Goal: Task Accomplishment & Management: Manage account settings

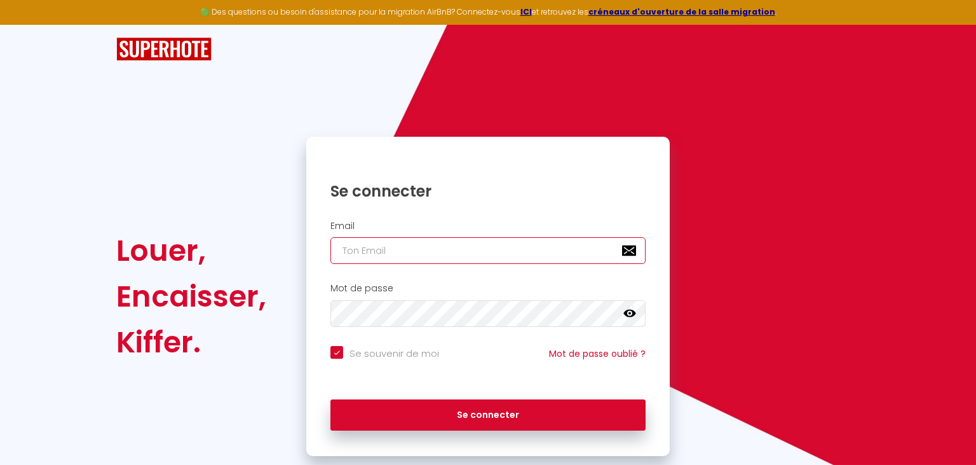
click at [389, 255] on input "email" at bounding box center [488, 250] width 315 height 27
type input "m"
checkbox input "true"
type input "me"
checkbox input "true"
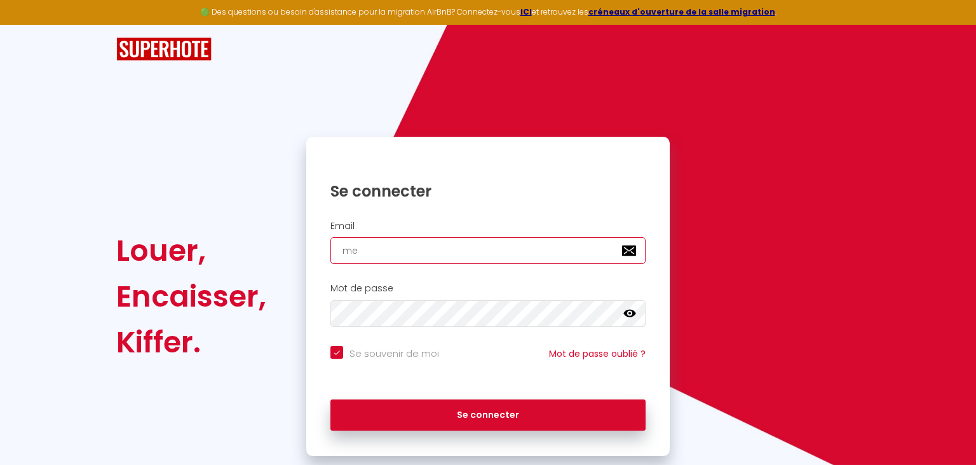
type input "mel"
checkbox input "true"
type input "meli"
checkbox input "true"
type input "melis"
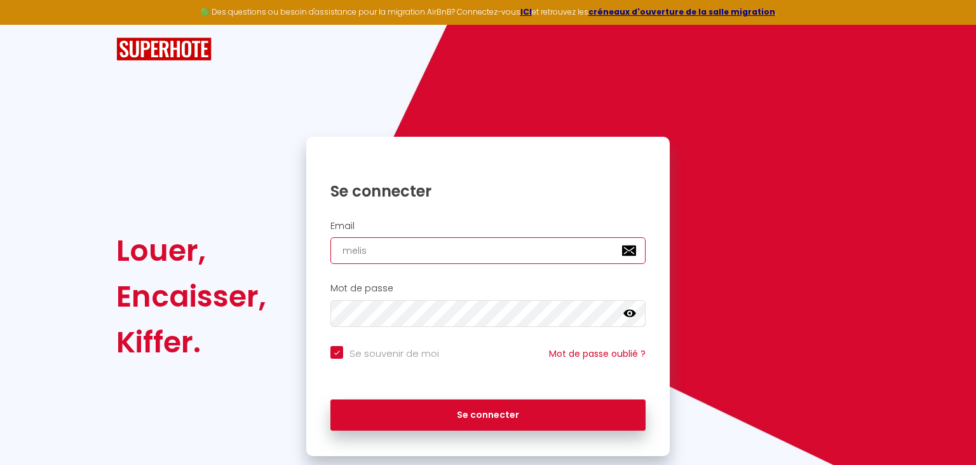
checkbox input "true"
type input "meliss"
checkbox input "true"
type input "melissa"
checkbox input "true"
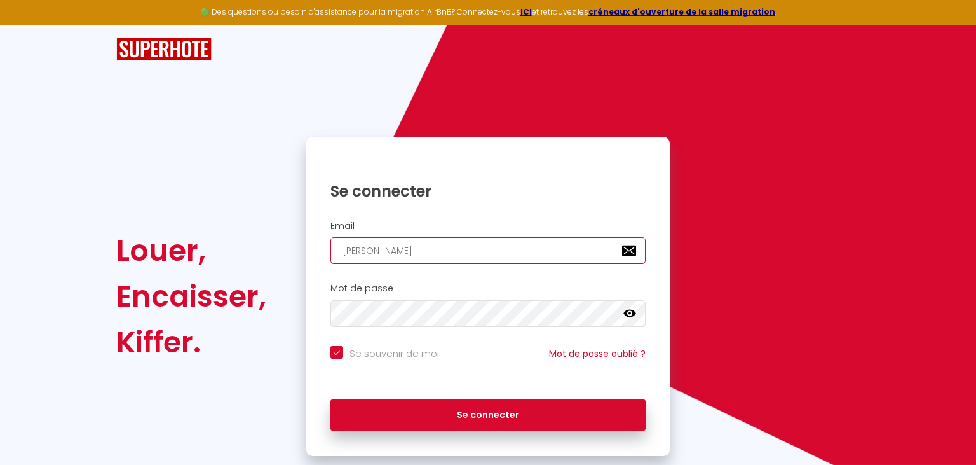
type input "melissa."
checkbox input "true"
type input "melissa.t"
checkbox input "true"
type input "melissa.to"
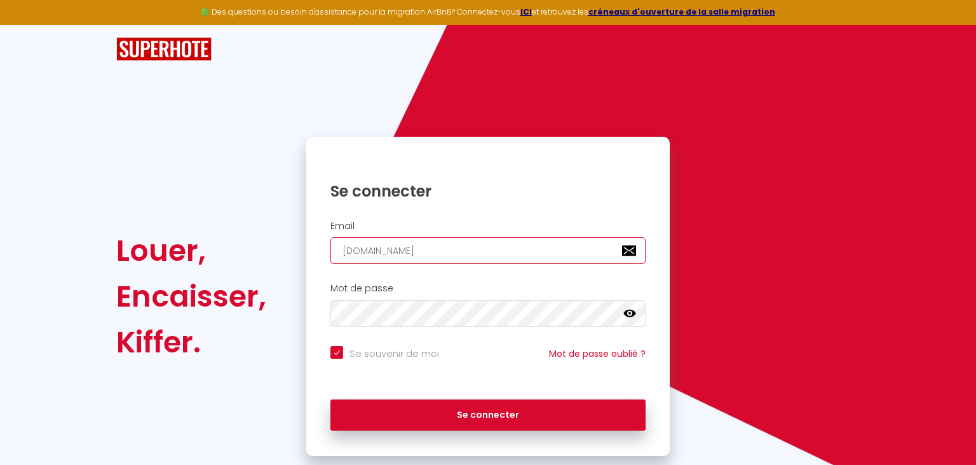
checkbox input "true"
type input "melissa.tou"
checkbox input "true"
type input "melissa.tous"
checkbox input "true"
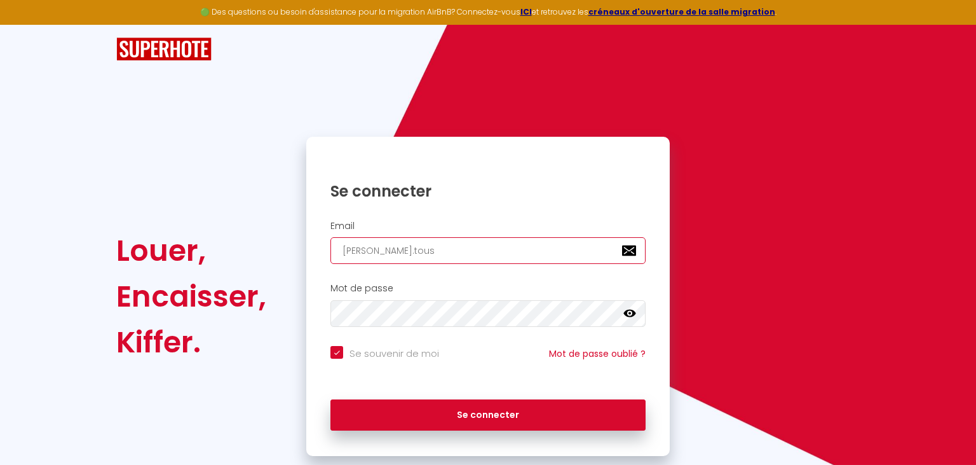
type input "melissa.tous@"
checkbox input "true"
type input "melissa.tous@g"
checkbox input "true"
type input "melissa.tous@gm"
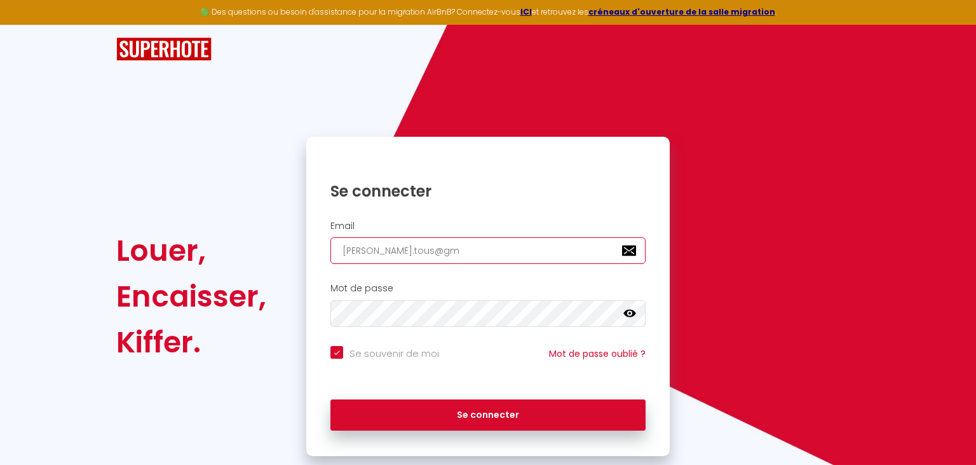
checkbox input "true"
type input "melissa.tous@gma"
checkbox input "true"
type input "melissa.tous@gmai"
checkbox input "true"
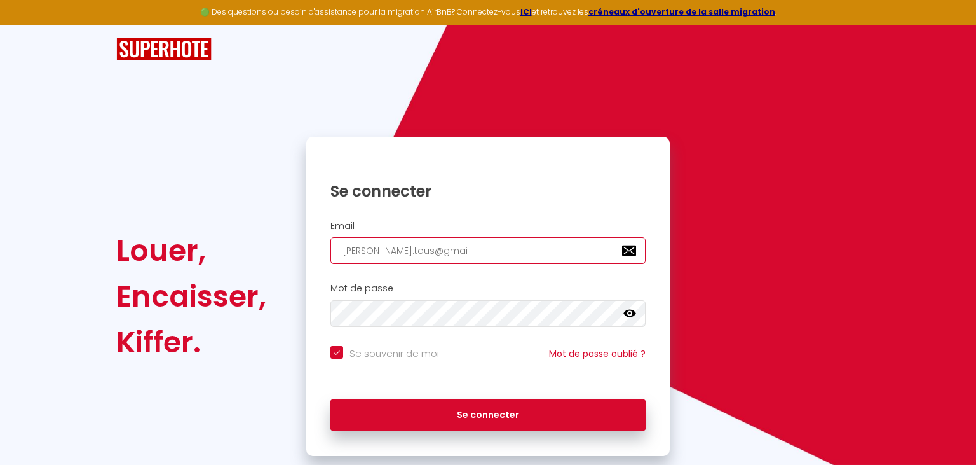
type input "melissa.tous@gmail"
checkbox input "true"
type input "melissa.tous@gmail."
checkbox input "true"
type input "melissa.tous@gmail.c"
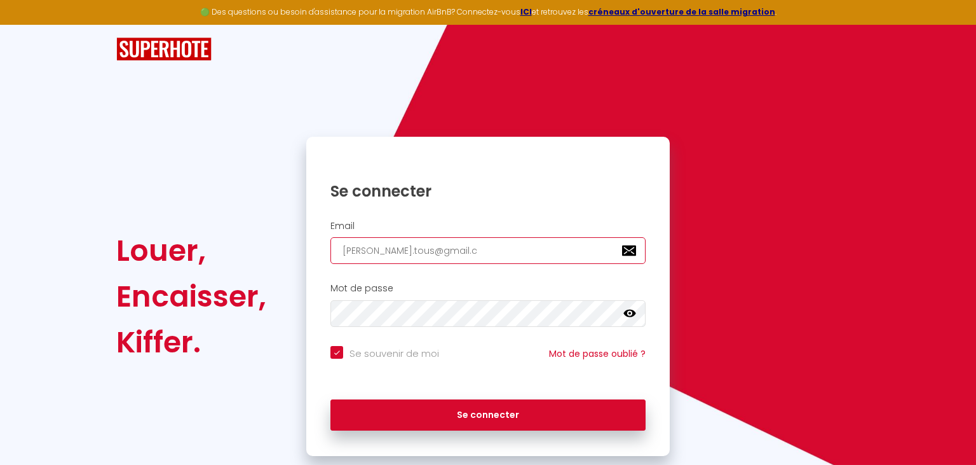
checkbox input "true"
type input "melissa.tous@gmail.co"
checkbox input "true"
type input "[PERSON_NAME][EMAIL_ADDRESS][DOMAIN_NAME]"
checkbox input "true"
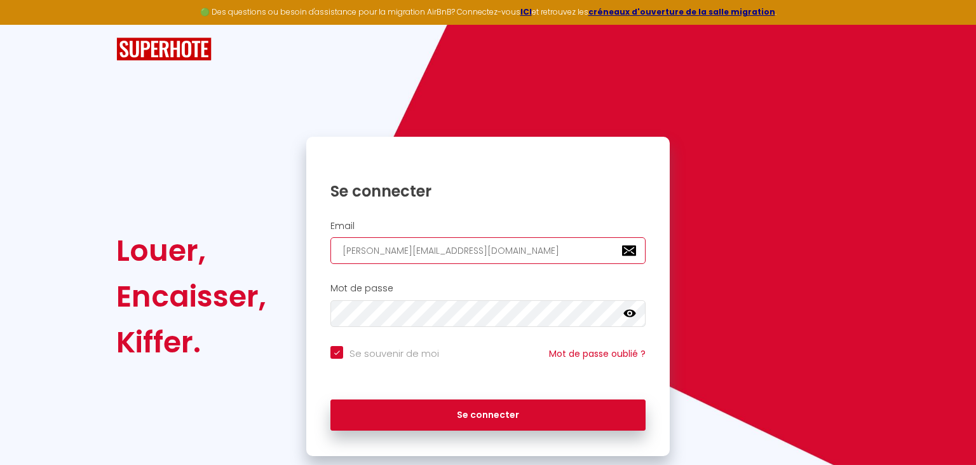
type input "[PERSON_NAME][EMAIL_ADDRESS][DOMAIN_NAME]"
click at [331, 399] on button "Se connecter" at bounding box center [488, 415] width 315 height 32
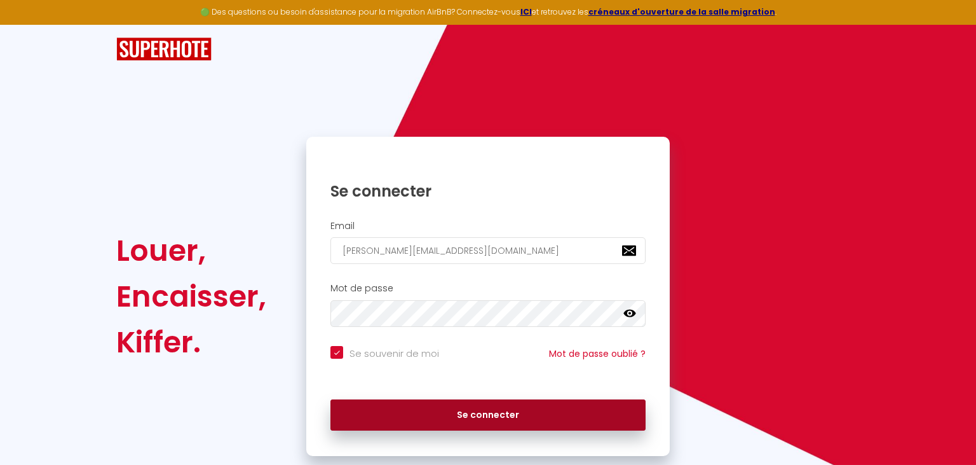
click at [505, 407] on button "Se connecter" at bounding box center [488, 415] width 315 height 32
checkbox input "true"
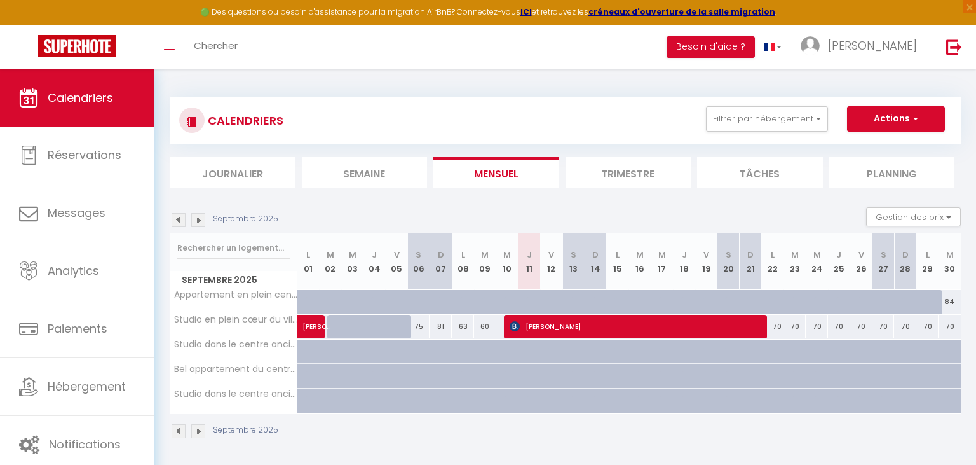
click at [316, 85] on div "CALENDRIERS Filtrer par hébergement Logement Didier Bonnet Studio en plein cœur…" at bounding box center [565, 268] width 791 height 367
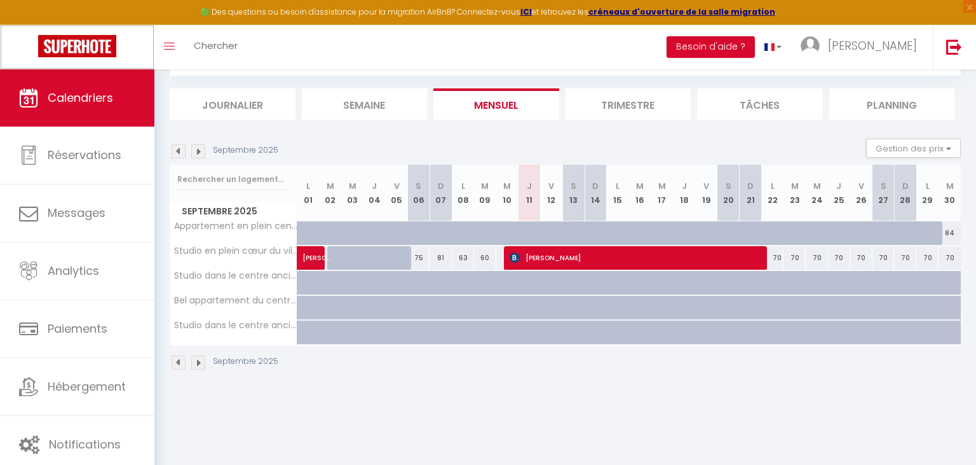
click at [75, 39] on img at bounding box center [77, 46] width 78 height 22
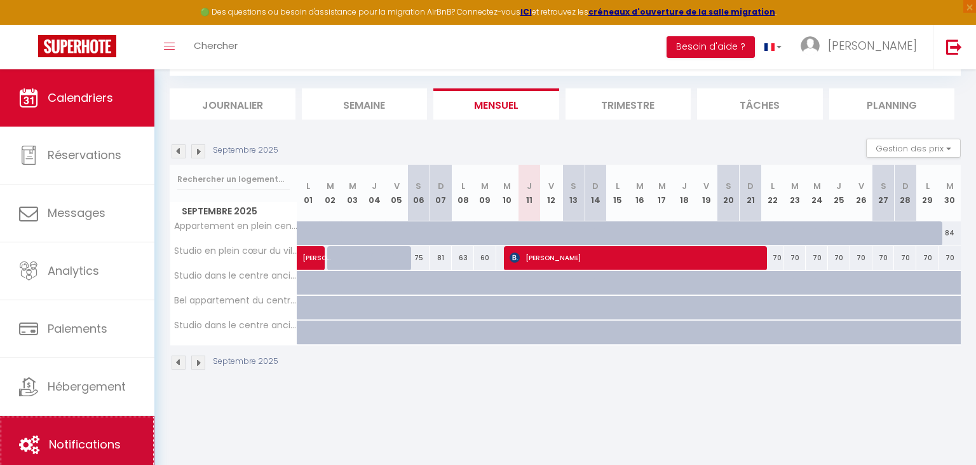
click at [32, 454] on icon at bounding box center [29, 444] width 20 height 19
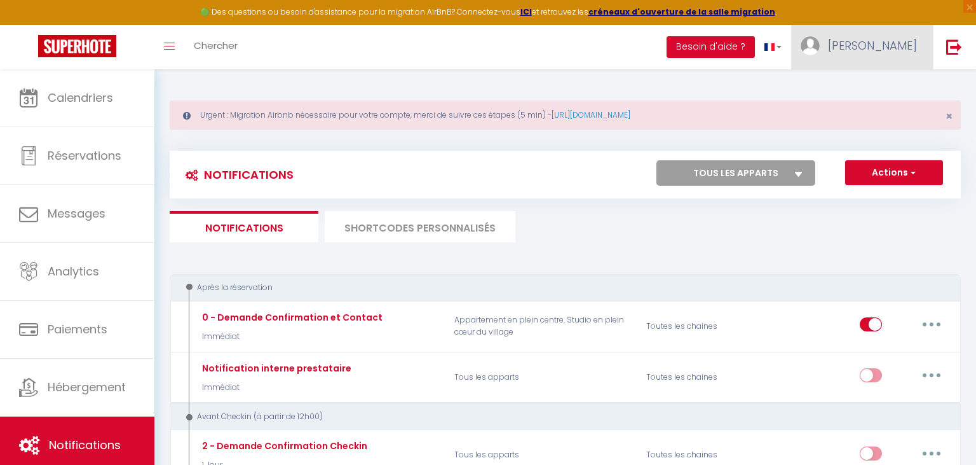
click at [877, 42] on span "[PERSON_NAME]" at bounding box center [872, 46] width 89 height 16
click at [884, 90] on link "Paramètres" at bounding box center [882, 89] width 94 height 22
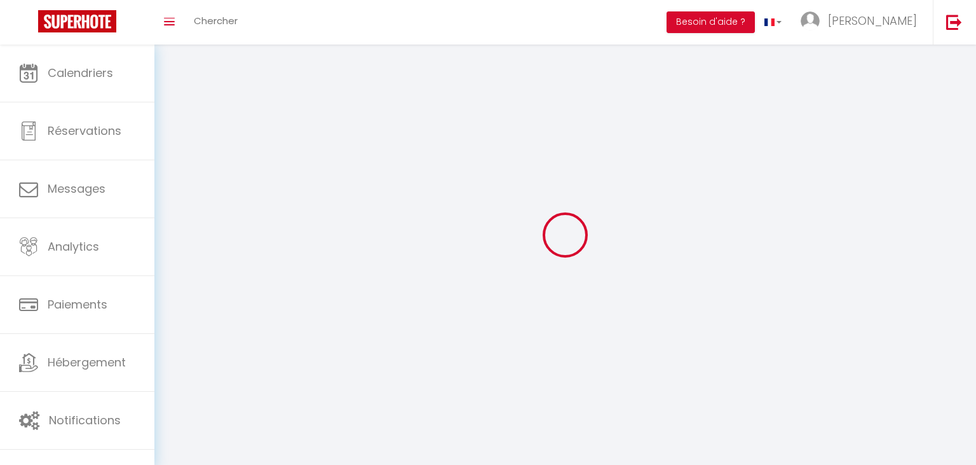
type input "[PERSON_NAME]"
type input "Tous"
type input "0603393849"
type input "30 rue des lices monteux"
type input "84200"
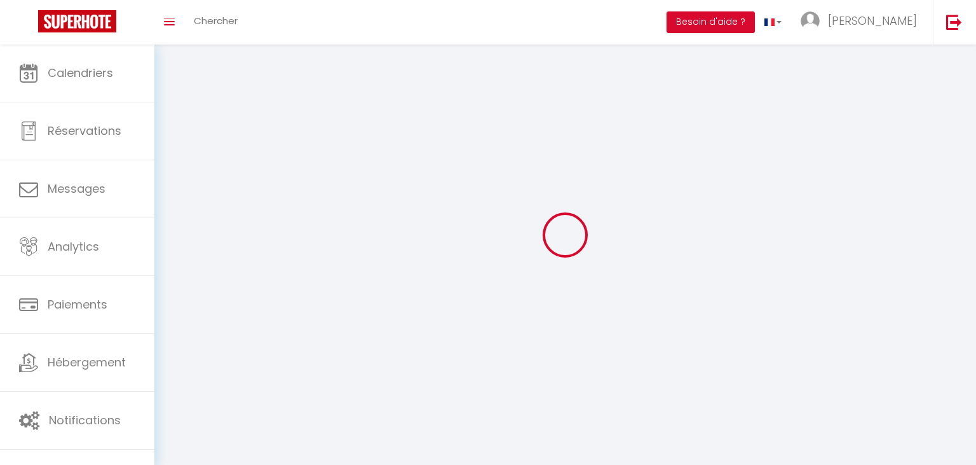
type input "carpentras"
type input "7DdreIlINms7h2GeKNwwi6sxQ"
type input "YdoSGPtlTwR8jB6NDgDExaZgp"
type input "https://app.superhote.com/#/get-available-rentals/YdoSGPtlTwR8jB6NDgDExaZgp"
select select "1"
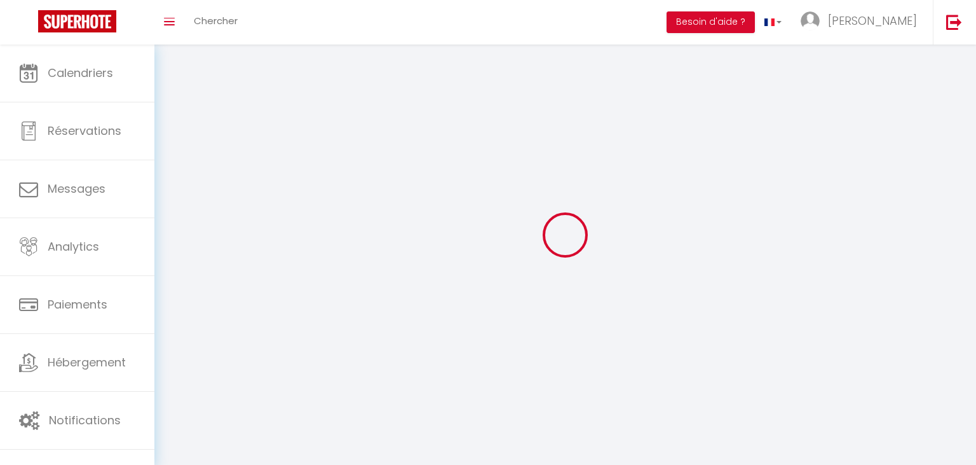
select select "28"
select select "fr"
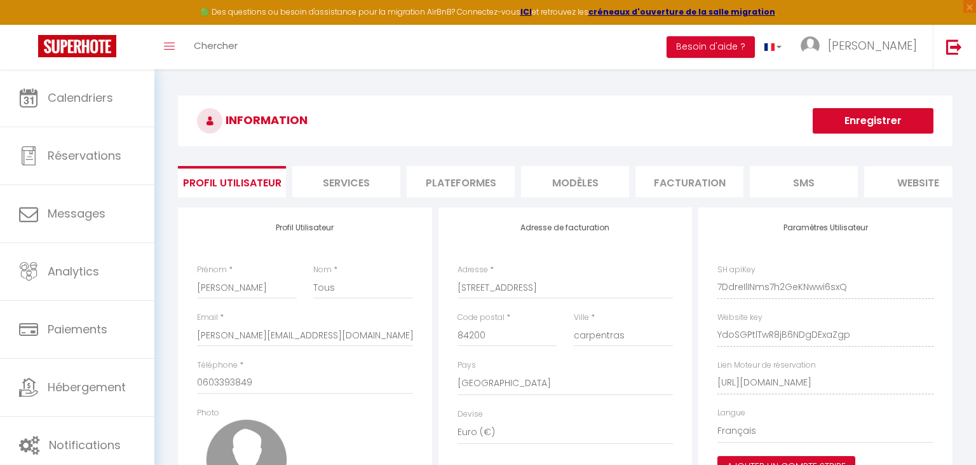
click at [479, 175] on li "Plateformes" at bounding box center [461, 181] width 108 height 31
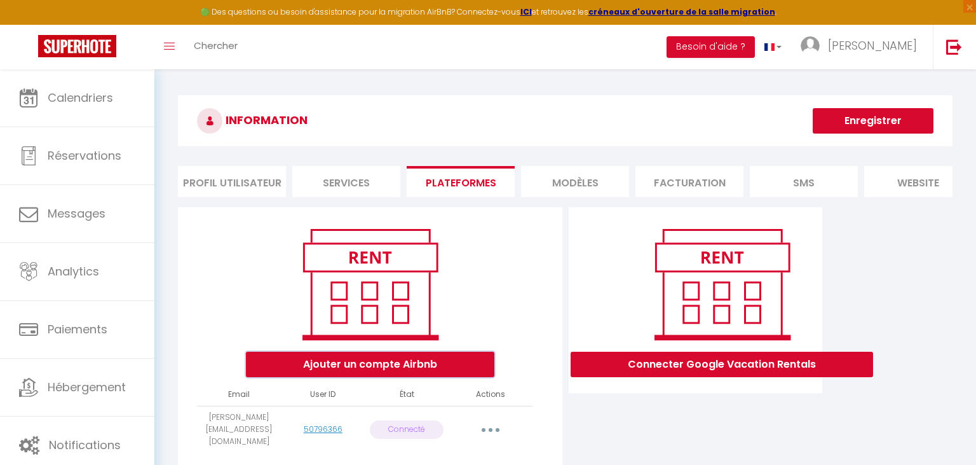
click at [304, 373] on button "Ajouter un compte Airbnb" at bounding box center [370, 364] width 249 height 25
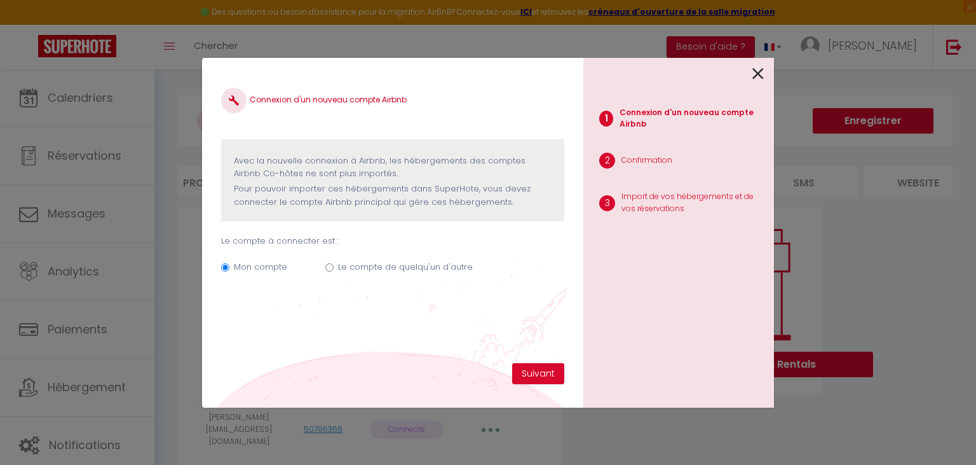
click at [400, 267] on label "Le compte de quelqu'un d'autre" at bounding box center [405, 267] width 135 height 13
click at [334, 267] on input "Le compte de quelqu'un d'autre" at bounding box center [329, 267] width 8 height 8
radio input "true"
radio input "false"
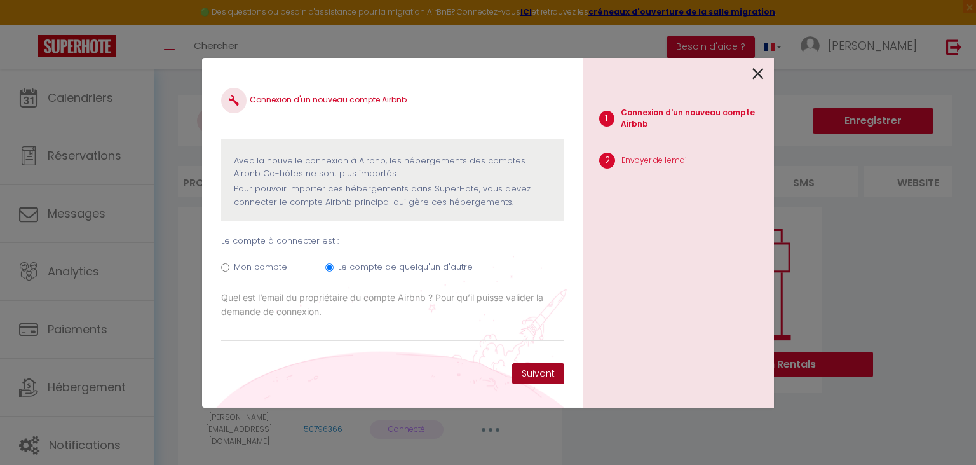
click at [548, 377] on button "Suivant" at bounding box center [538, 374] width 52 height 22
paste input "didier.bonnet84@gmail.com"
type input "didier.bonnet84@gmail.com"
click at [535, 372] on button "Suivant" at bounding box center [538, 374] width 52 height 22
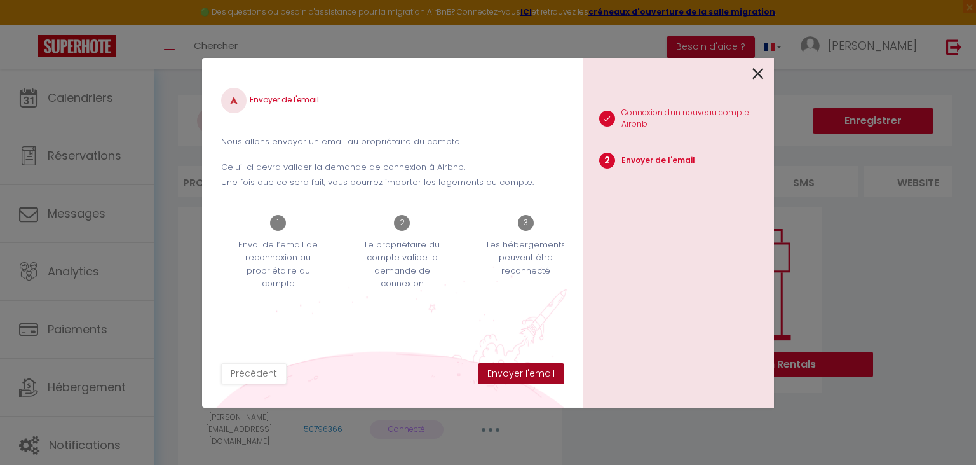
click at [535, 372] on button "Envoyer l'email" at bounding box center [521, 374] width 86 height 22
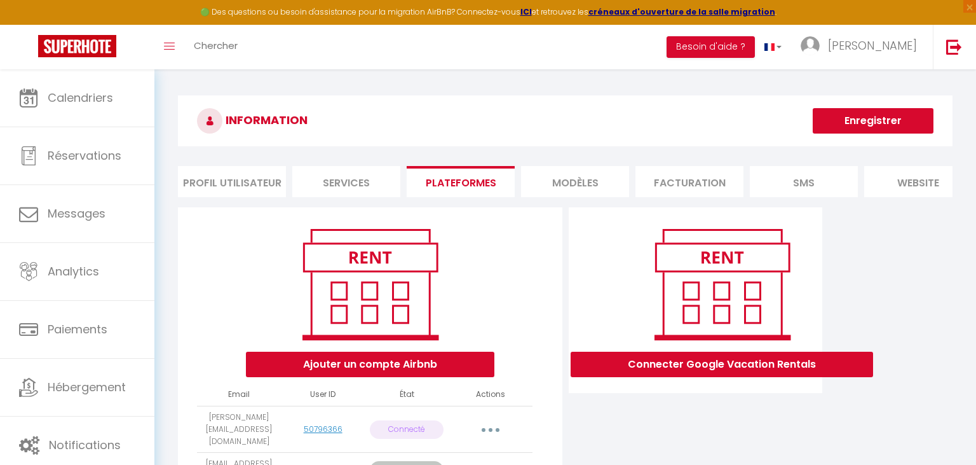
scroll to position [78, 0]
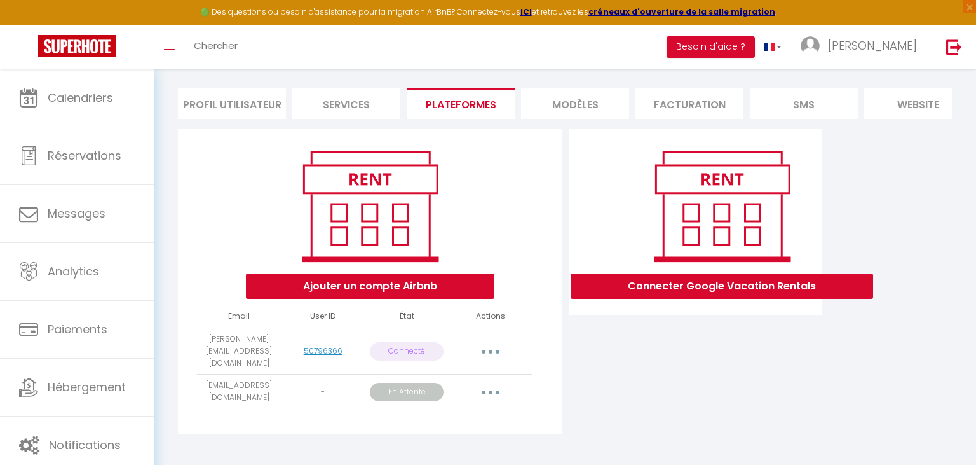
click at [485, 350] on button "button" at bounding box center [491, 351] width 36 height 20
click at [455, 426] on link "Reconnecter le compte" at bounding box center [434, 426] width 140 height 22
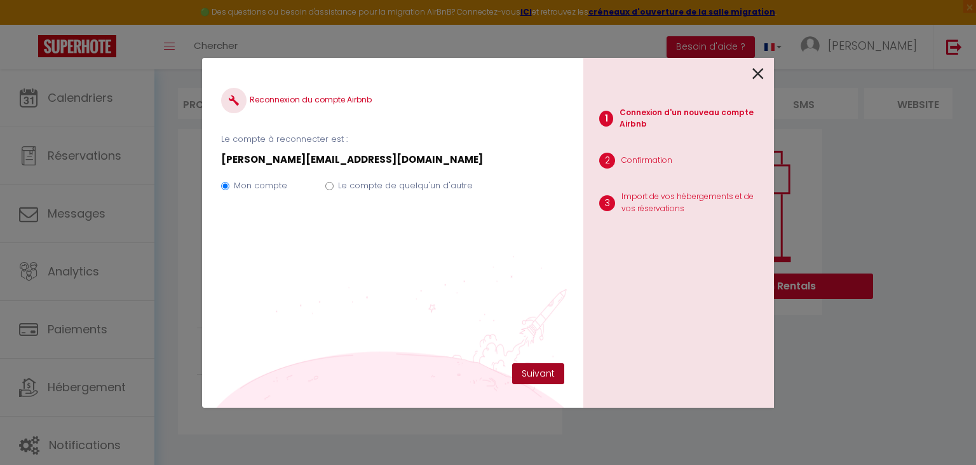
click at [535, 372] on button "Suivant" at bounding box center [538, 374] width 52 height 22
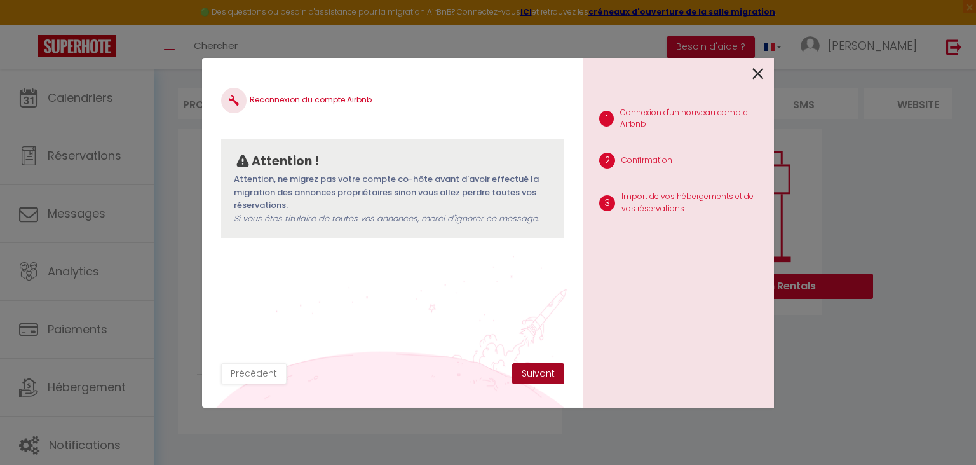
click at [542, 372] on button "Suivant" at bounding box center [538, 374] width 52 height 22
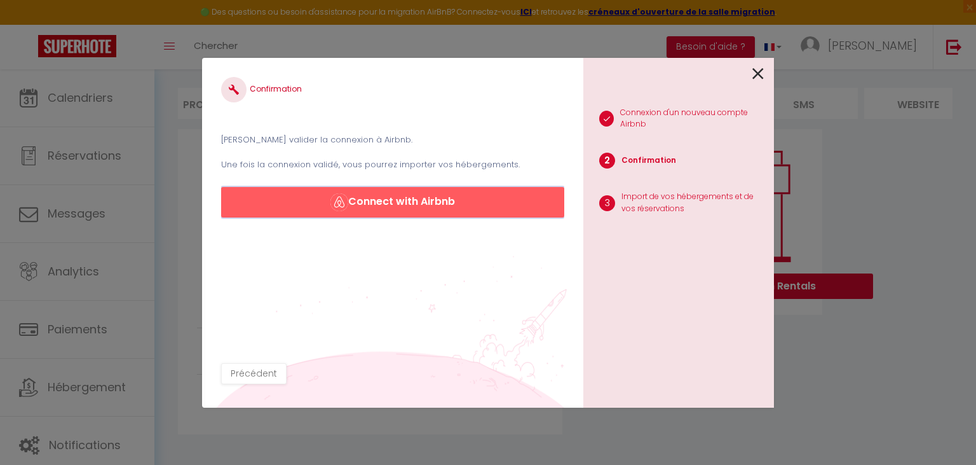
click at [402, 200] on button "Connect with Airbnb" at bounding box center [392, 202] width 343 height 31
click at [356, 196] on button "Connect with Airbnb" at bounding box center [392, 202] width 343 height 31
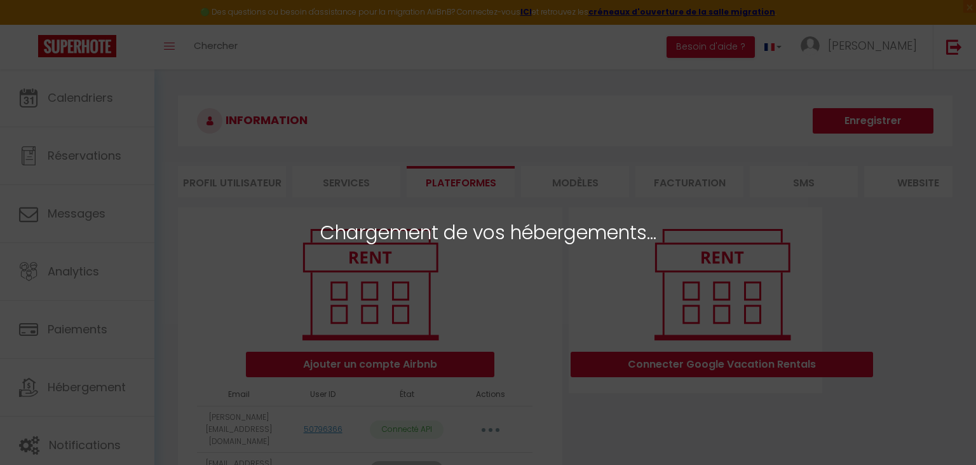
select select "36575"
select select
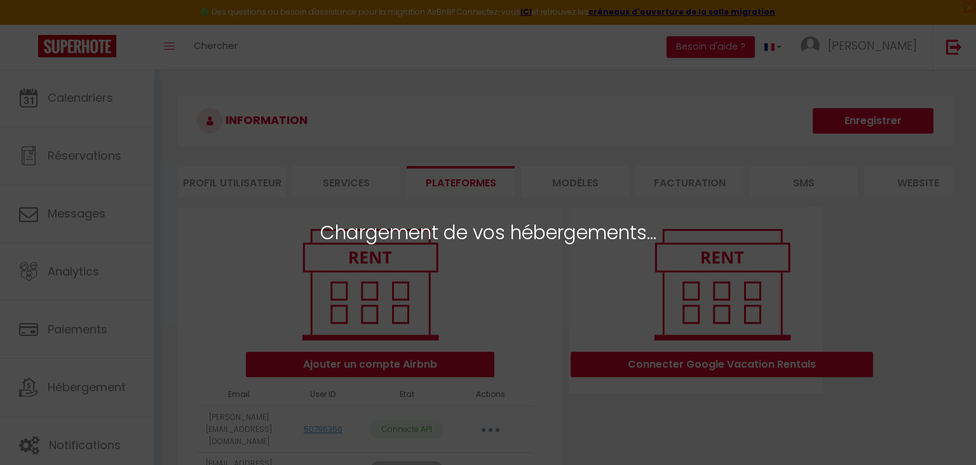
select select
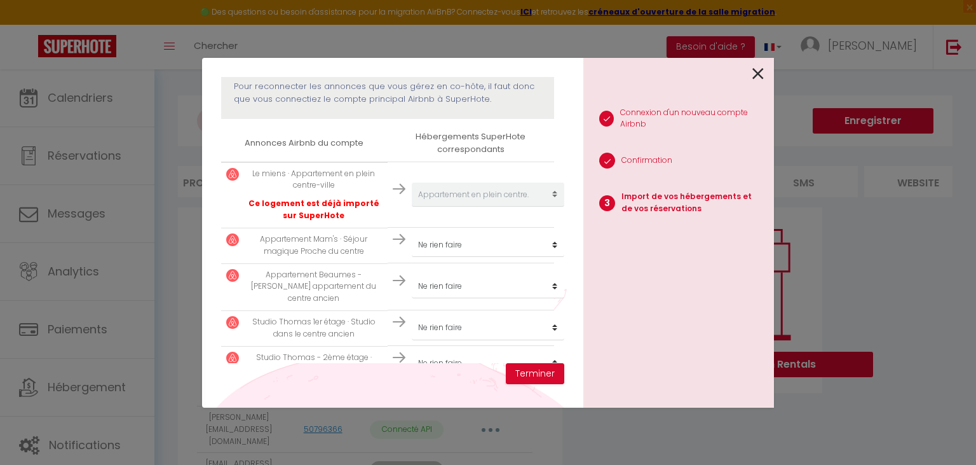
scroll to position [225, 0]
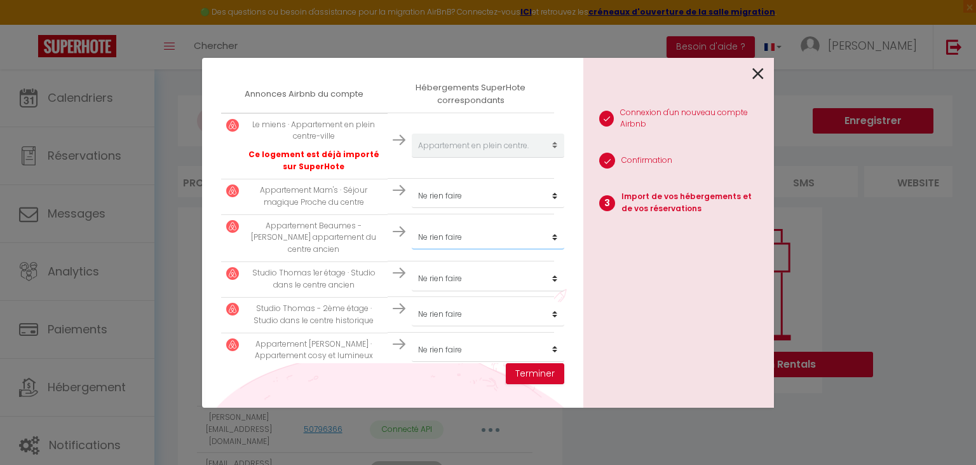
click at [412, 225] on select "Créer un nouvel hébergement Ne rien faire Studio dans le centre ancien 2 Studio…" at bounding box center [488, 237] width 153 height 24
select select "71663"
click option "Bel appartement du centre ancien" at bounding box center [0, 0] width 0 height 0
click at [412, 266] on select "Créer un nouvel hébergement Ne rien faire Studio dans le centre ancien 2 Studio…" at bounding box center [488, 278] width 153 height 24
select select "71642"
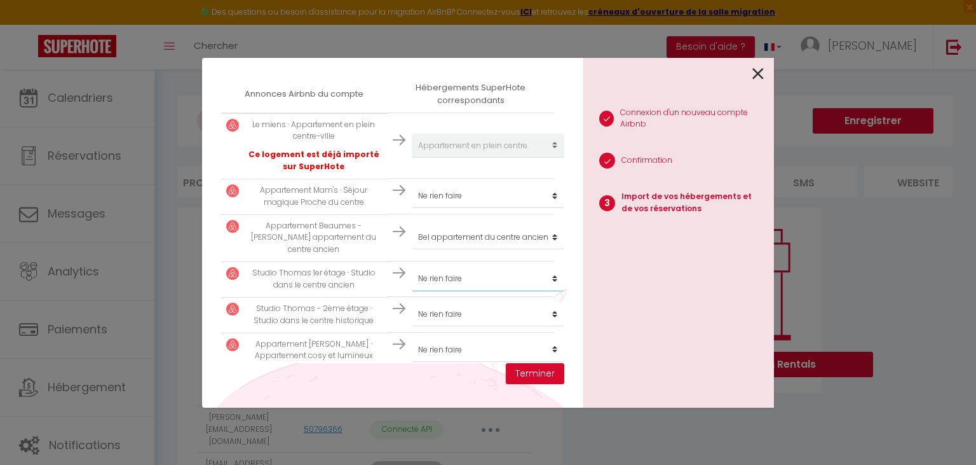
click option "Studio dans le centre ancien" at bounding box center [0, 0] width 0 height 0
click at [412, 302] on select "Créer un nouvel hébergement Ne rien faire Studio dans le centre ancien 2 Studio…" at bounding box center [488, 314] width 153 height 24
select select "71837"
click option "Studio dans le centre ancien 2" at bounding box center [0, 0] width 0 height 0
click at [543, 372] on button "Terminer" at bounding box center [535, 374] width 58 height 22
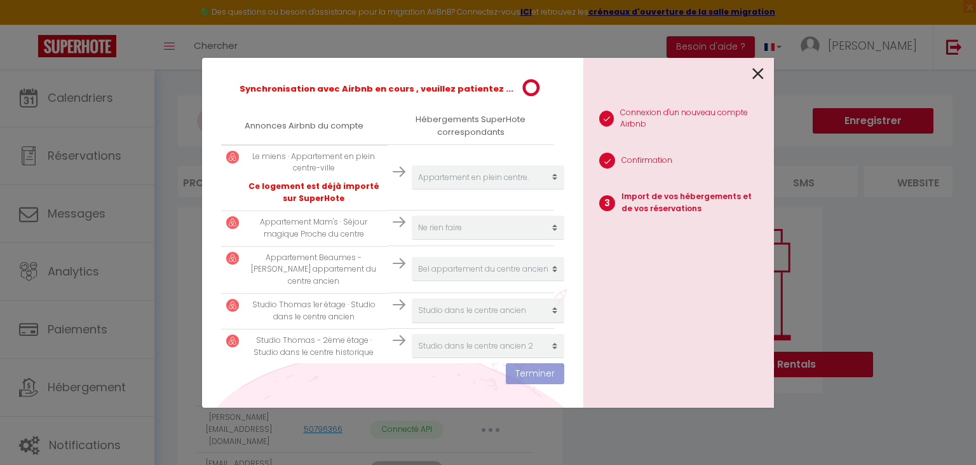
scroll to position [257, 0]
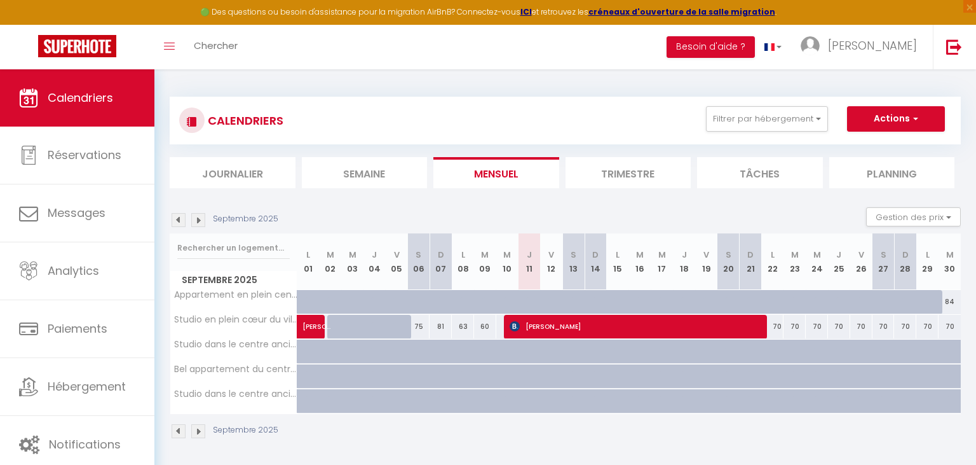
scroll to position [69, 0]
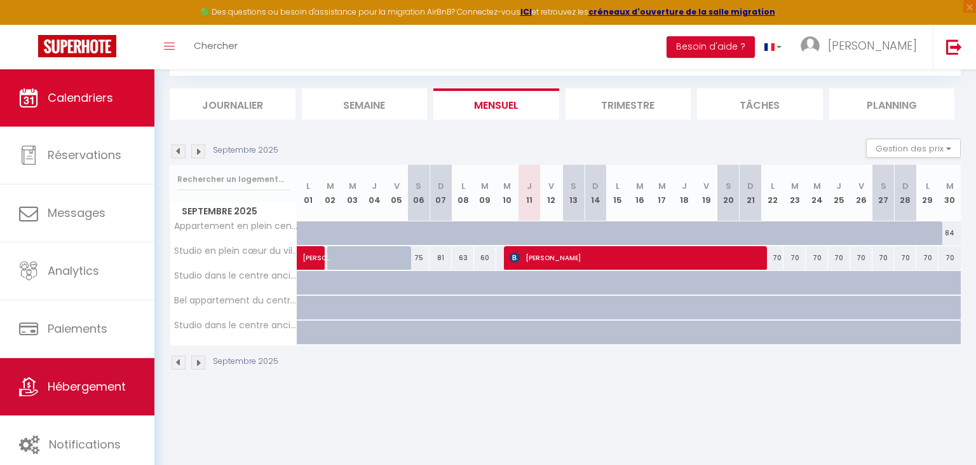
click at [103, 391] on span "Hébergement" at bounding box center [87, 386] width 78 height 16
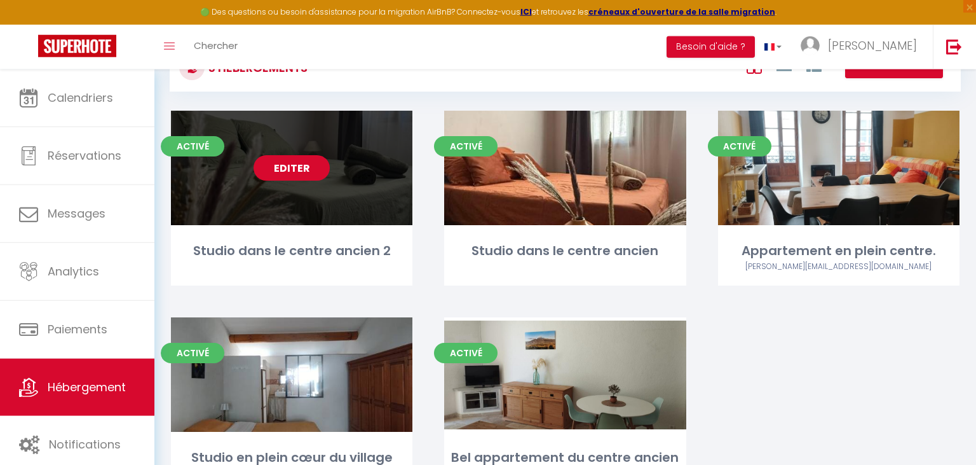
scroll to position [112, 0]
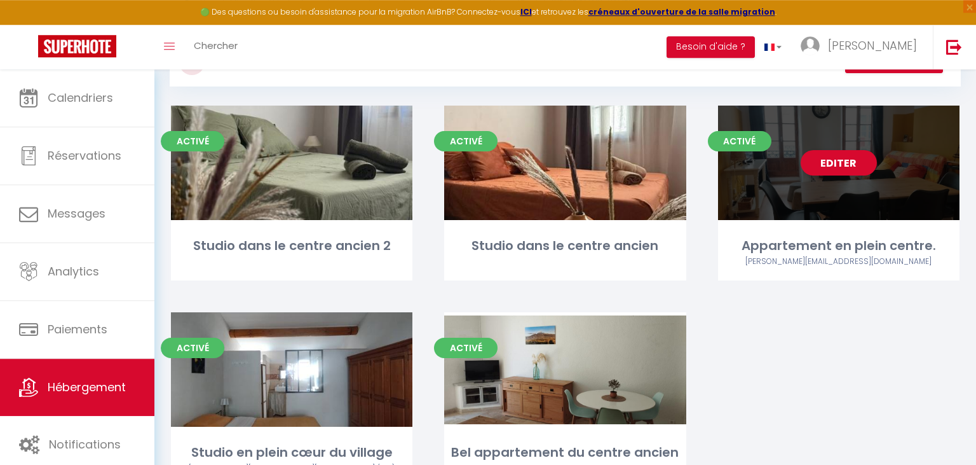
click at [887, 174] on div "Editer" at bounding box center [839, 163] width 242 height 114
select select "3"
select select "2"
select select "1"
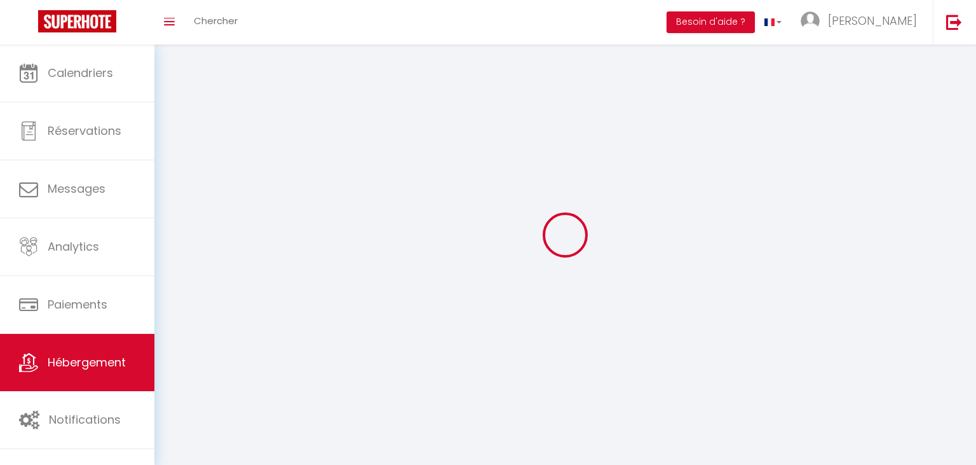
select select
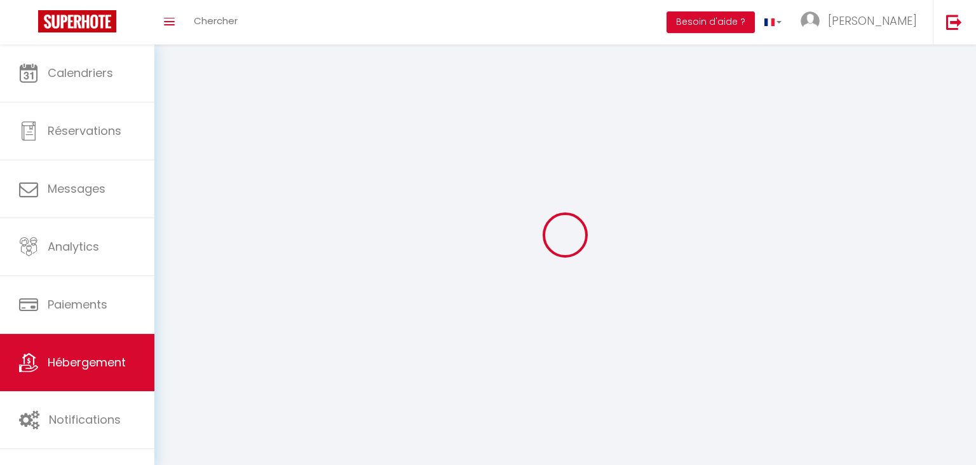
select select
checkbox input "false"
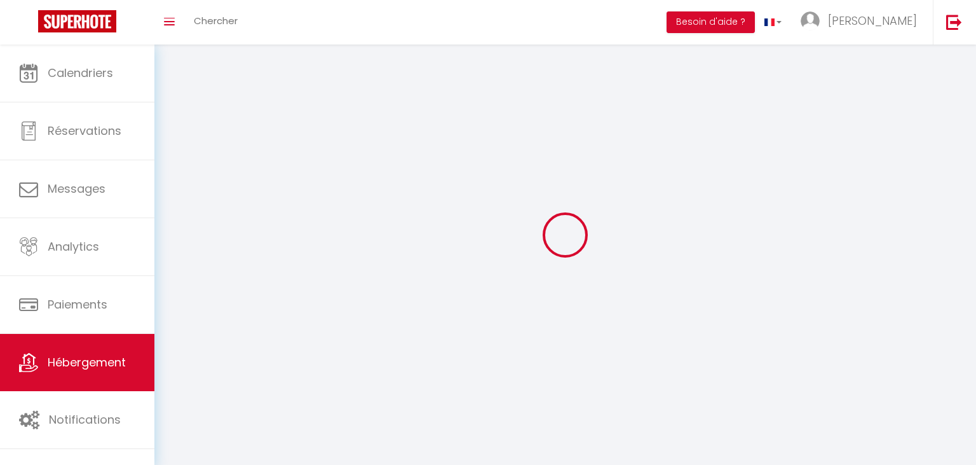
checkbox input "false"
select select
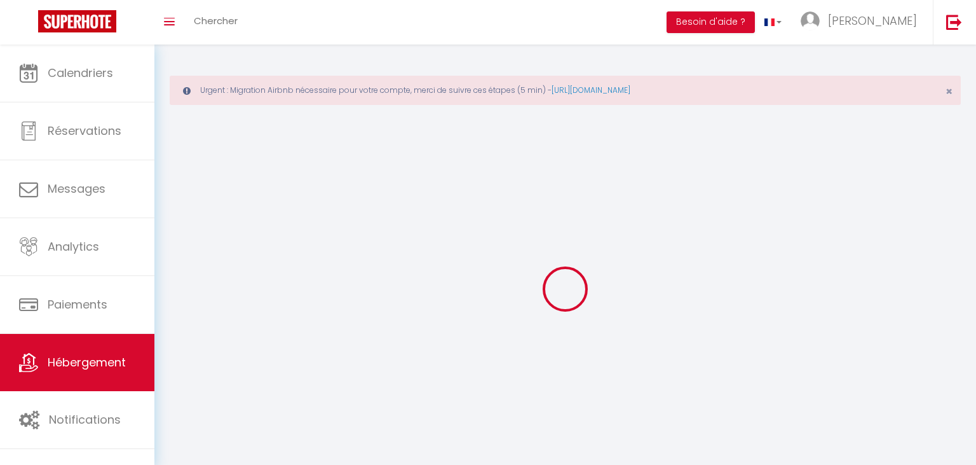
select select
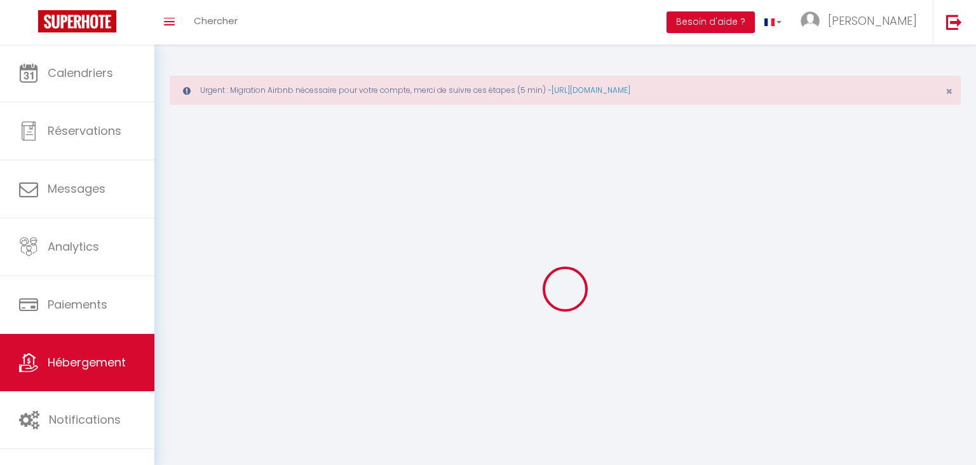
select select
checkbox input "false"
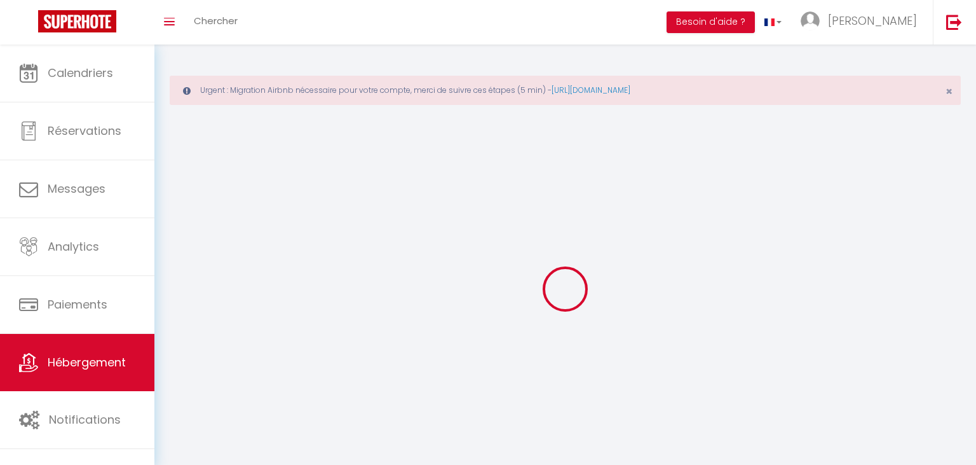
select select "28"
select select
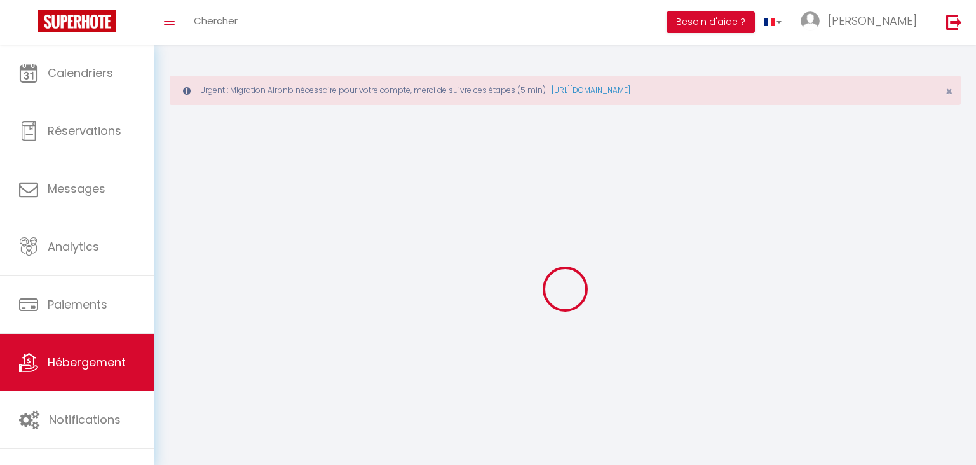
select select
checkbox input "false"
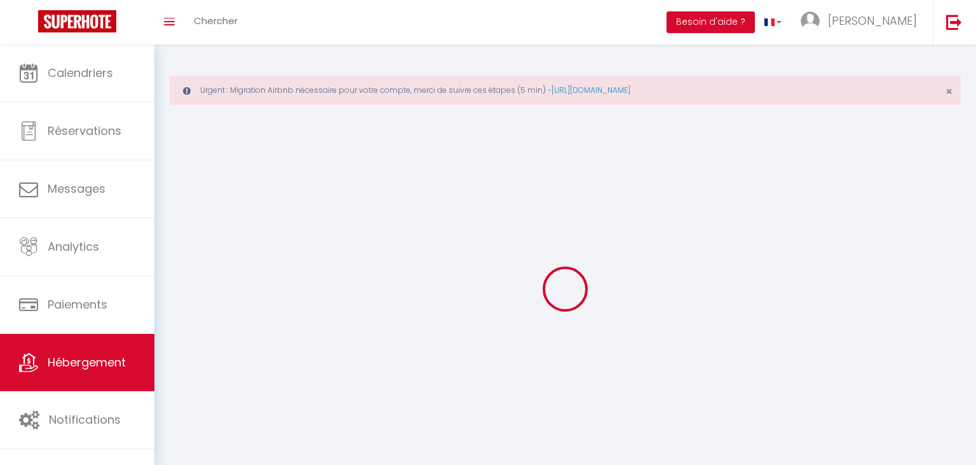
checkbox input "false"
select select
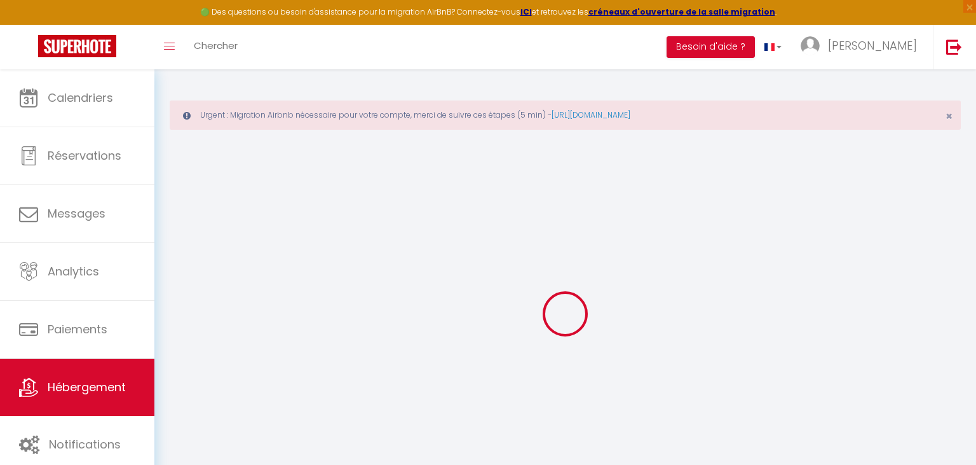
select select
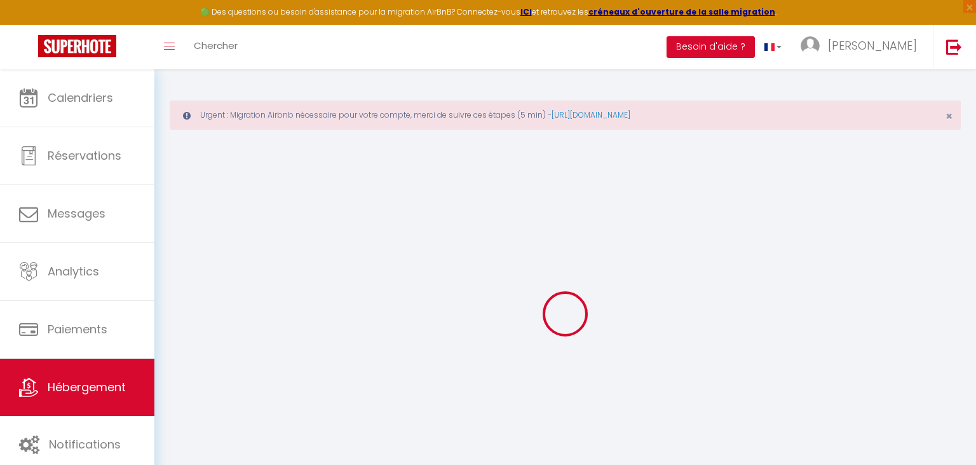
select select
checkbox input "false"
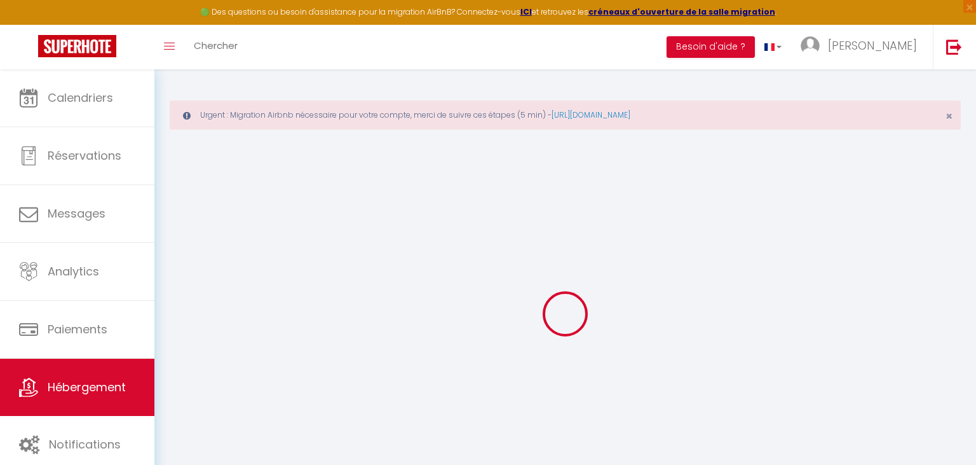
select select
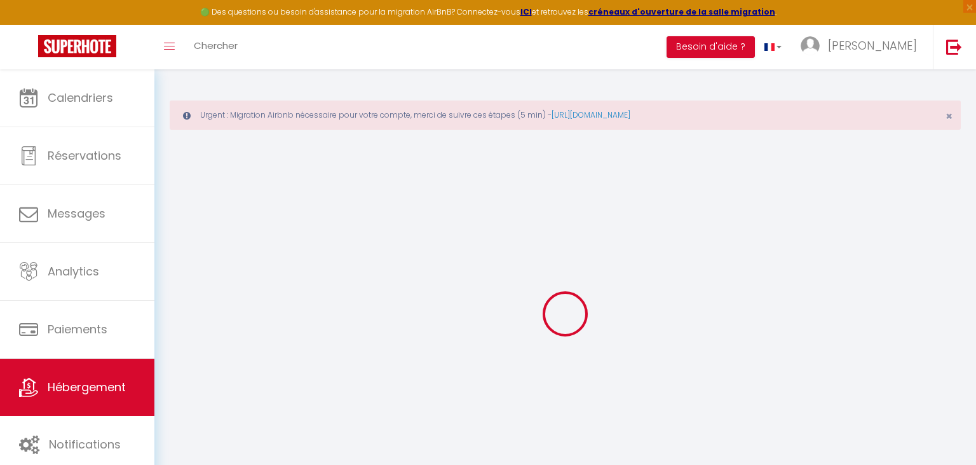
select select
checkbox input "false"
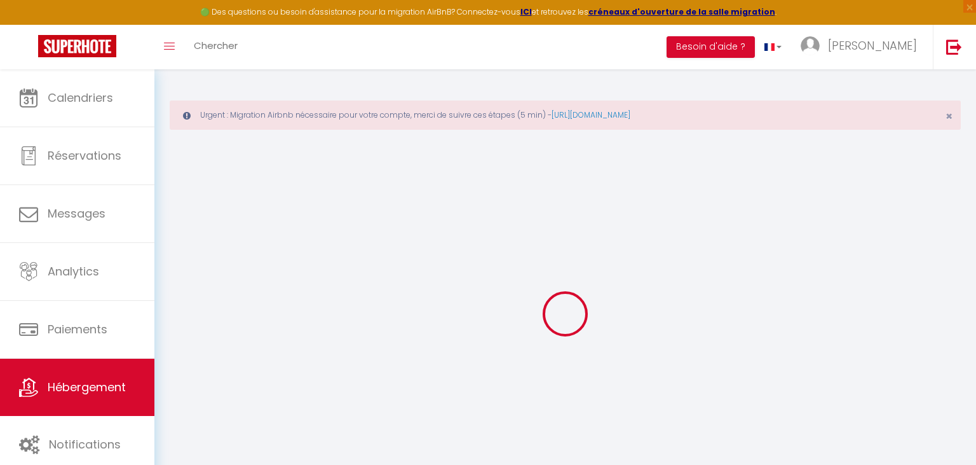
checkbox input "false"
select select
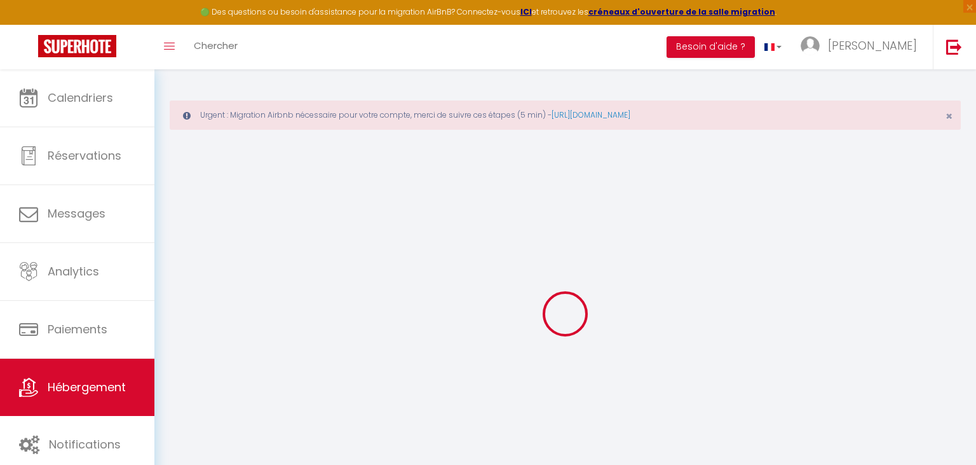
select select
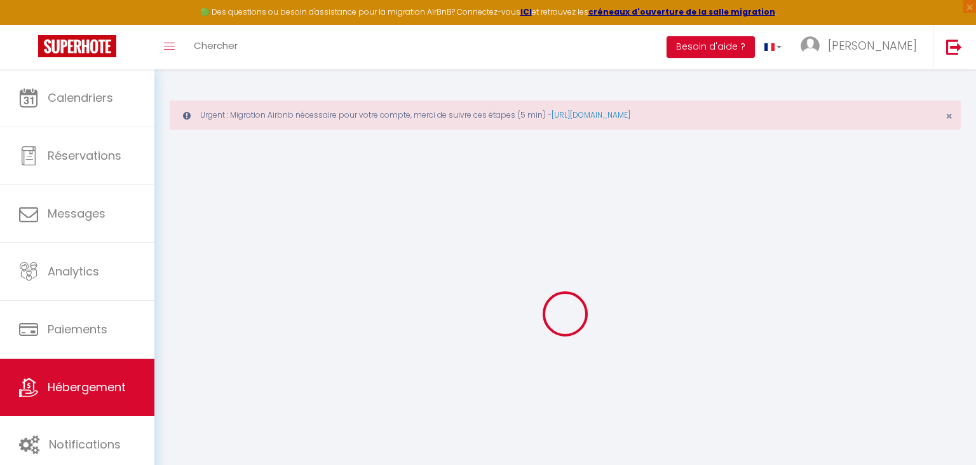
checkbox input "false"
select select
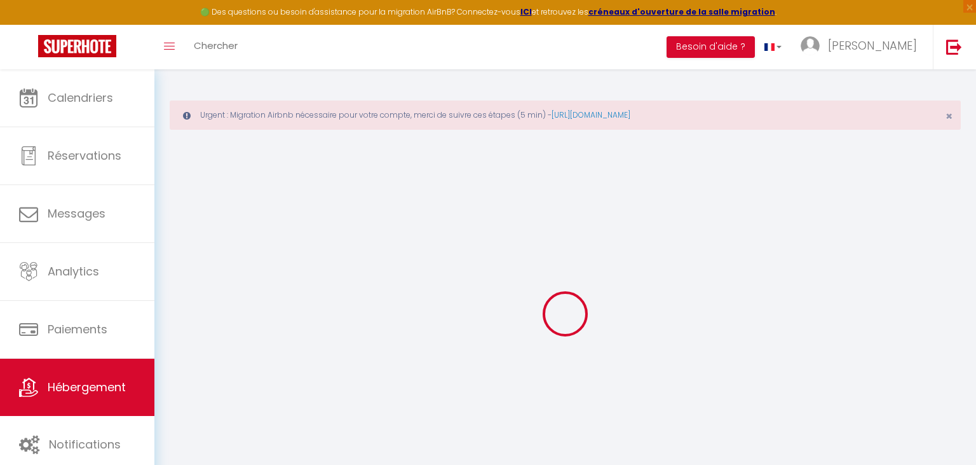
select select
type input "Appartement en plein centre."
type input "[PERSON_NAME]"
type input "Tous"
type input "30 rue des lices monteux"
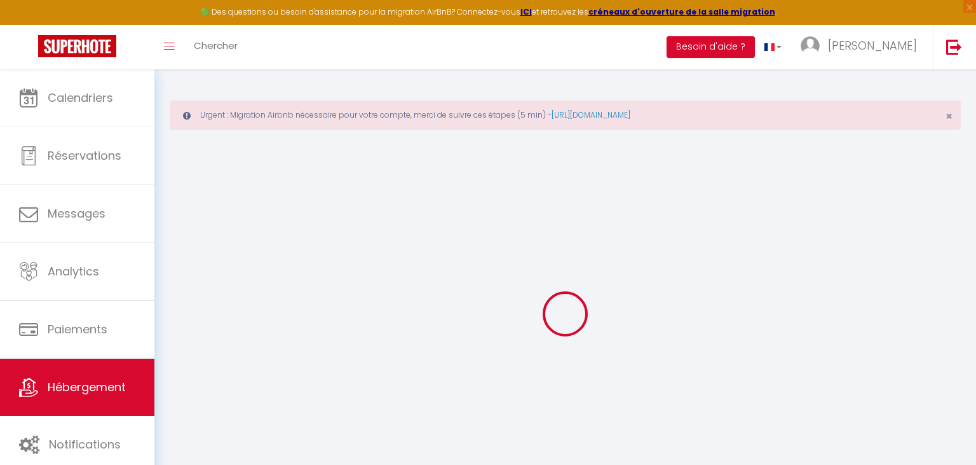
type input "84200"
type input "carpentras"
select select "6"
select select "2"
type input "55"
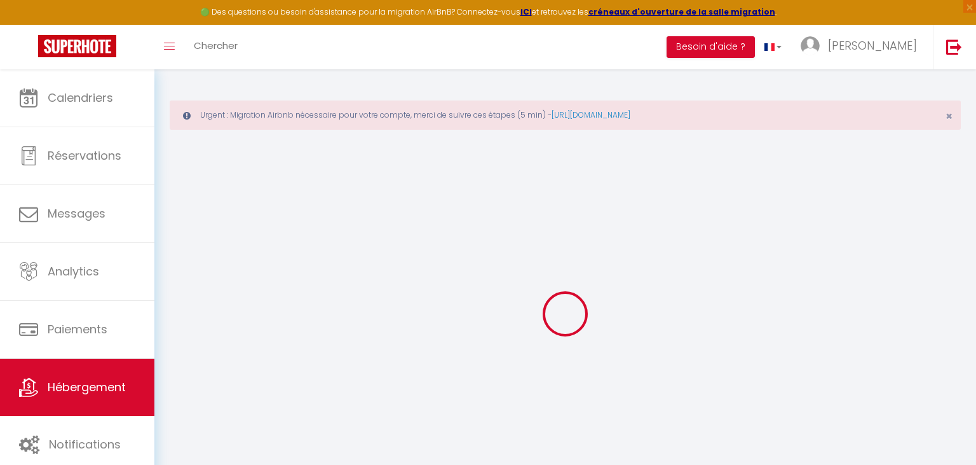
type input "5"
type input "25"
select select
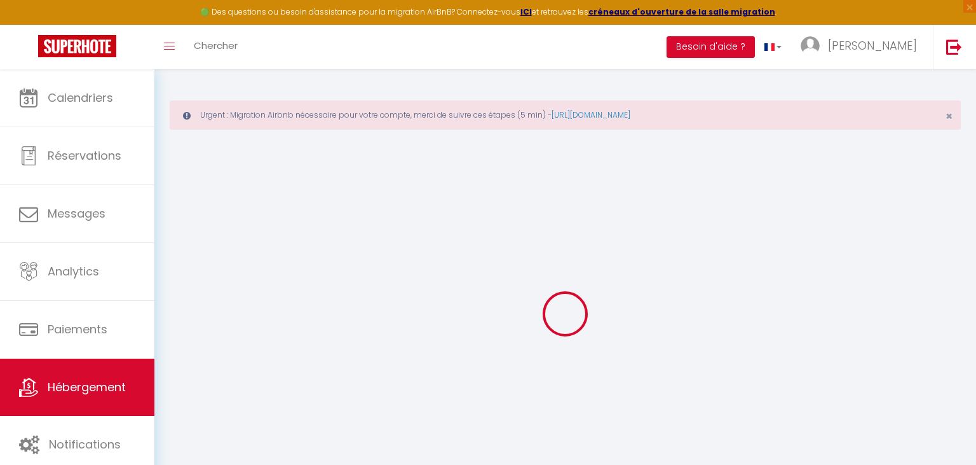
select select
type input "44 Passage Boyer"
type input "84200"
type input "Carpentras"
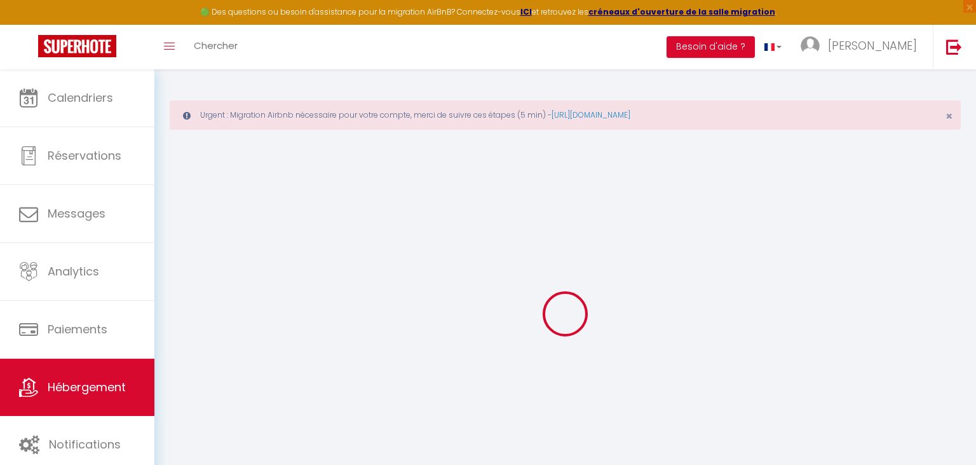
type input "[PERSON_NAME][EMAIL_ADDRESS][DOMAIN_NAME]"
select select
checkbox input "false"
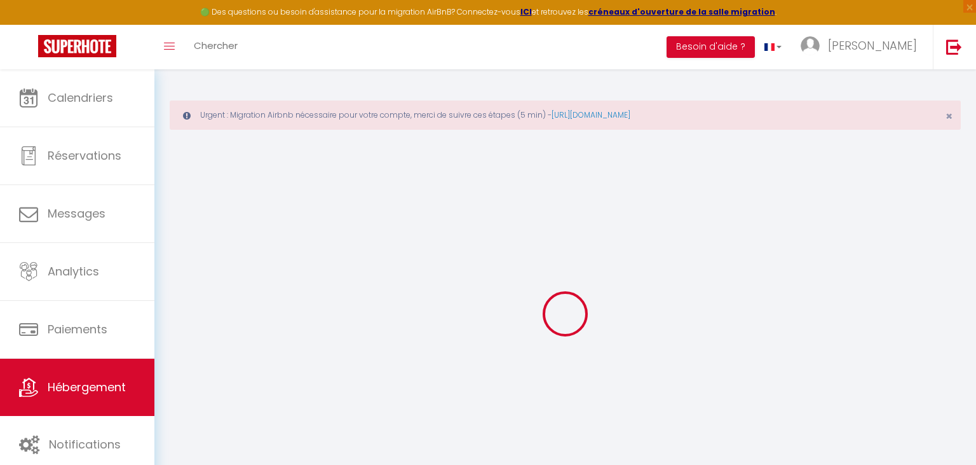
checkbox input "false"
select select
type input "0"
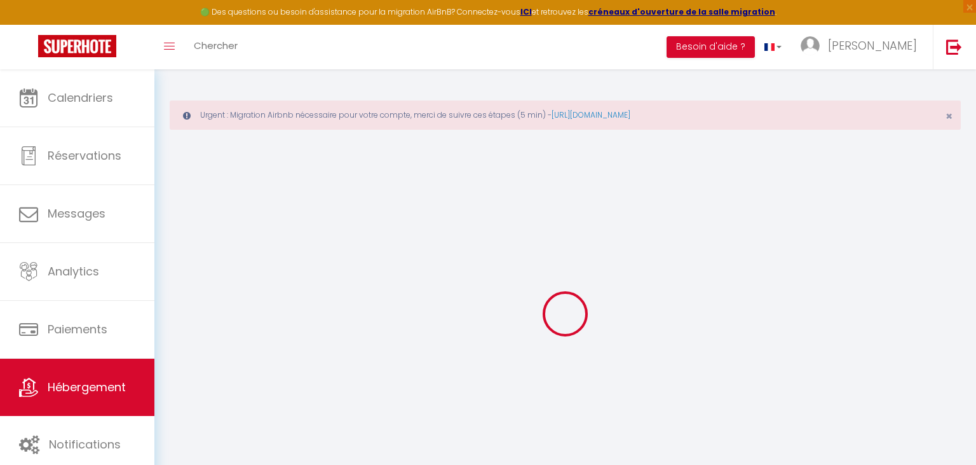
type input "0"
select select
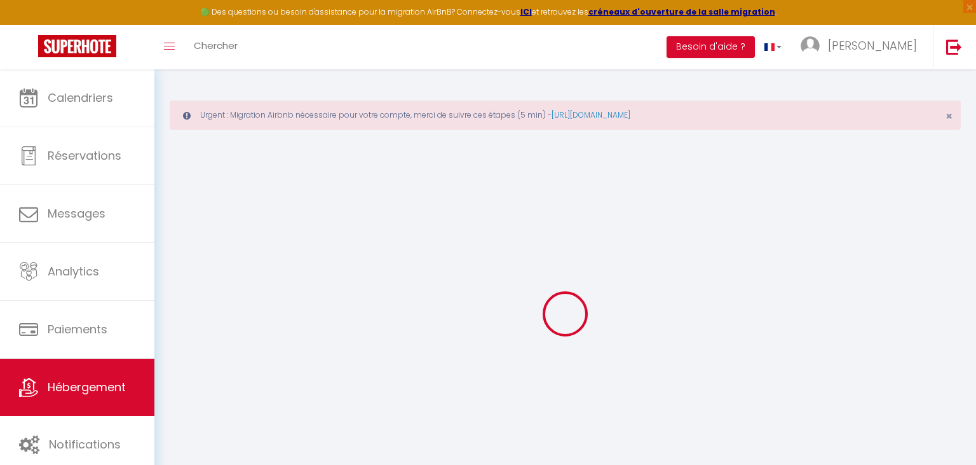
select select
checkbox input "false"
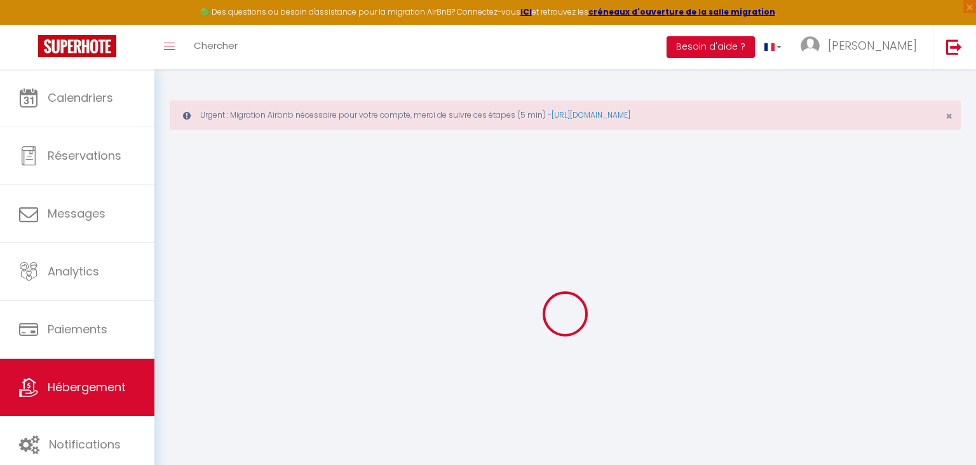
checkbox input "false"
select select
checkbox input "false"
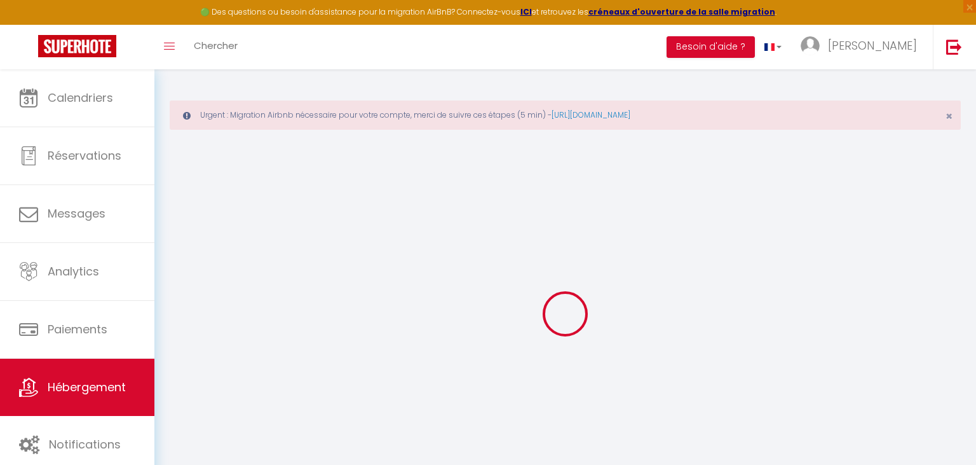
checkbox input "false"
select select "16:00"
select select "23:00"
select select "11:00"
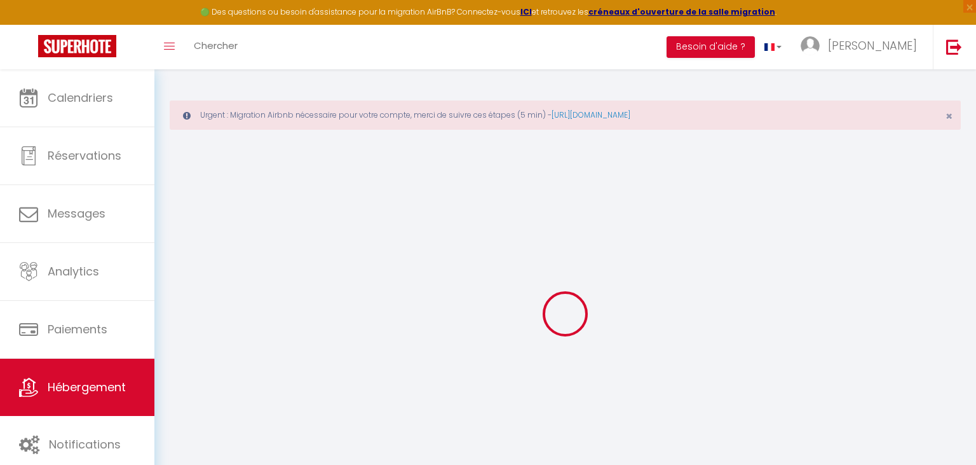
select select "30"
select select "120"
select select
checkbox input "false"
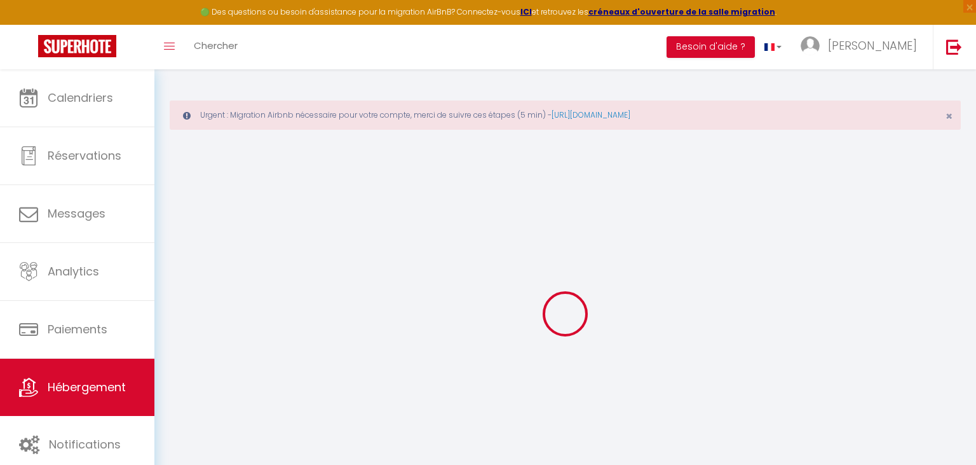
checkbox input "false"
select select
checkbox input "false"
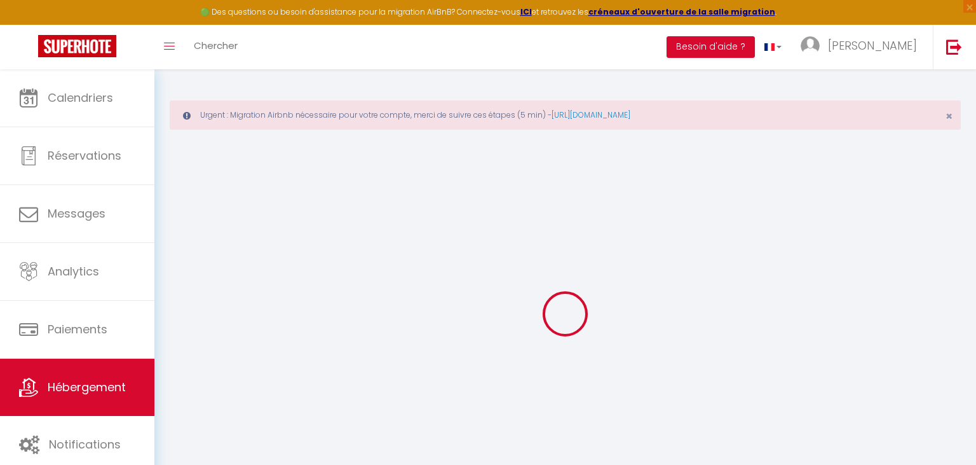
checkbox input "false"
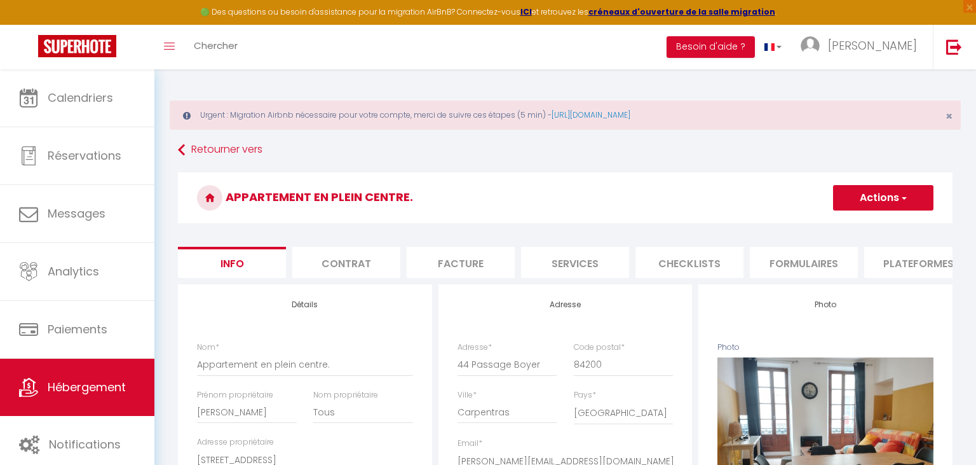
select select
checkbox input "false"
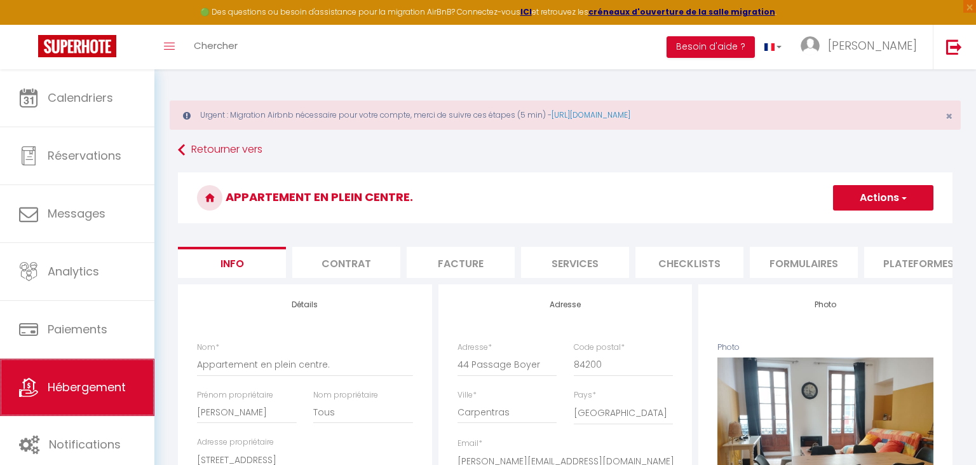
click at [51, 412] on link "Hébergement" at bounding box center [77, 386] width 154 height 57
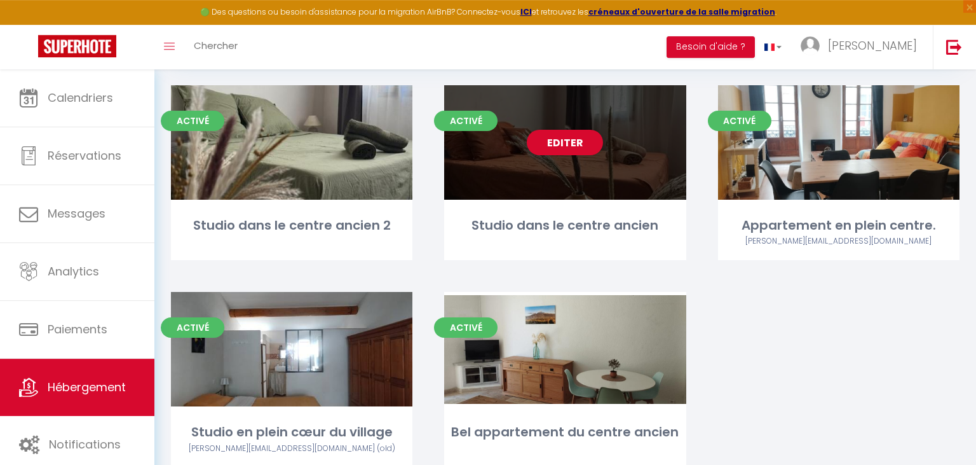
scroll to position [133, 0]
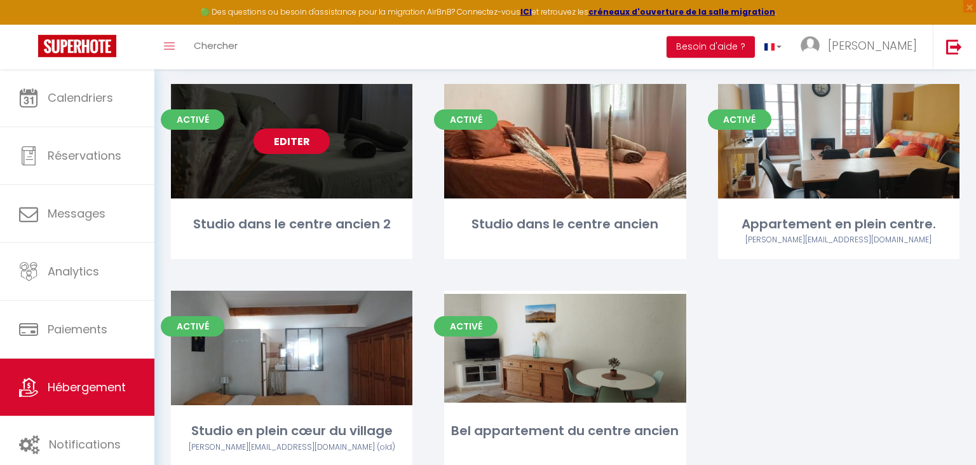
click at [288, 142] on link "Editer" at bounding box center [292, 140] width 76 height 25
select select "3"
select select "2"
select select "1"
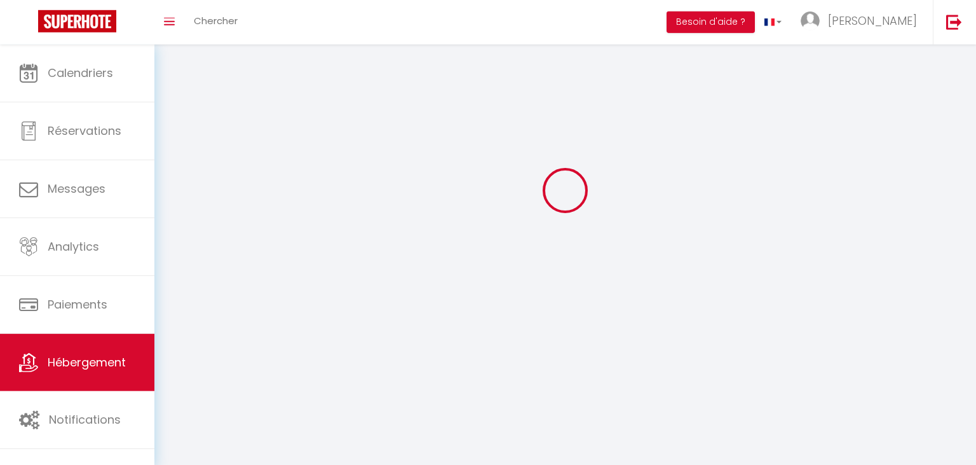
select select
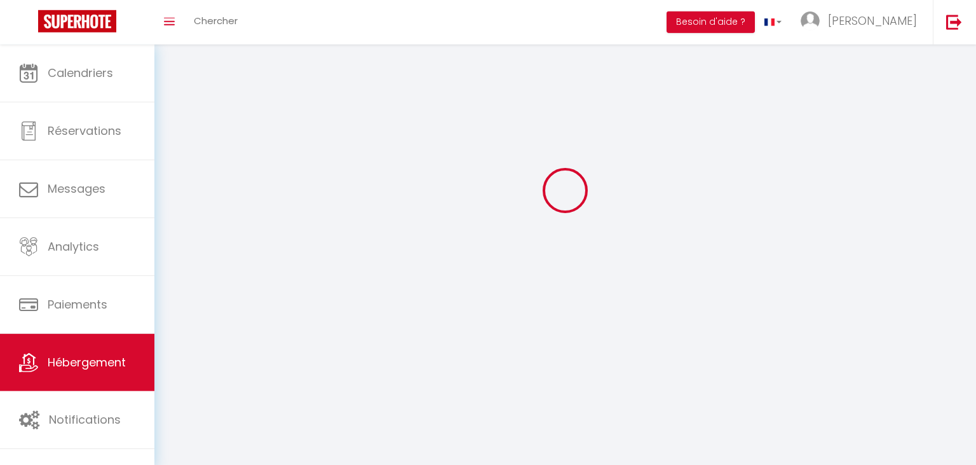
select select
checkbox input "false"
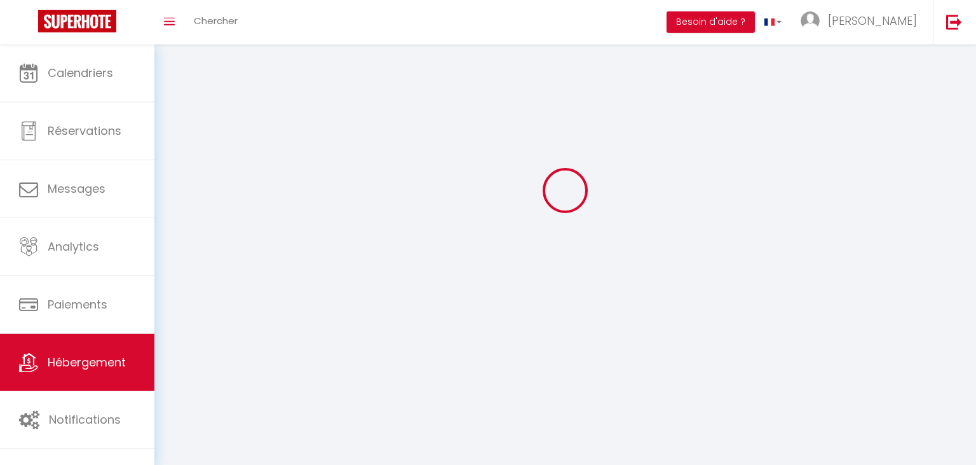
select select
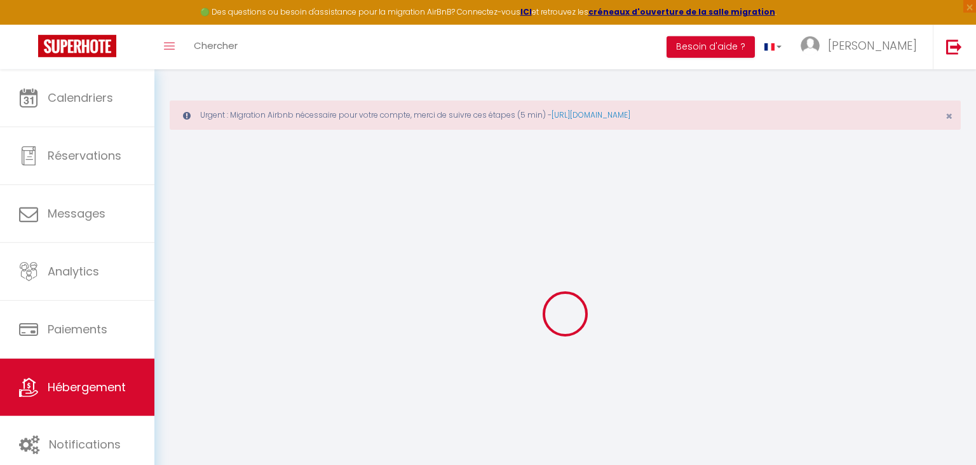
select select
checkbox input "false"
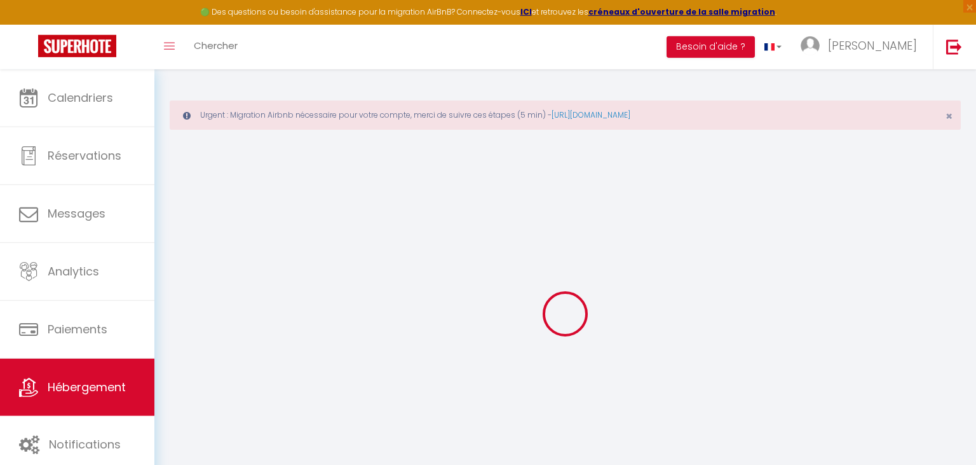
select select "16:00"
select select "23:45"
select select "11:00"
select select "15"
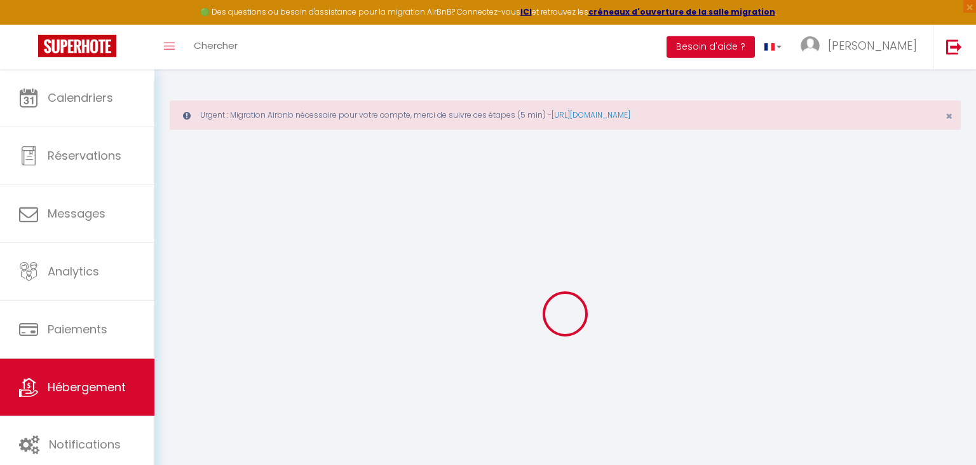
select select
checkbox input "false"
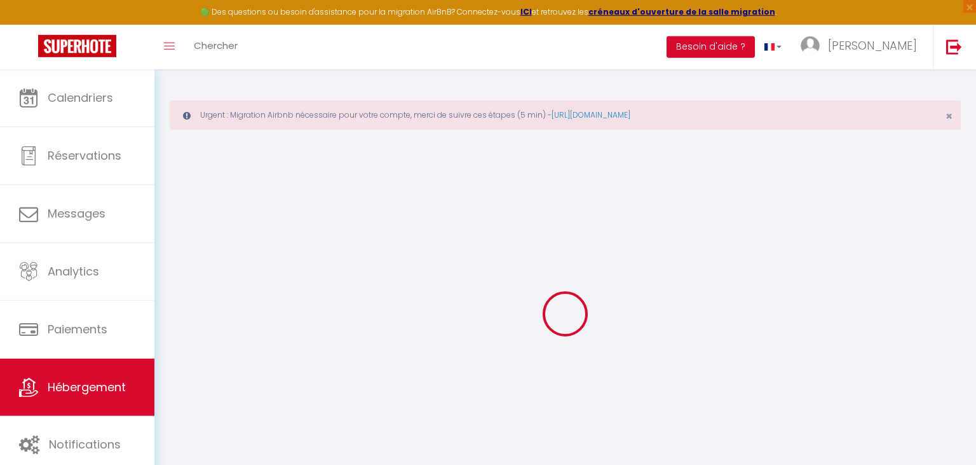
select select
checkbox input "false"
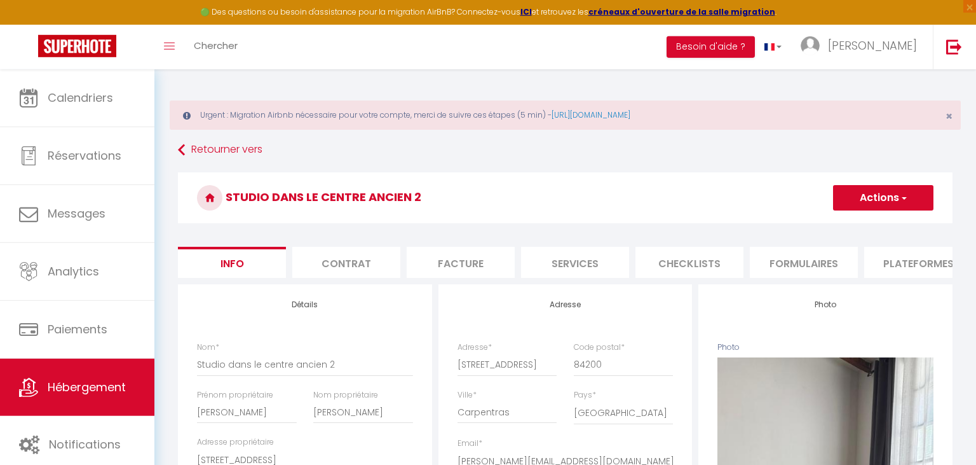
click at [899, 263] on li "Plateformes" at bounding box center [918, 262] width 108 height 31
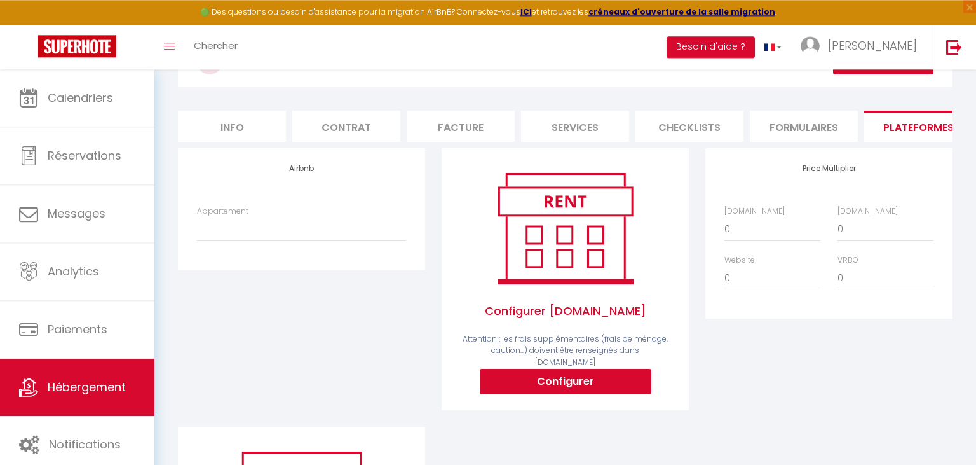
scroll to position [137, 0]
click at [197, 216] on select "Appartement Mam's · Séjour magique Proche du centre - melissa.tous@gmail.com Ap…" at bounding box center [301, 228] width 209 height 24
select select "4958-1449990861360884539"
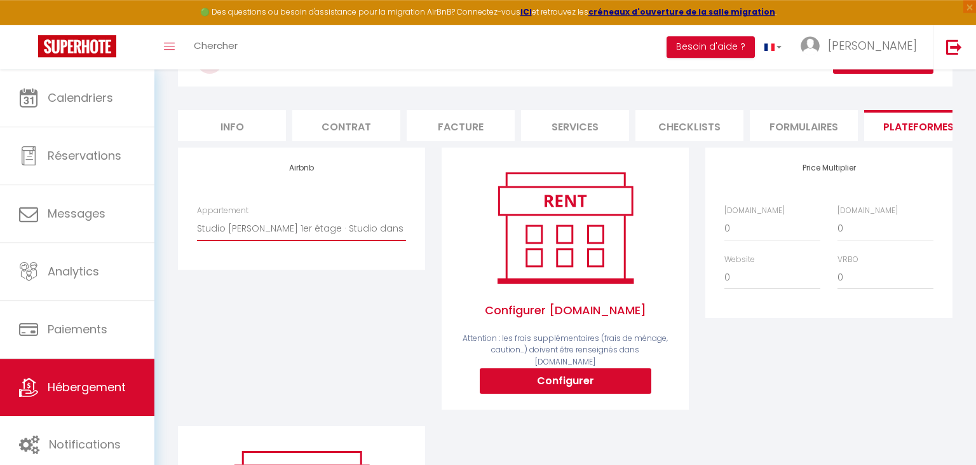
click option "Studio Thomas 1er étage · Studio dans le centre ancien - [PERSON_NAME][EMAIL_AD…" at bounding box center [0, 0] width 0 height 0
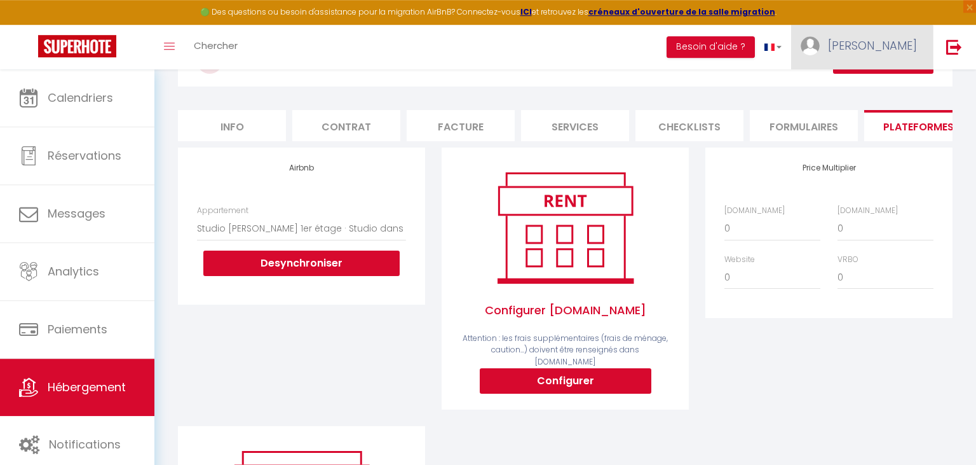
click at [894, 43] on span "[PERSON_NAME]" at bounding box center [872, 46] width 89 height 16
click at [884, 88] on link "Paramètres" at bounding box center [882, 89] width 94 height 22
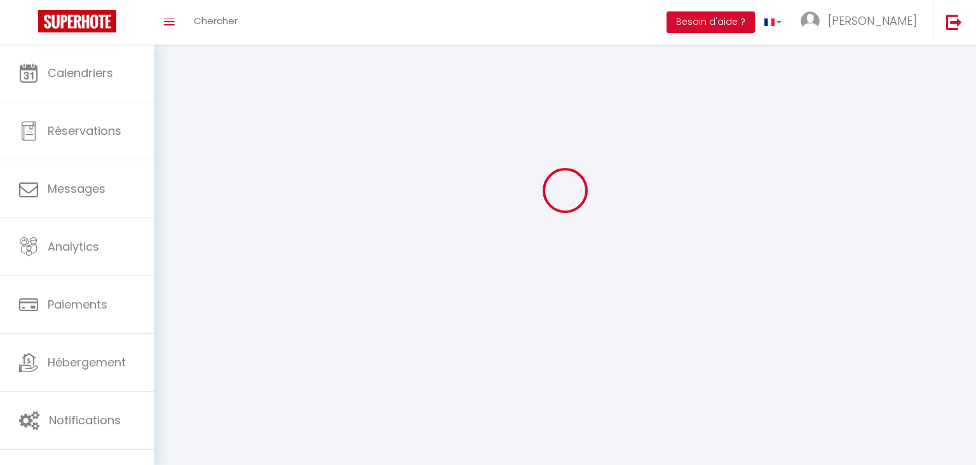
type input "[PERSON_NAME]"
type input "Tous"
type input "0603393849"
type input "30 rue des lices monteux"
type input "84200"
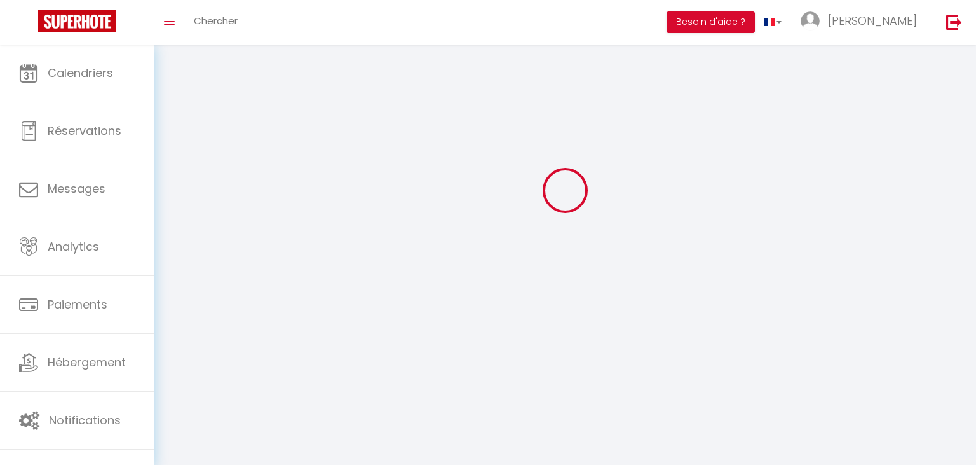
type input "carpentras"
type input "7DdreIlINms7h2GeKNwwi6sxQ"
type input "YdoSGPtlTwR8jB6NDgDExaZgp"
select select "1"
select select "28"
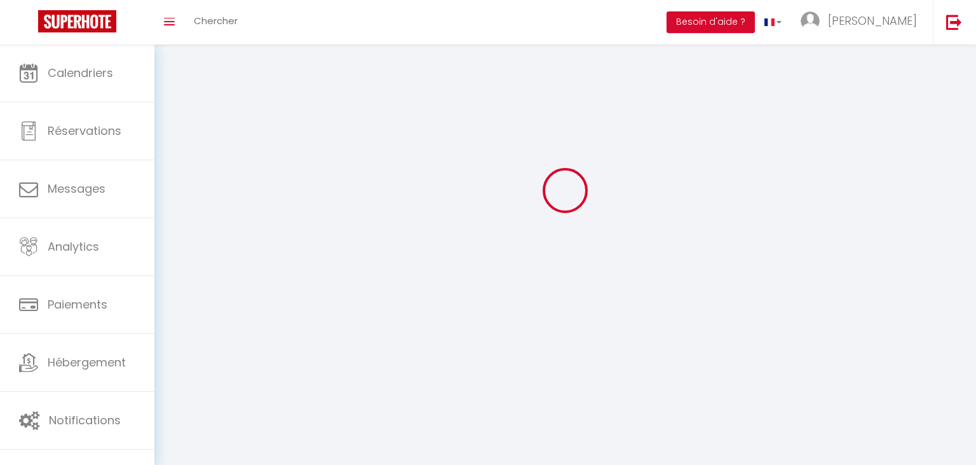
select select "fr"
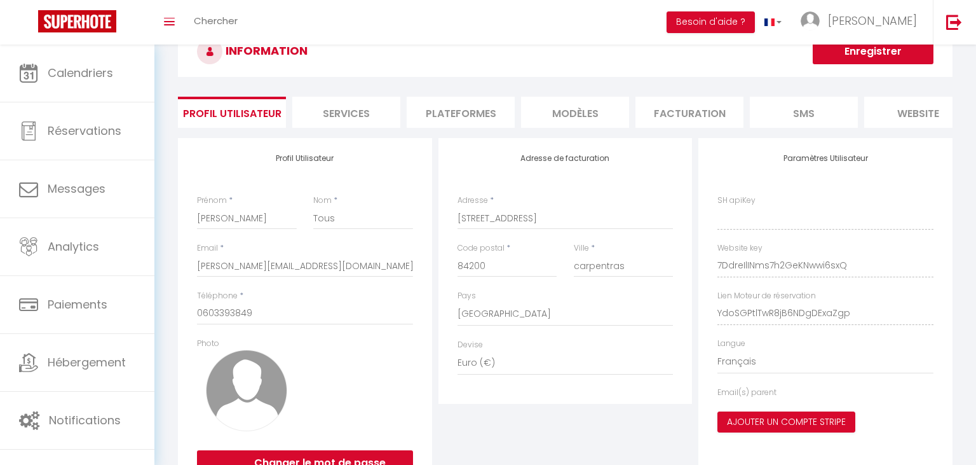
type input "7DdreIlINms7h2GeKNwwi6sxQ"
type input "YdoSGPtlTwR8jB6NDgDExaZgp"
type input "https://app.superhote.com/#/get-available-rentals/YdoSGPtlTwR8jB6NDgDExaZgp"
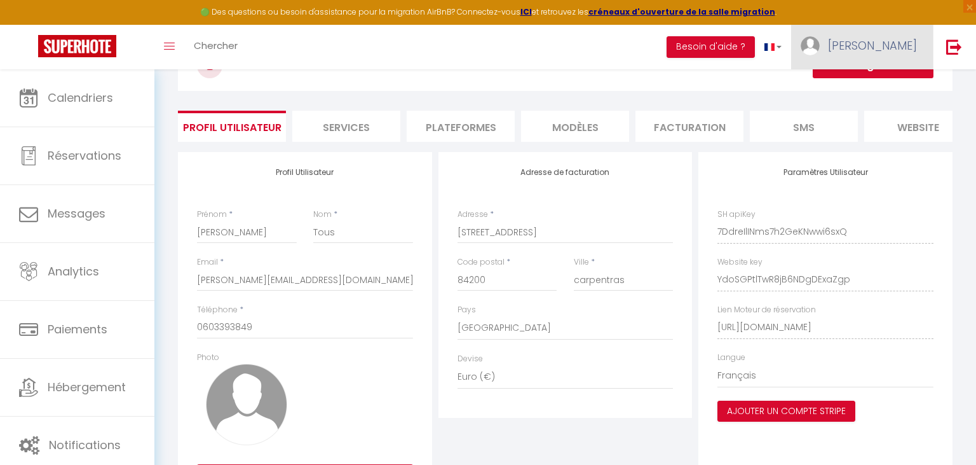
click at [886, 48] on span "[PERSON_NAME]" at bounding box center [872, 46] width 89 height 16
click at [880, 88] on link "Paramètres" at bounding box center [882, 89] width 94 height 22
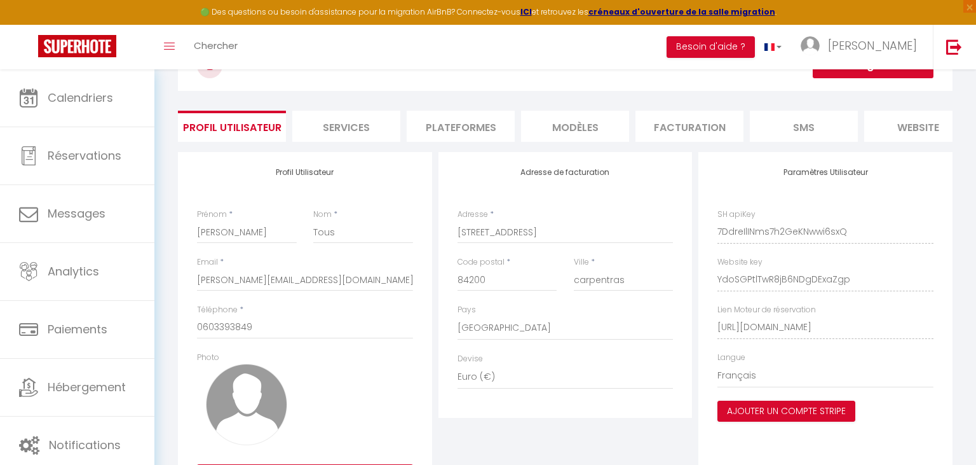
click at [456, 128] on li "Plateformes" at bounding box center [461, 126] width 108 height 31
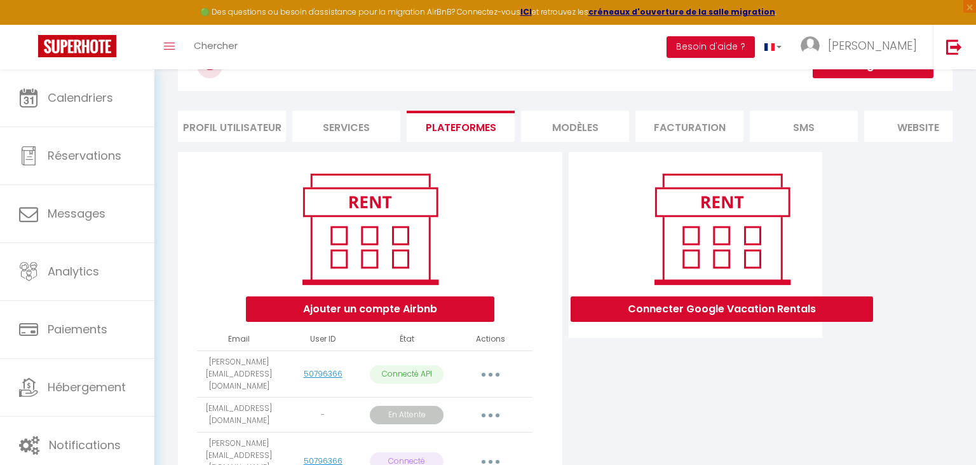
scroll to position [113, 0]
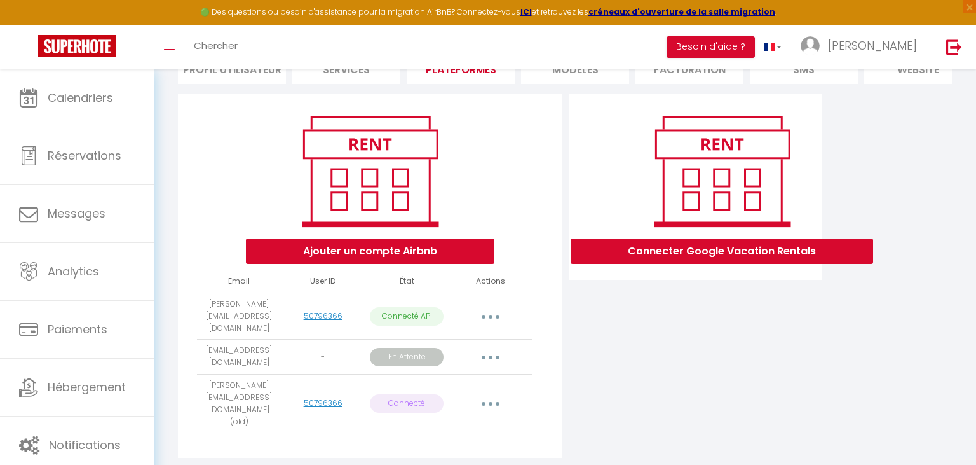
click at [505, 413] on div "Ajouter un compte Airbnb Email User ID État Actions melissa.tous@gmail.com 5079…" at bounding box center [370, 276] width 384 height 364
click at [489, 393] on button "button" at bounding box center [491, 403] width 36 height 20
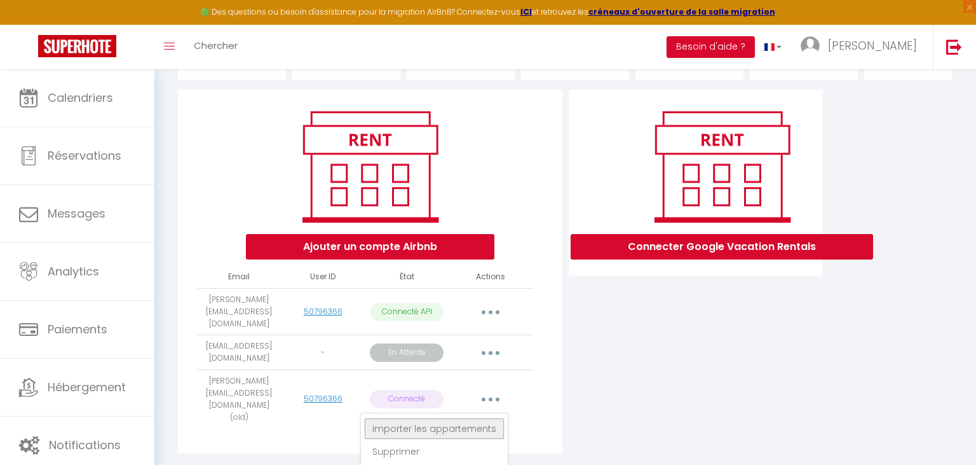
click at [469, 418] on link "Importer les appartements" at bounding box center [434, 429] width 140 height 22
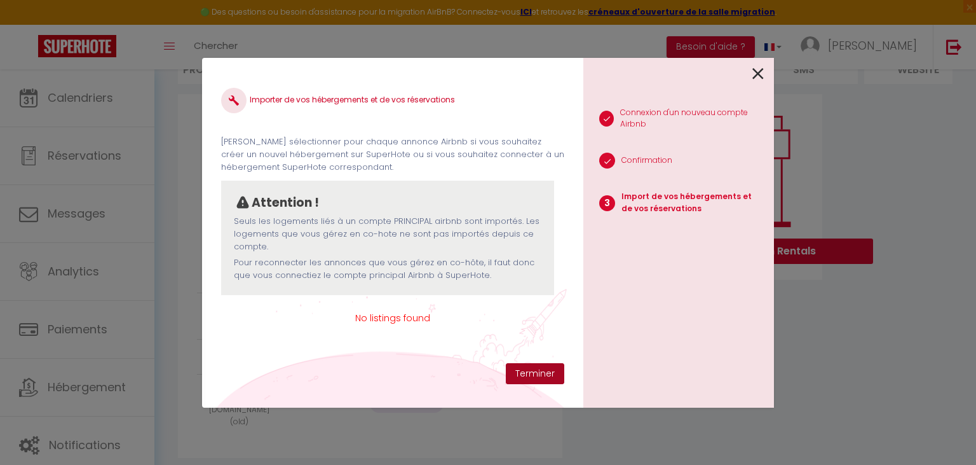
click at [533, 373] on button "Terminer" at bounding box center [535, 374] width 58 height 22
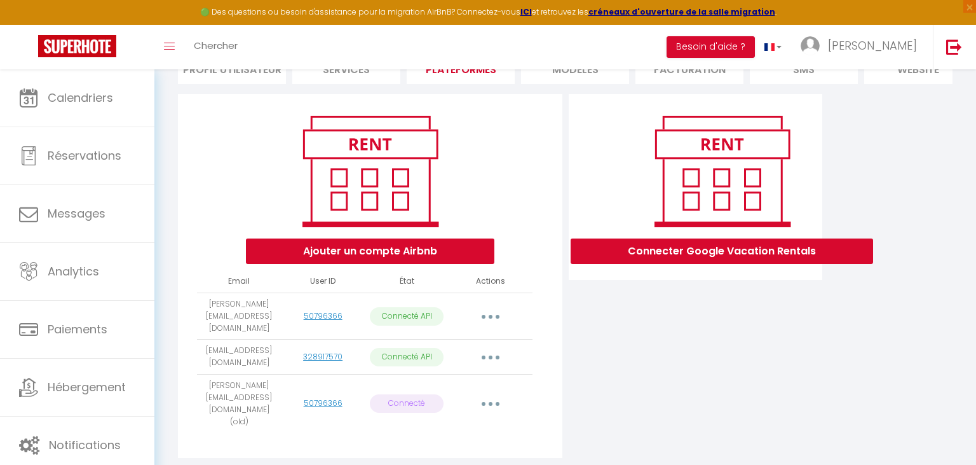
click at [488, 393] on button "button" at bounding box center [491, 403] width 36 height 20
click at [470, 422] on link "Importer les appartements" at bounding box center [434, 433] width 140 height 22
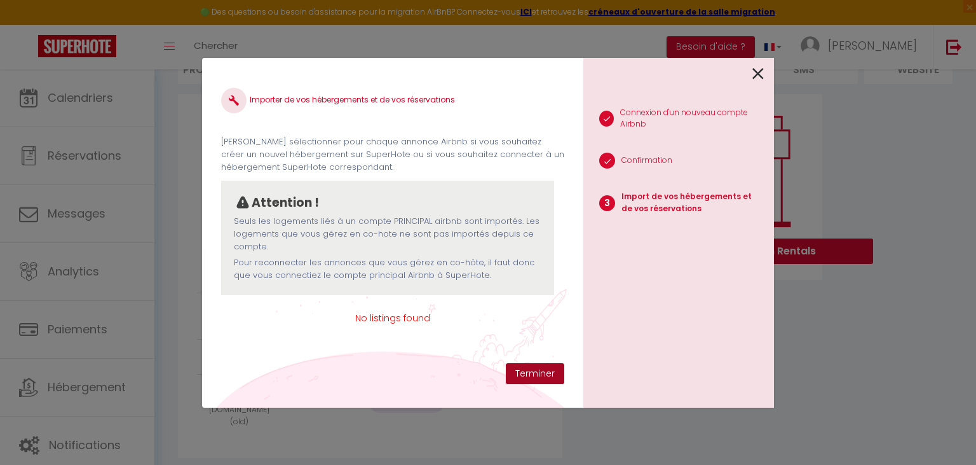
click at [536, 371] on button "Terminer" at bounding box center [535, 374] width 58 height 22
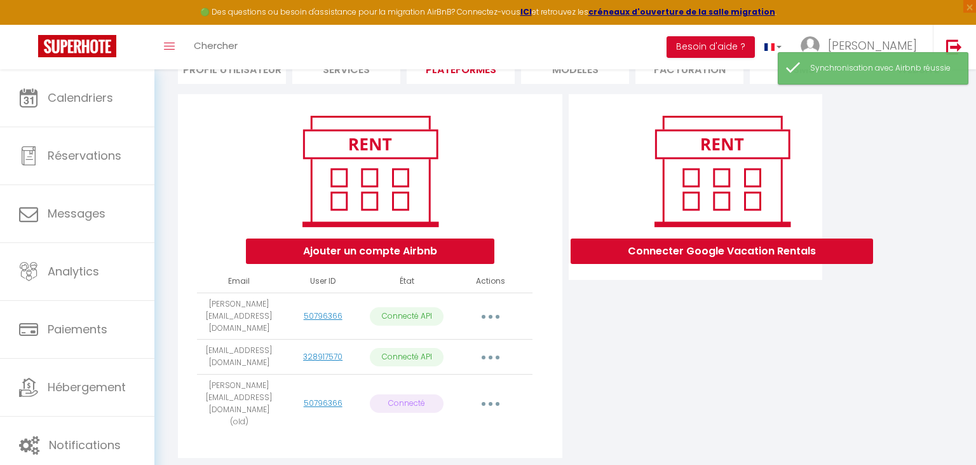
click at [491, 402] on icon "button" at bounding box center [491, 404] width 4 height 4
click at [589, 420] on div "Connecter Google Vacation Rentals" at bounding box center [696, 279] width 261 height 371
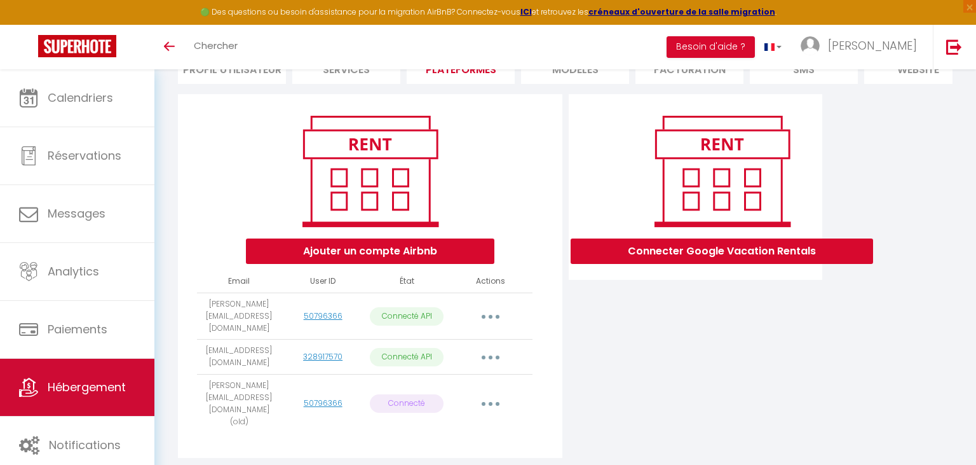
click at [98, 403] on link "Hébergement" at bounding box center [77, 386] width 154 height 57
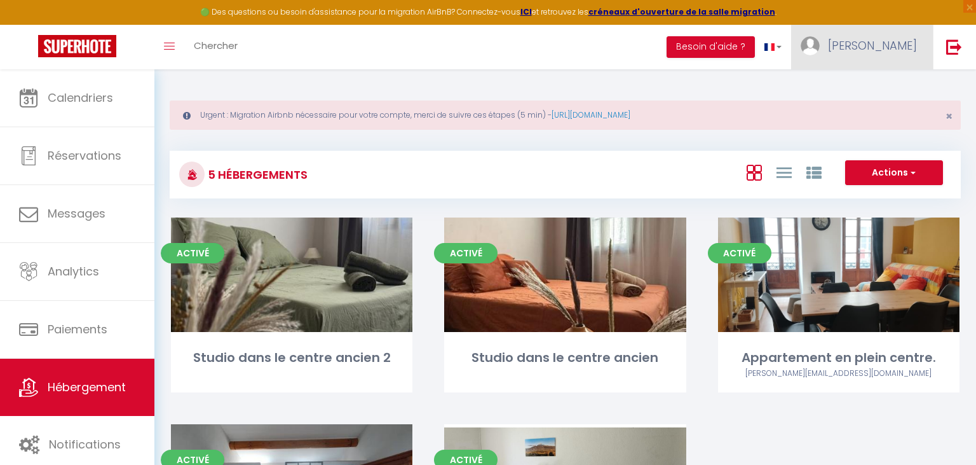
click at [890, 39] on span "[PERSON_NAME]" at bounding box center [872, 46] width 89 height 16
click at [890, 86] on link "Paramètres" at bounding box center [882, 89] width 94 height 22
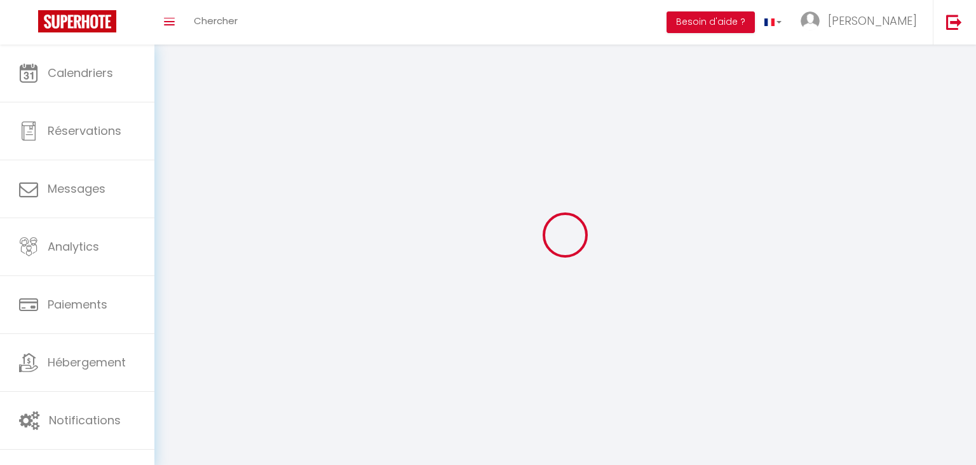
select select
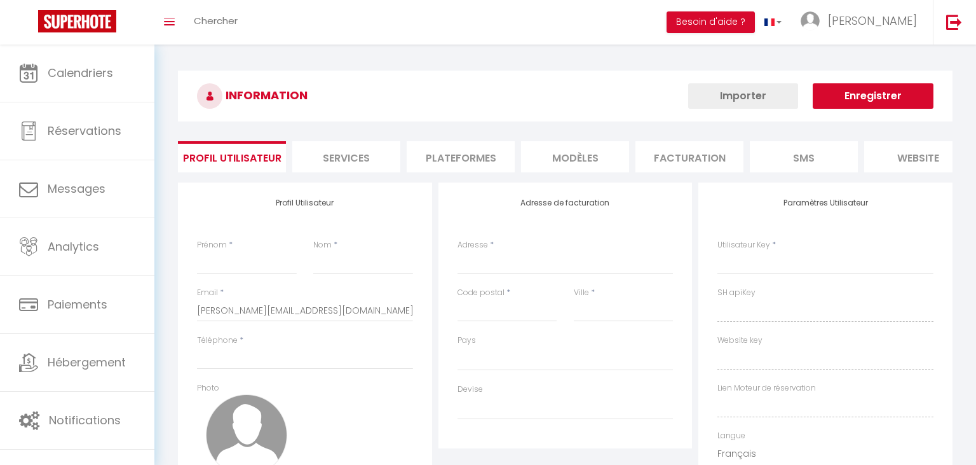
type input "[PERSON_NAME]"
type input "Tous"
type input "0603393849"
type input "[STREET_ADDRESS]"
type input "84200"
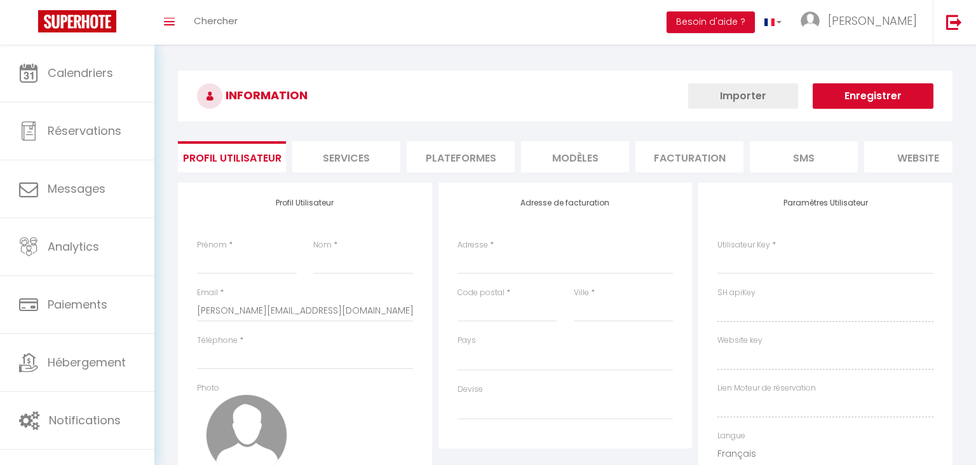
type input "carpentras"
type input "7DdreIlINms7h2GeKNwwi6sxQ"
type input "YdoSGPtlTwR8jB6NDgDExaZgp"
type input "[URL][DOMAIN_NAME]"
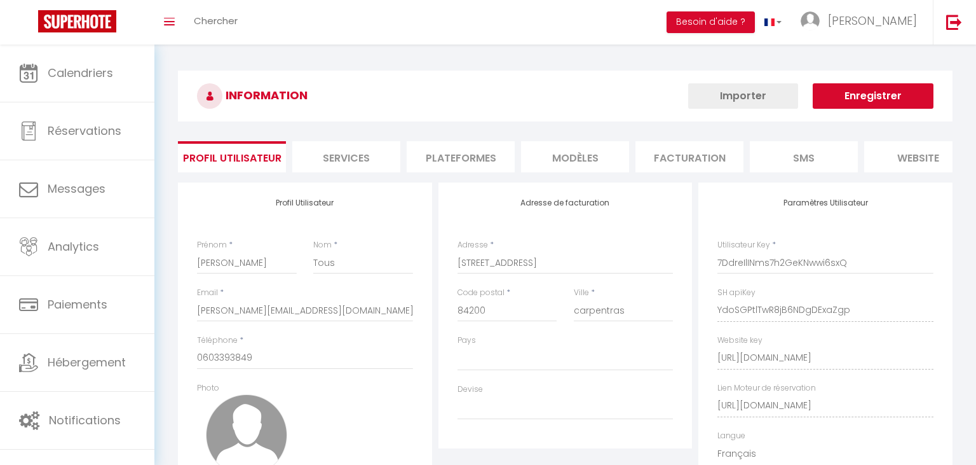
select select "28"
select select "fr"
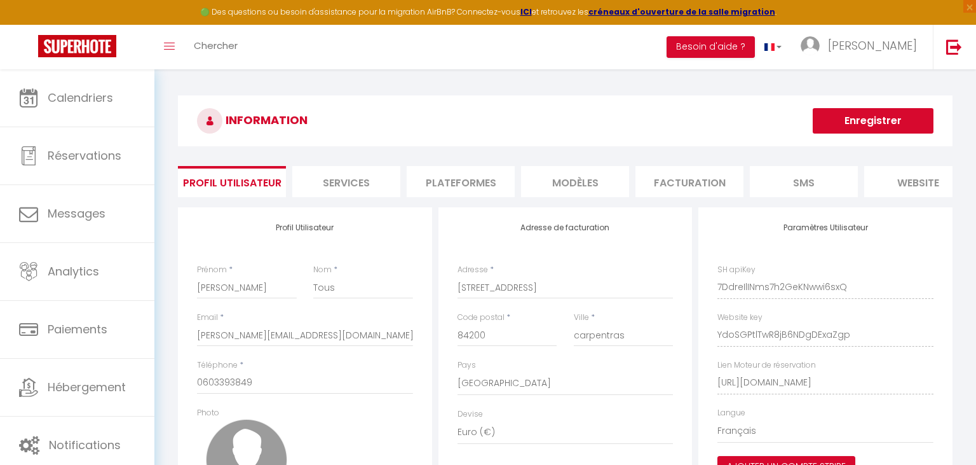
click at [472, 179] on li "Plateformes" at bounding box center [461, 181] width 108 height 31
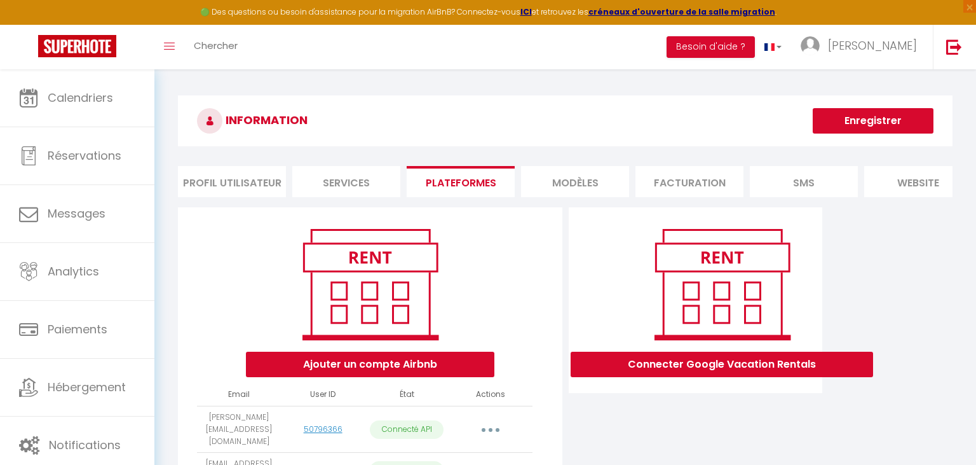
scroll to position [113, 0]
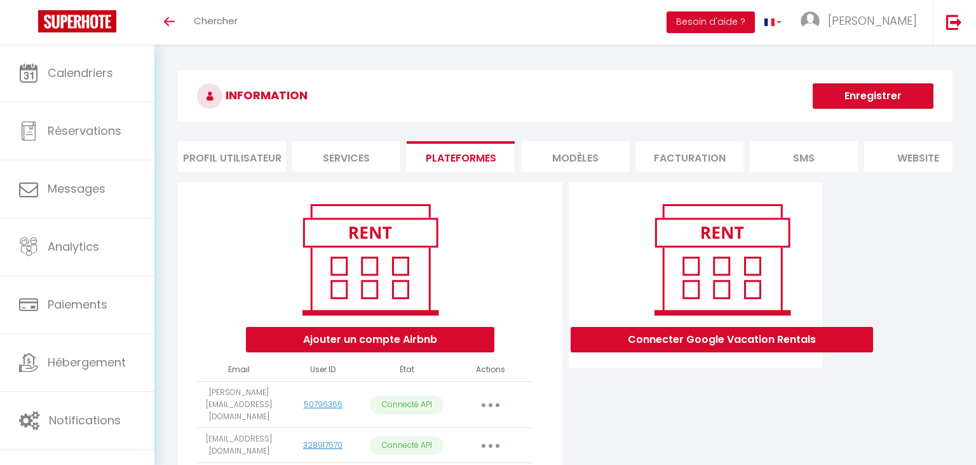
scroll to position [88, 0]
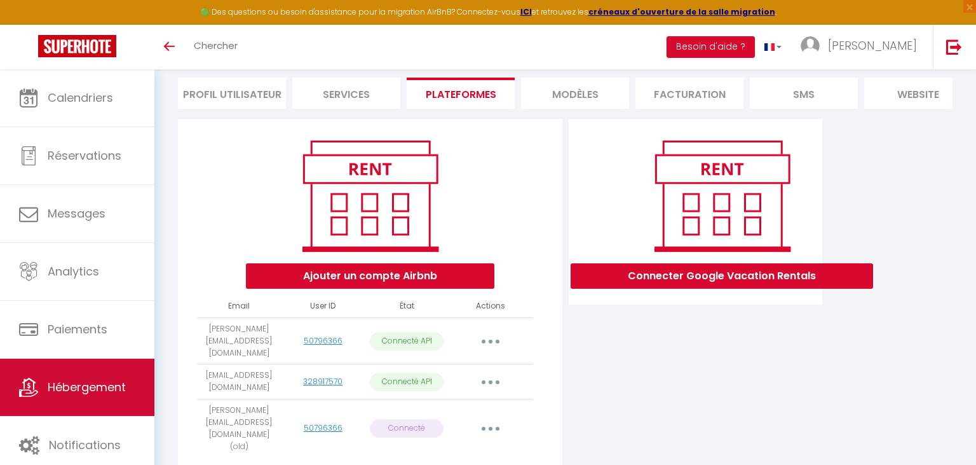
click at [65, 408] on link "Hébergement" at bounding box center [77, 386] width 154 height 57
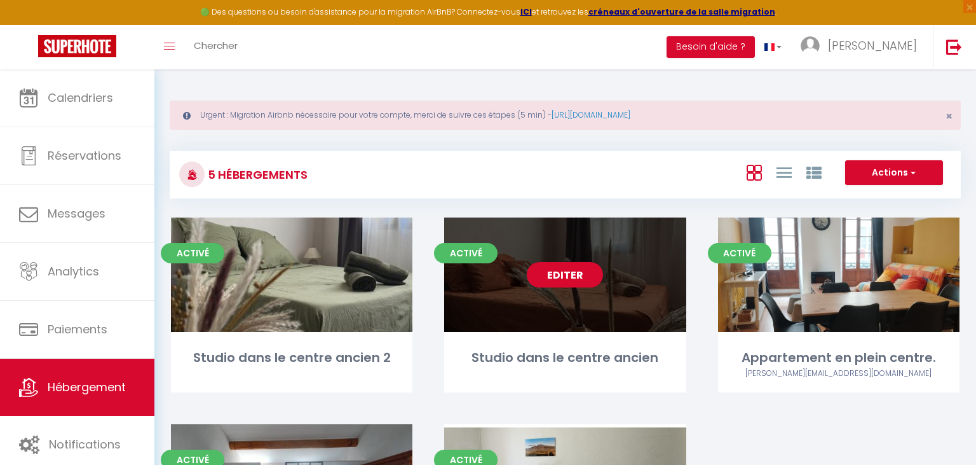
click at [559, 280] on link "Editer" at bounding box center [565, 274] width 76 height 25
select select "3"
select select "2"
select select "1"
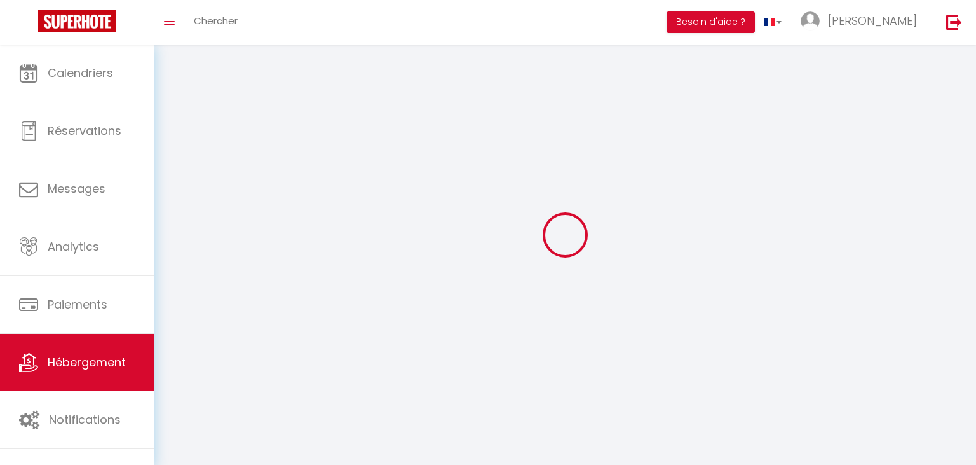
select select
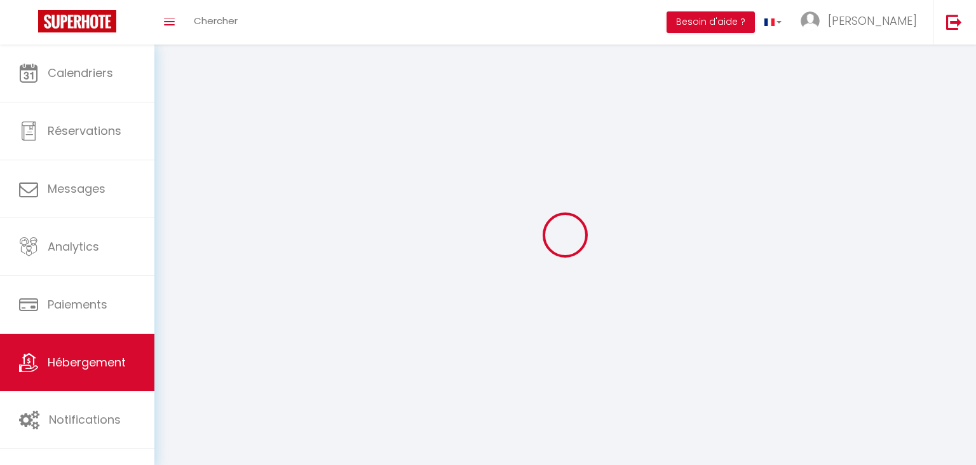
select select
checkbox input "false"
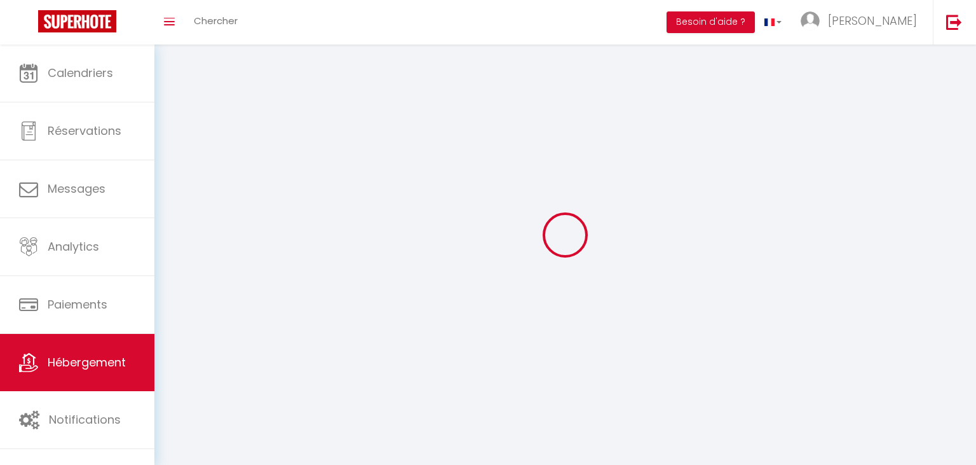
select select
select select "1"
select select "28"
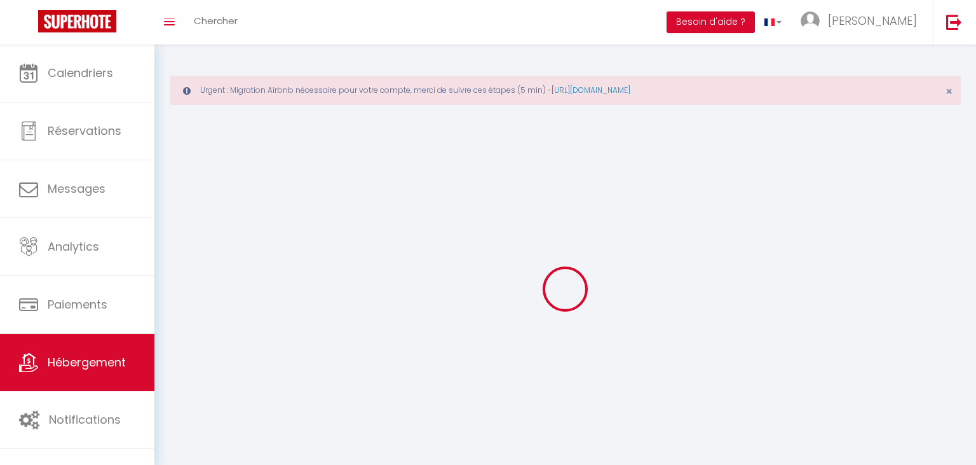
select select
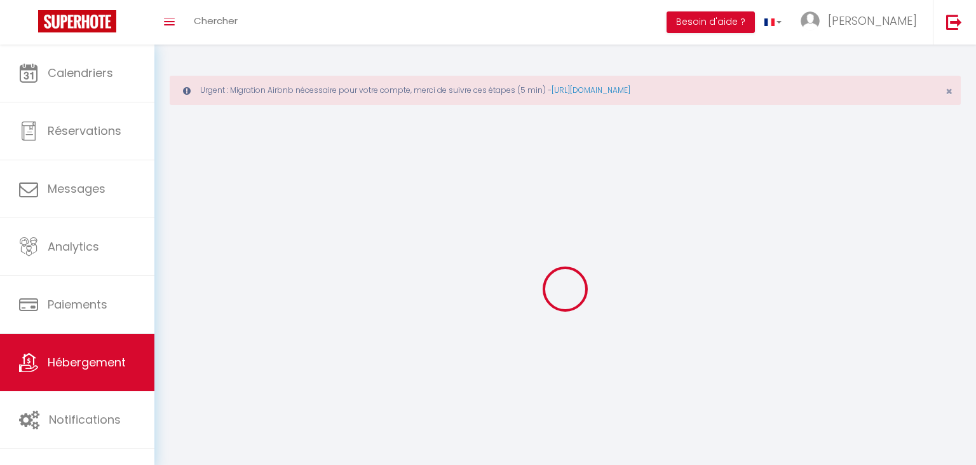
select select
checkbox input "false"
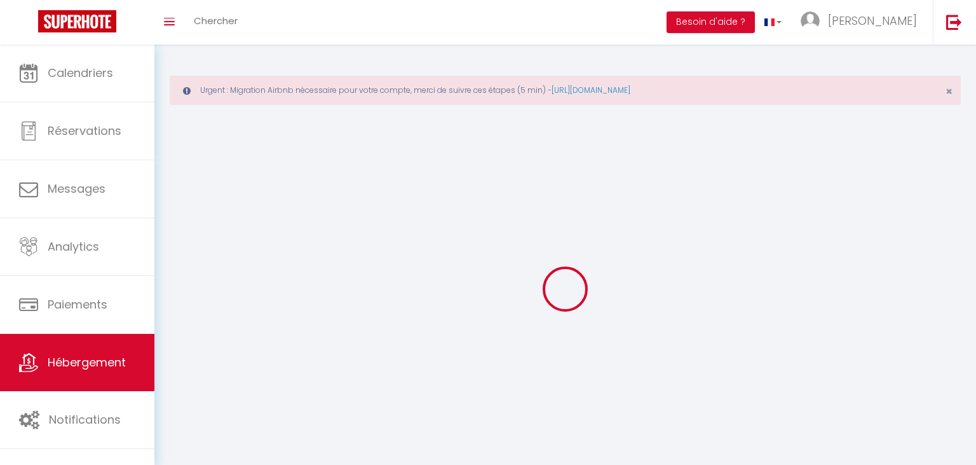
select select
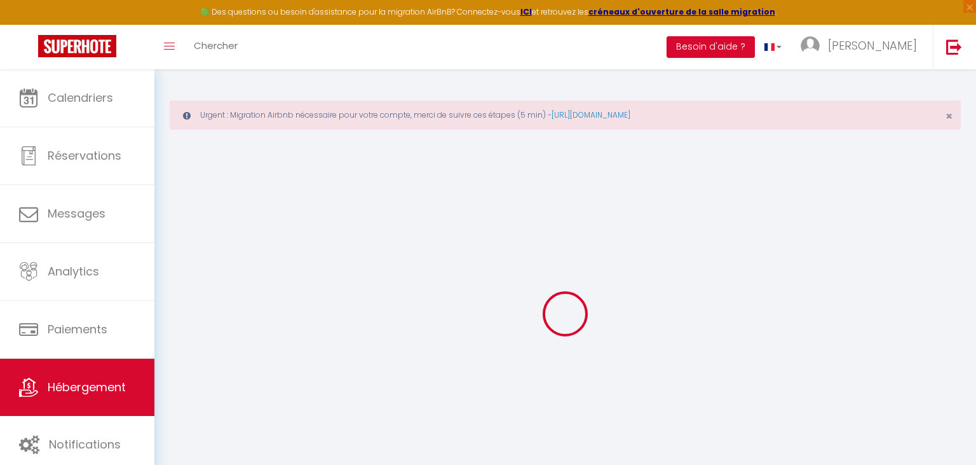
select select
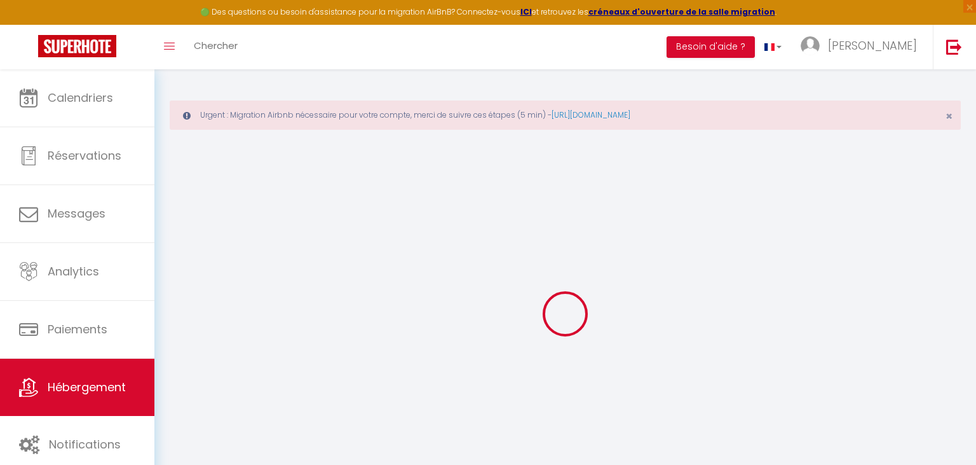
select select
checkbox input "false"
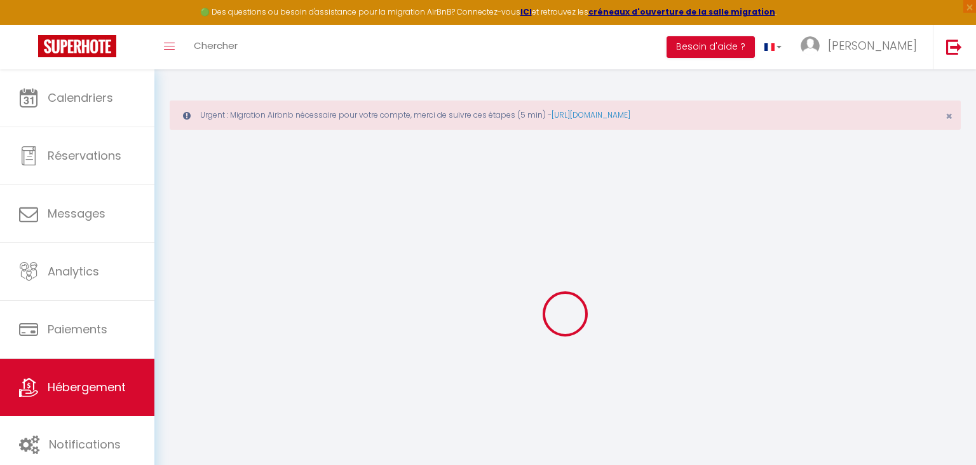
select select
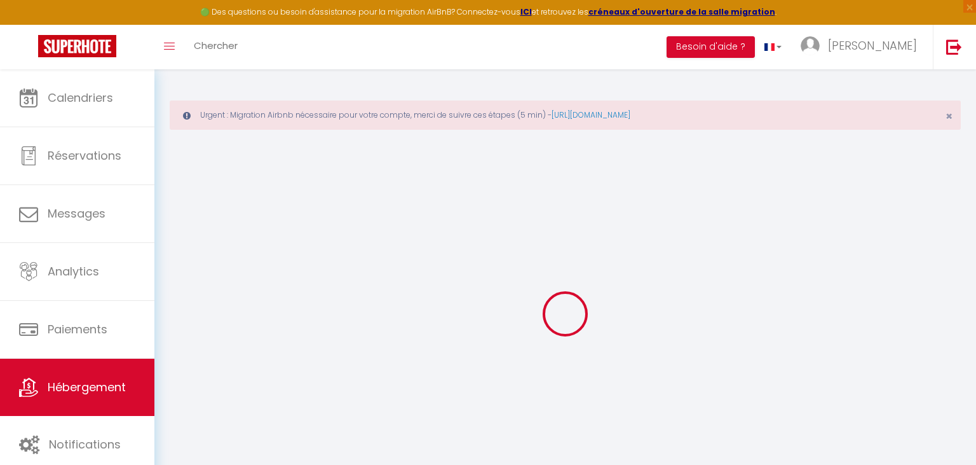
select select
checkbox input "false"
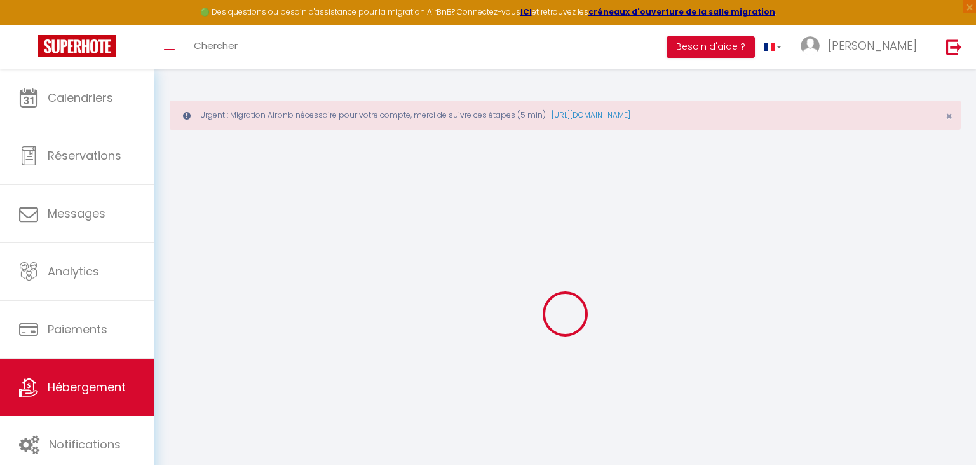
checkbox input "false"
select select
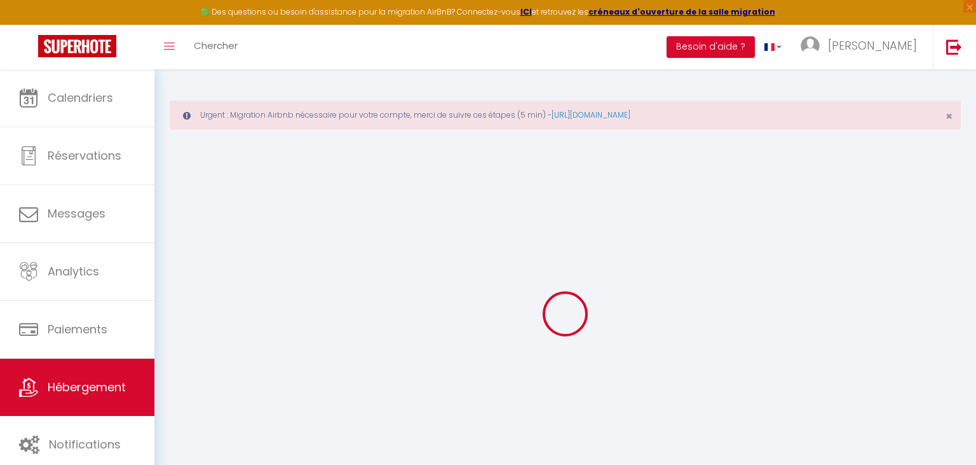
select select
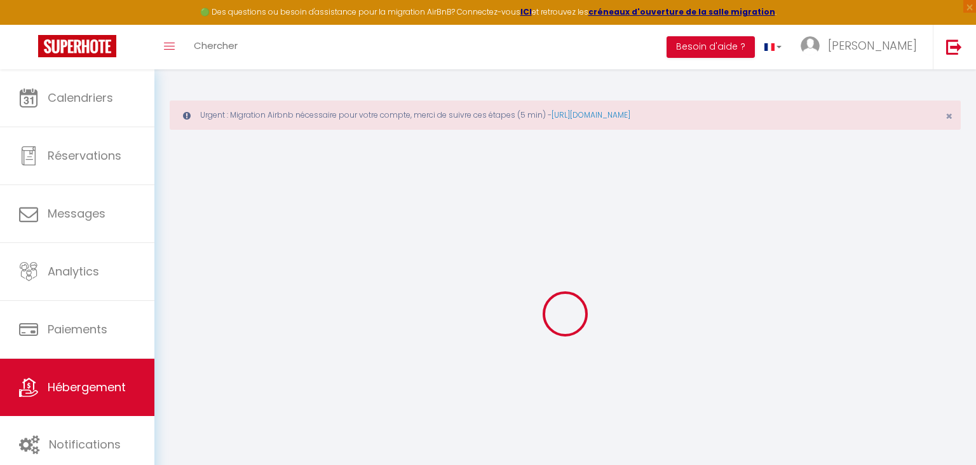
checkbox input "false"
select select
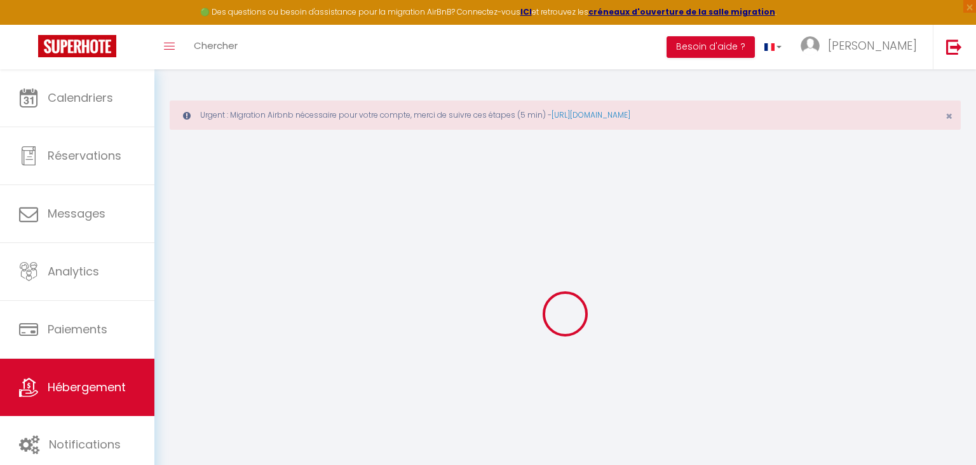
select select
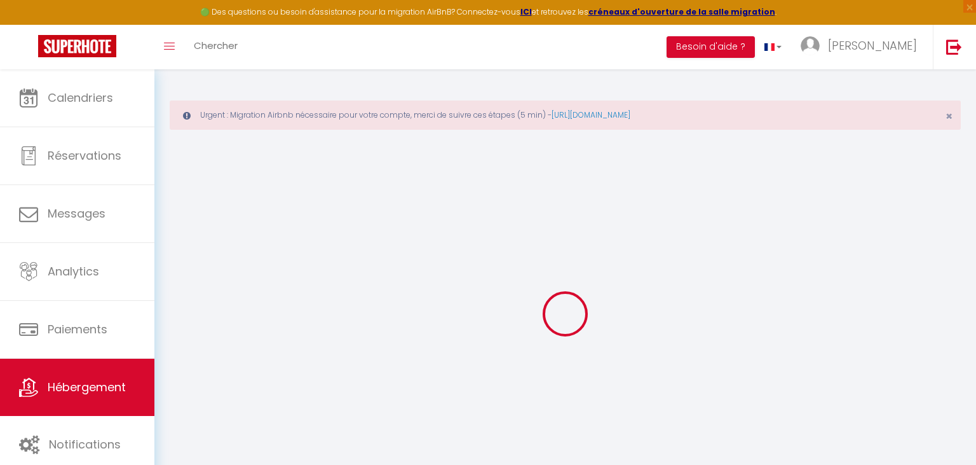
select select
checkbox input "false"
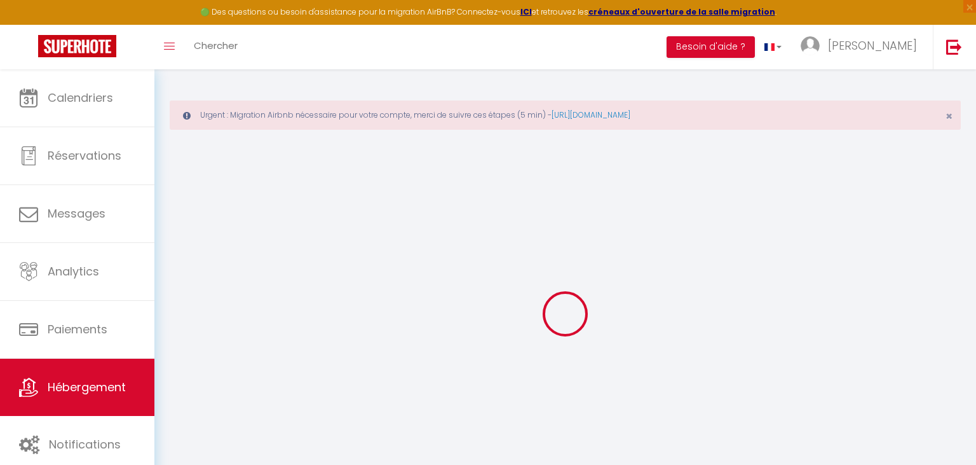
checkbox input "false"
select select
type input "Studio dans le centre ancien"
type input "[PERSON_NAME]"
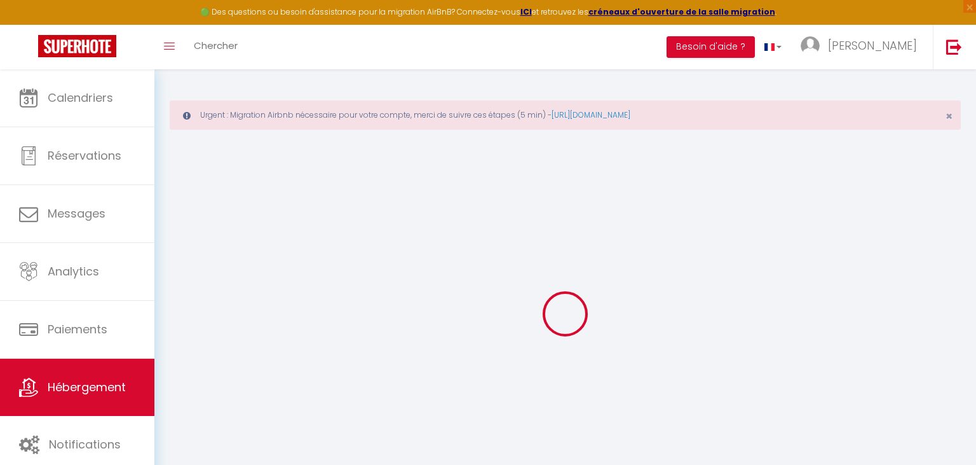
type input "[PERSON_NAME]"
type input "[STREET_ADDRESS]"
type input "84200"
type input "Carpentras"
type input "50"
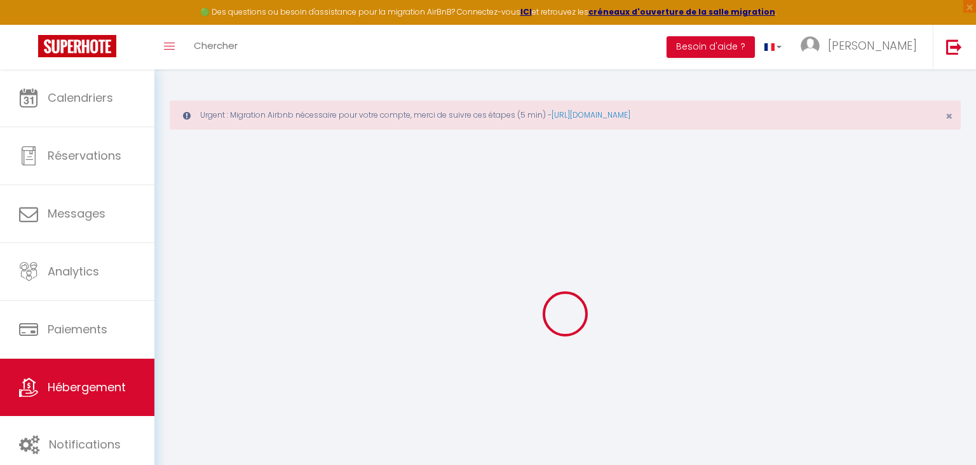
type input "25"
select select
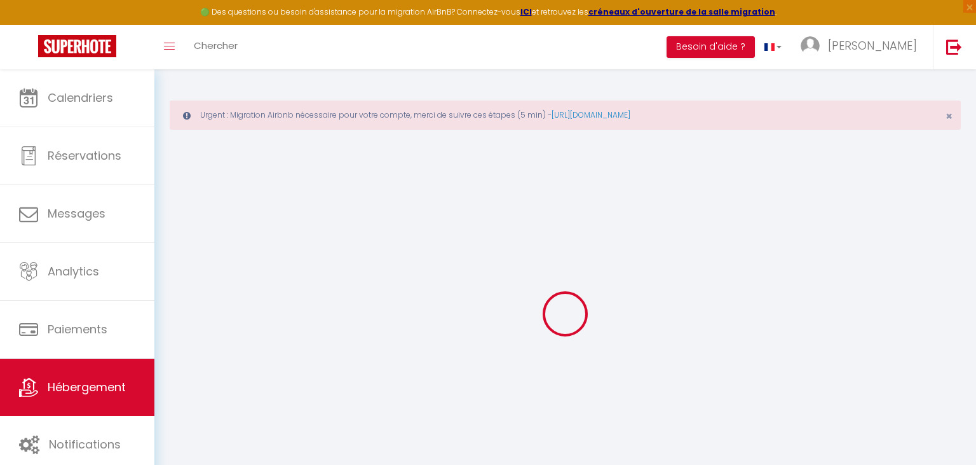
select select
type input "[STREET_ADDRESS]"
type input "84200"
type input "Carpentras"
type input "[PERSON_NAME][EMAIL_ADDRESS][DOMAIN_NAME]"
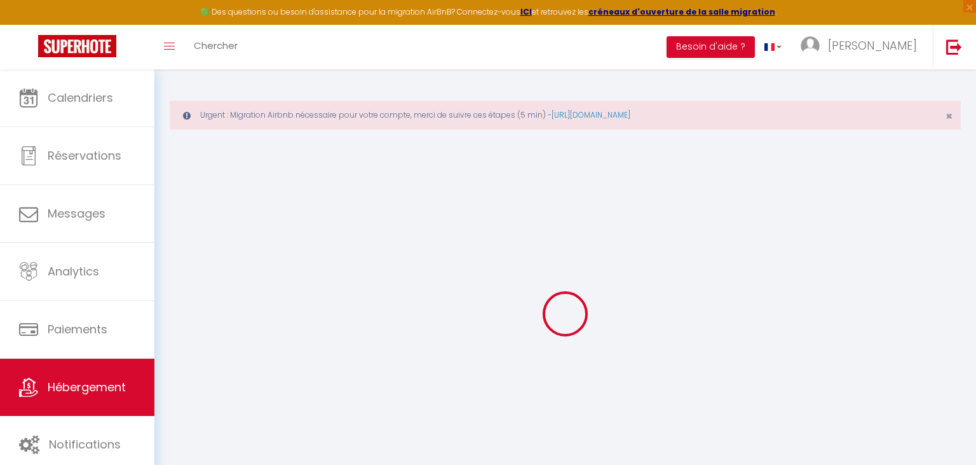
select select
checkbox input "false"
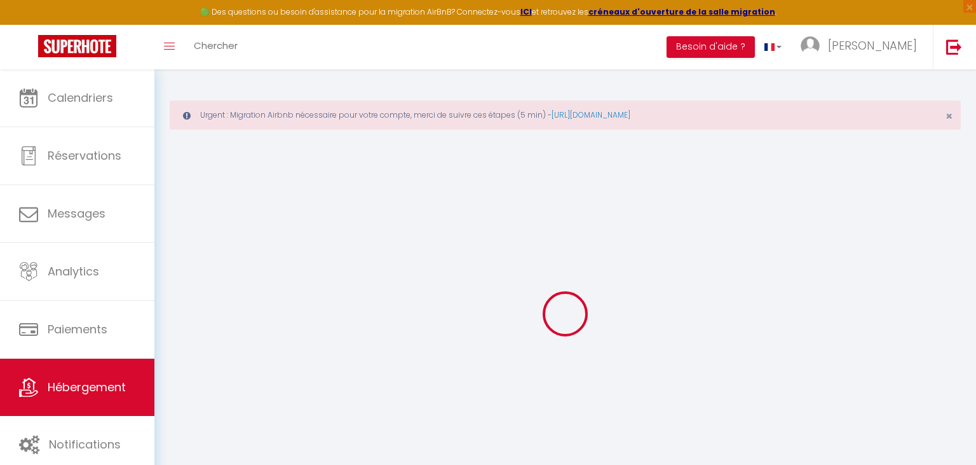
select select
type input "25"
type input "0"
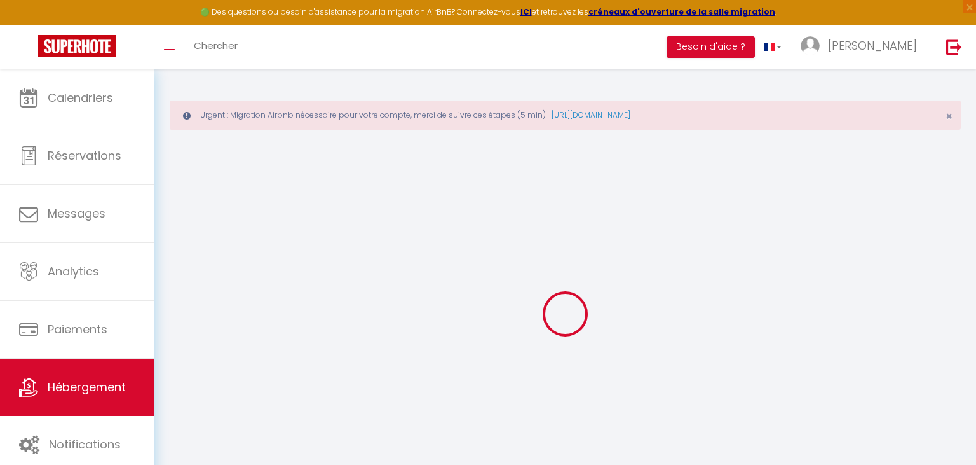
type input "0"
select select
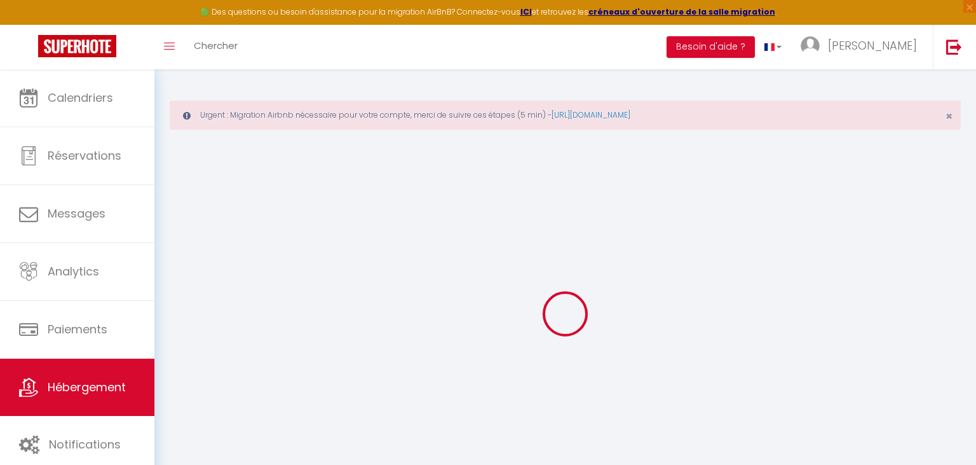
select select
checkbox input "false"
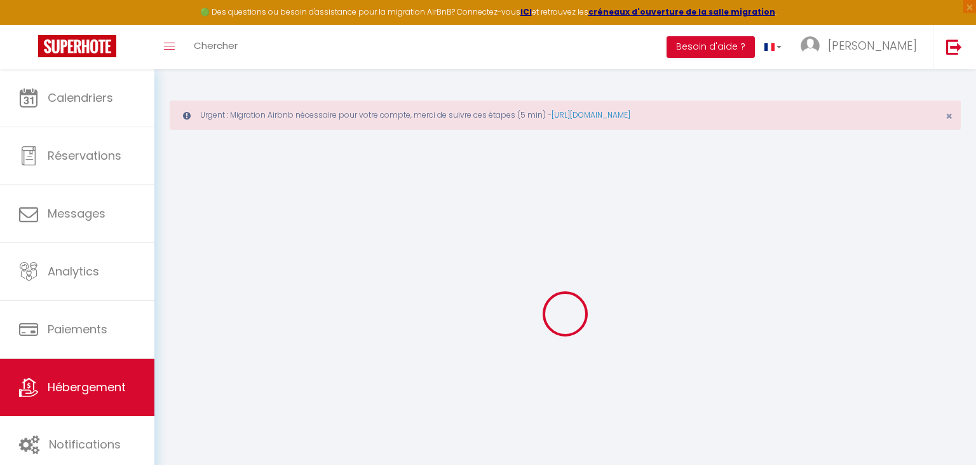
checkbox input "false"
select select
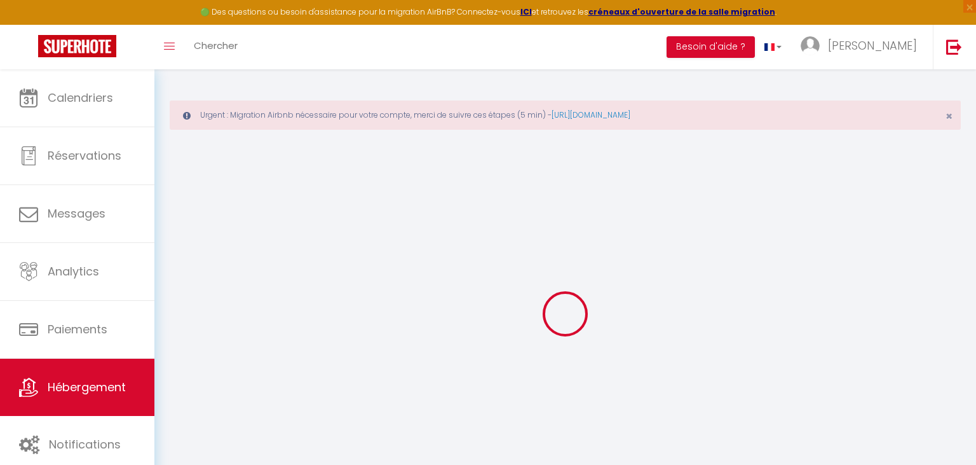
select select
checkbox input "false"
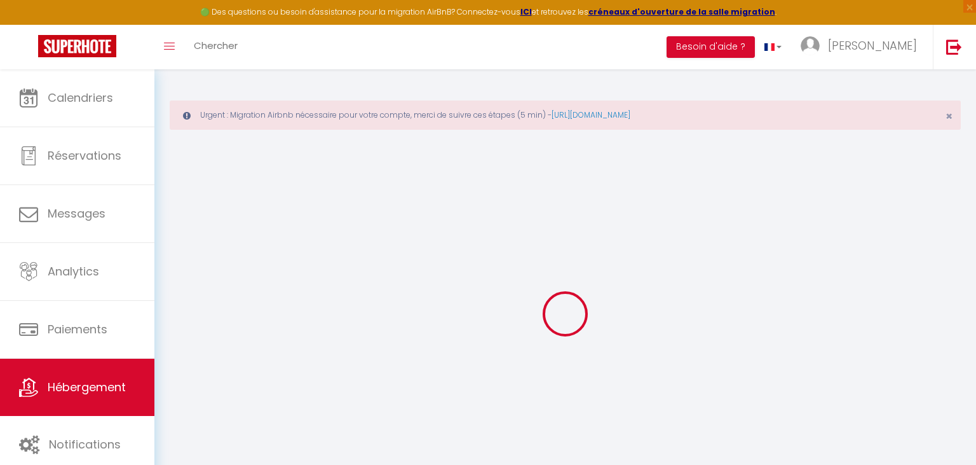
checkbox input "false"
select select "16:00"
select select "23:45"
select select "11:00"
select select "15"
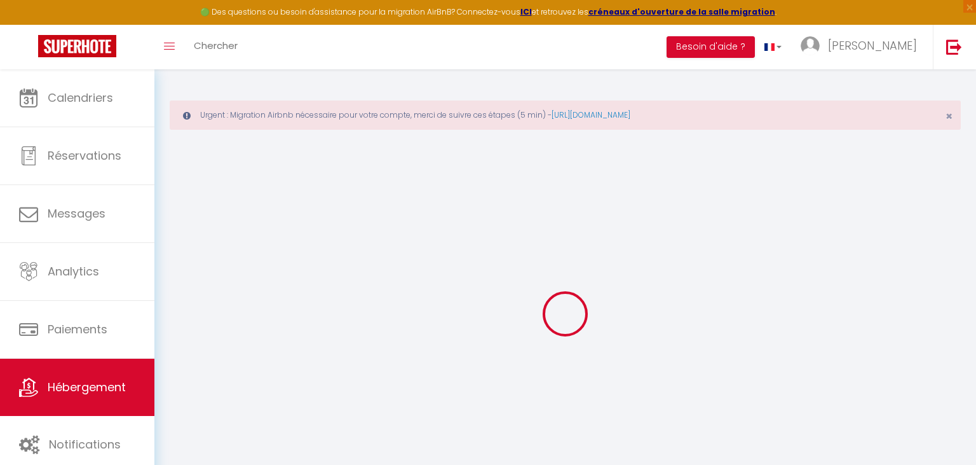
select select "15"
select select
checkbox input "false"
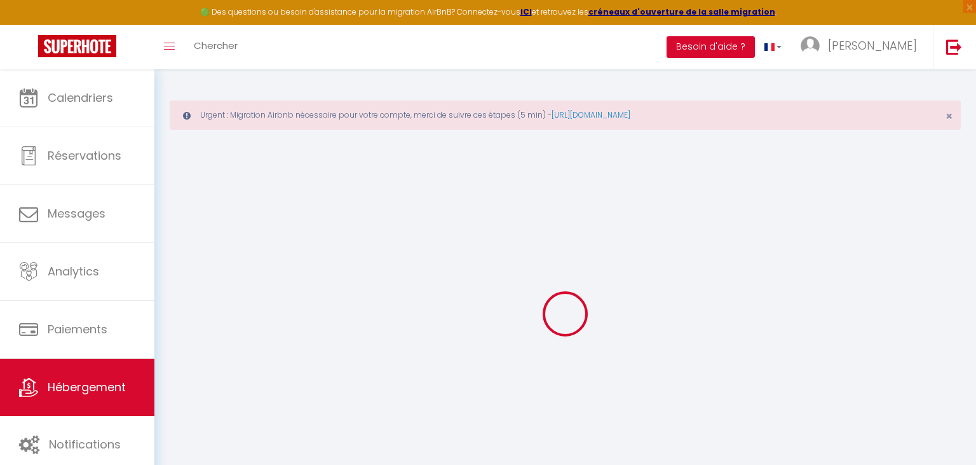
checkbox input "false"
select select
checkbox input "false"
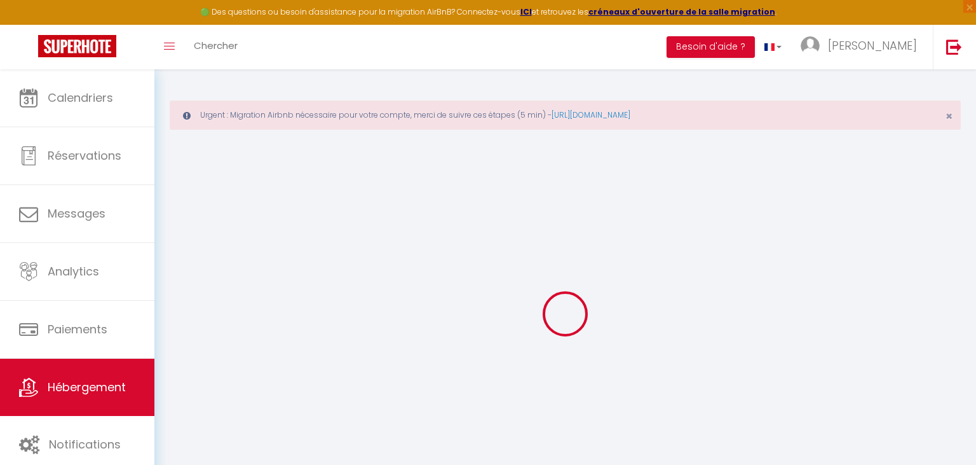
checkbox input "false"
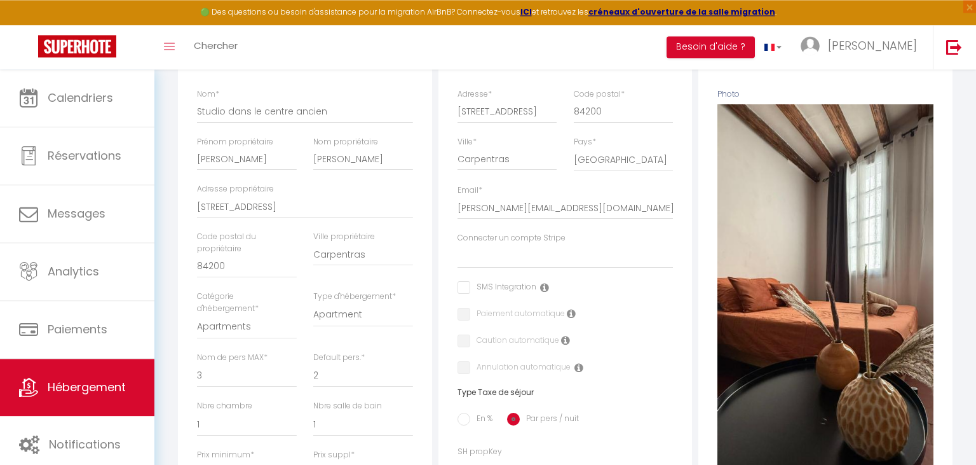
scroll to position [254, 0]
select select
checkbox input "false"
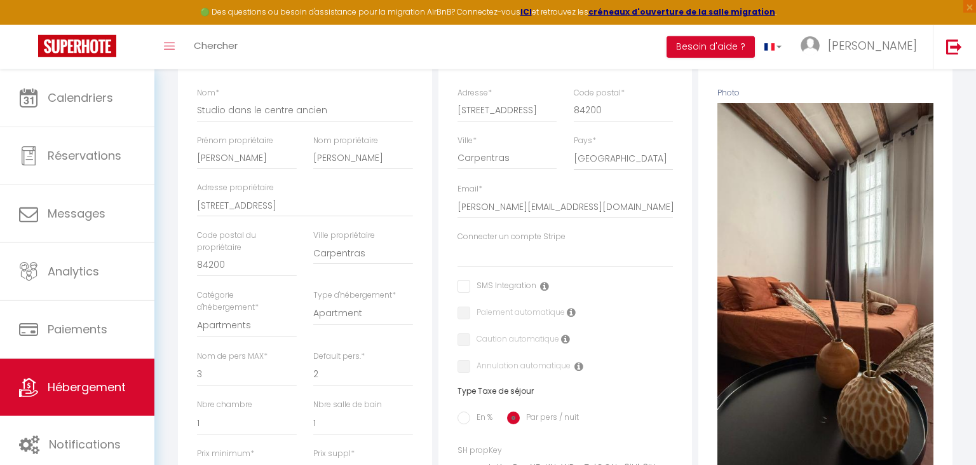
checkbox input "false"
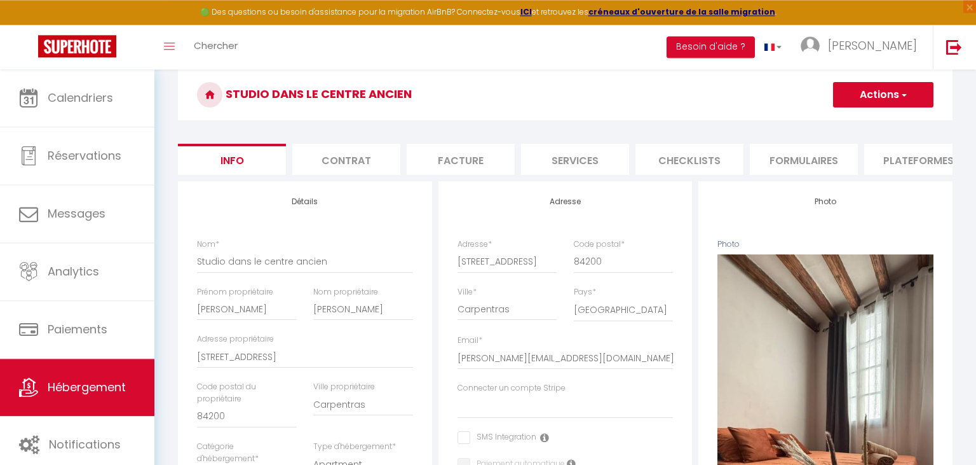
scroll to position [0, 0]
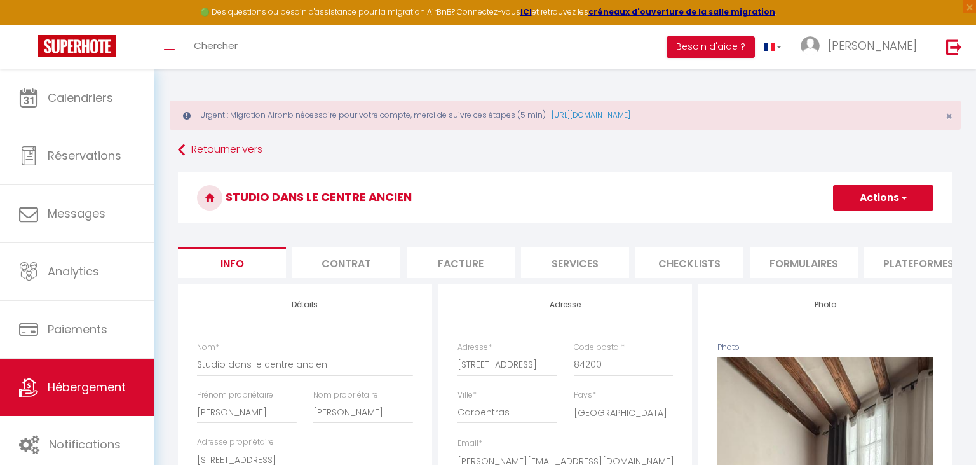
click at [898, 262] on li "Plateformes" at bounding box center [918, 262] width 108 height 31
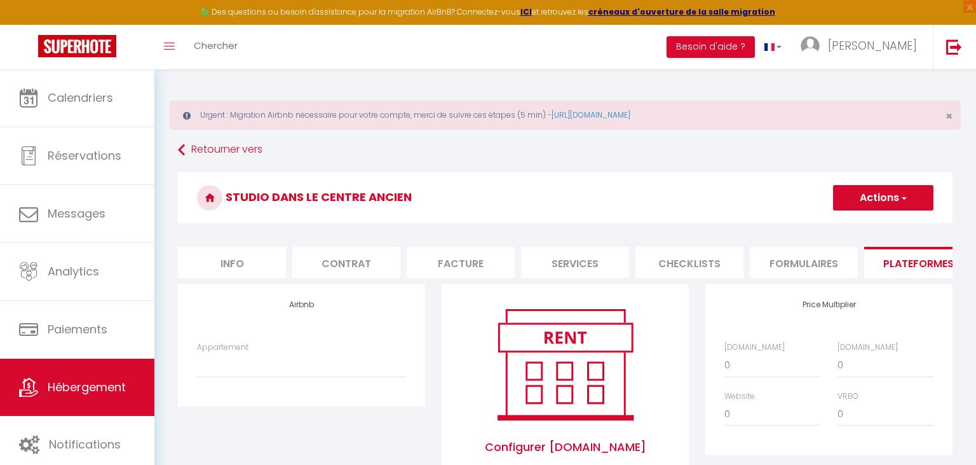
scroll to position [164, 0]
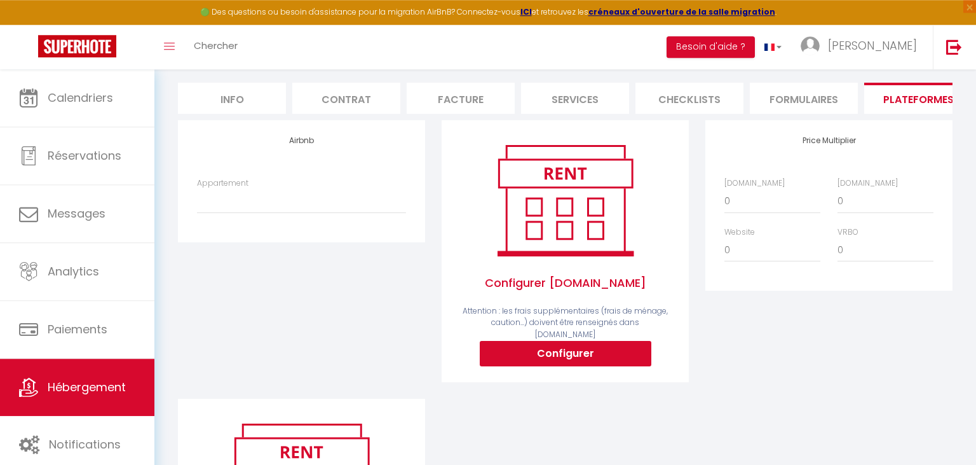
click at [308, 339] on div "Airbnb Appartement Appartement Mam's · Séjour magique Proche du centre - meliss…" at bounding box center [302, 259] width 264 height 278
click at [590, 342] on button "Configurer" at bounding box center [566, 353] width 172 height 25
select select
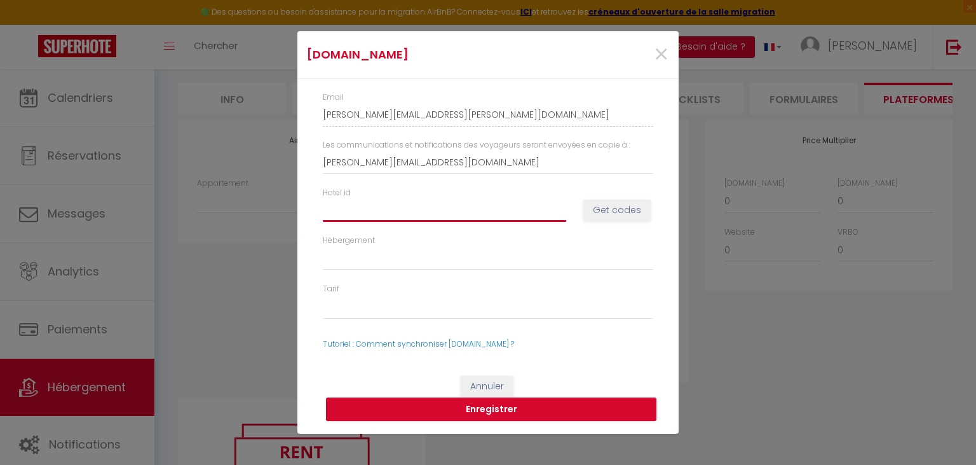
click at [408, 211] on input "Hotel id" at bounding box center [444, 209] width 243 height 23
type input "1"
select select
type input "14"
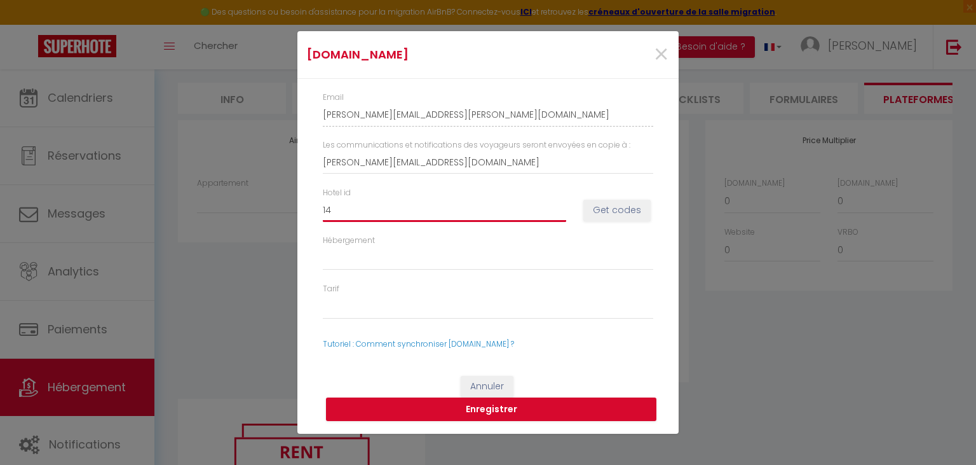
select select
type input "143"
select select
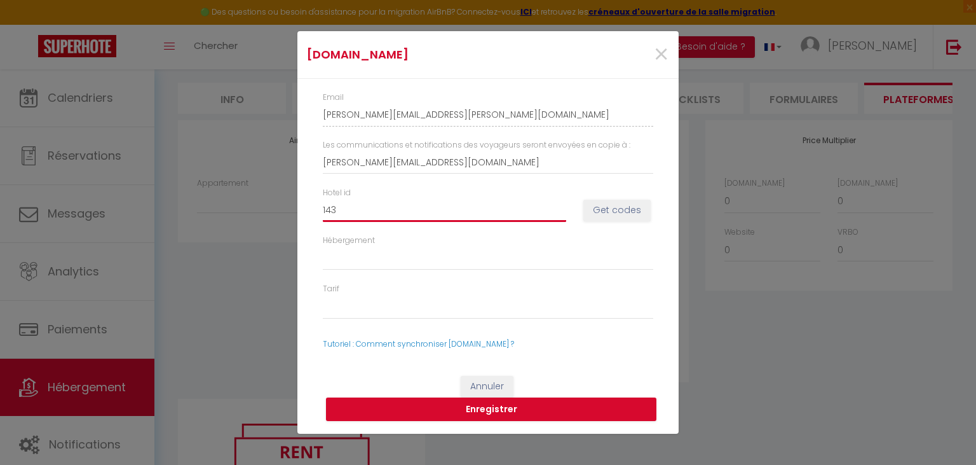
type input "1439"
select select
type input "14395"
select select
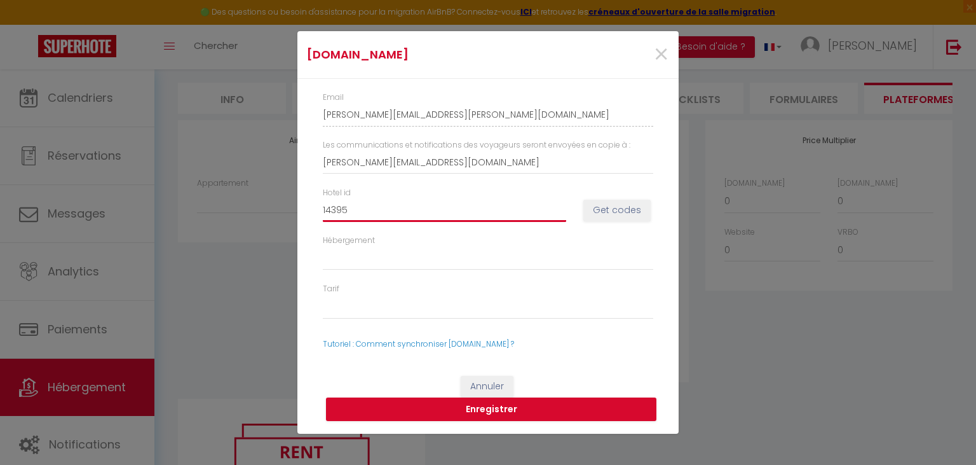
select select
type input "143952"
select select
type input "1439526"
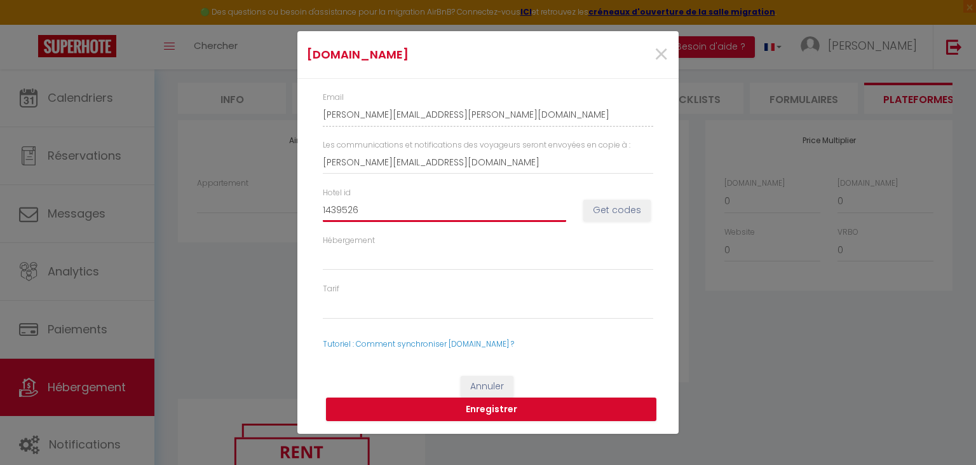
select select
type input "14395269"
select select
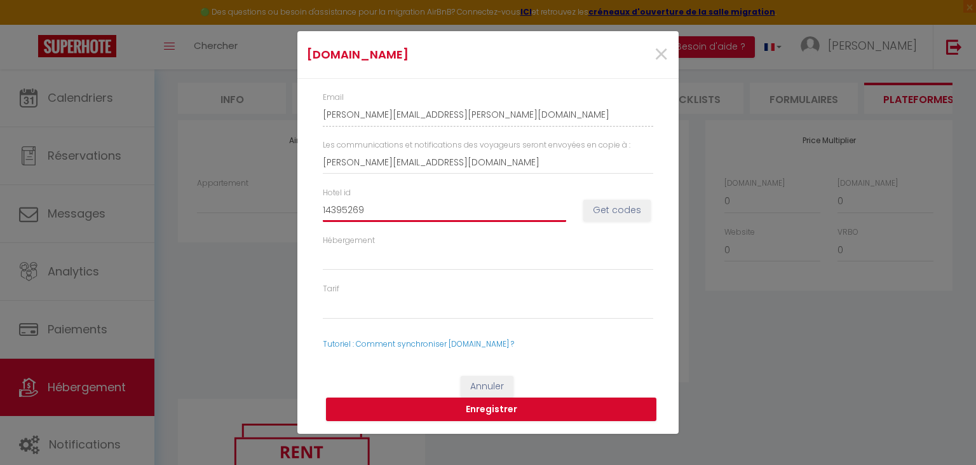
type input "14395269"
click at [612, 204] on button "Get codes" at bounding box center [617, 211] width 67 height 22
select select
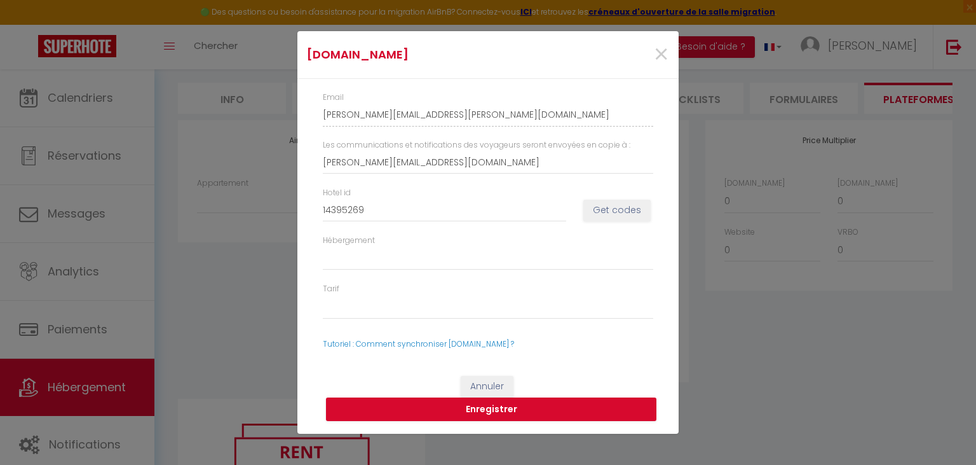
select select
click at [414, 343] on link "Tutoriel : Comment synchroniser [DOMAIN_NAME] ?" at bounding box center [418, 343] width 191 height 11
click at [659, 56] on span "×" at bounding box center [661, 55] width 16 height 38
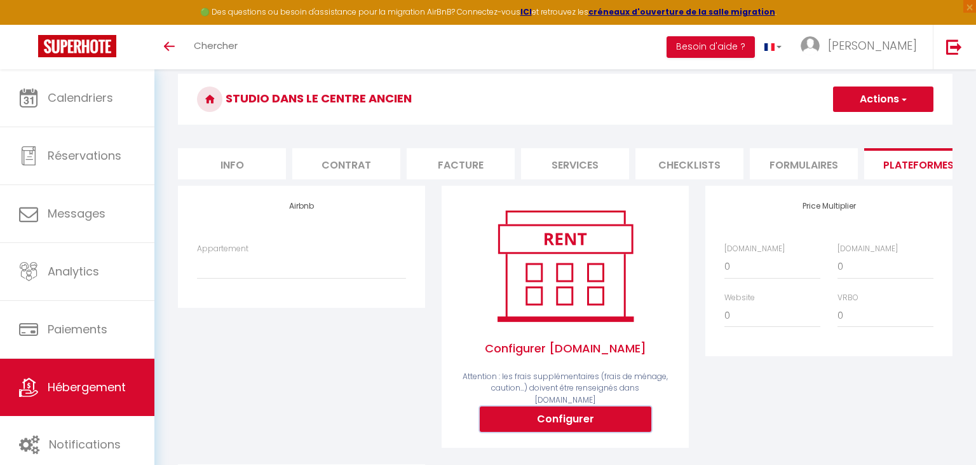
click at [558, 408] on button "Configurer" at bounding box center [566, 418] width 172 height 25
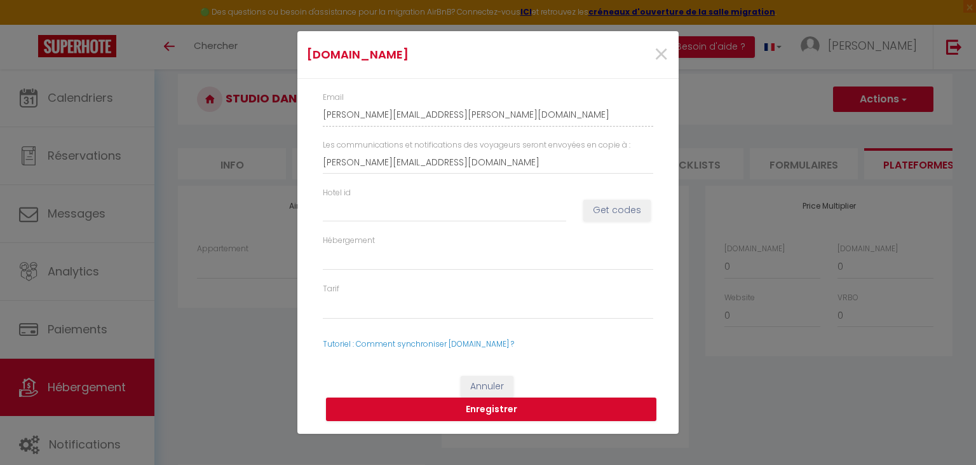
select select
click at [458, 216] on input "Hotel id" at bounding box center [444, 209] width 243 height 23
paste input "14395269"
type input "14395269"
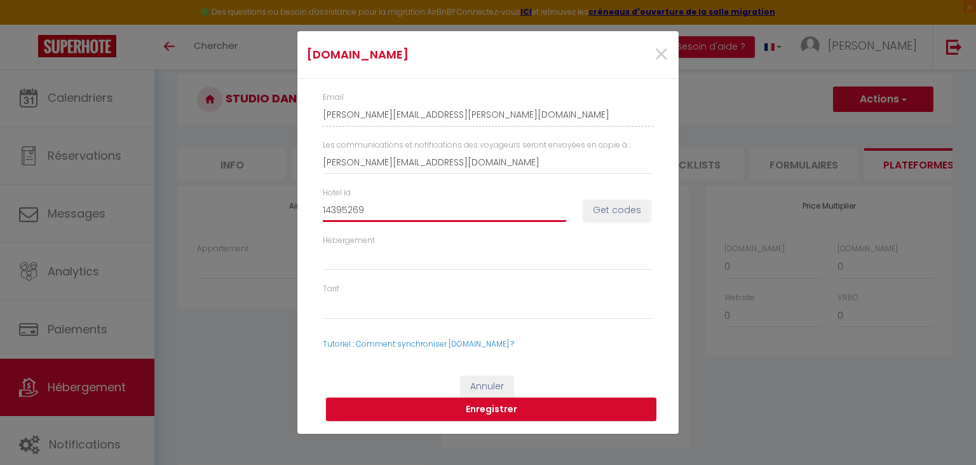
select select
type input "14395269"
click at [613, 222] on div "Hotel id 14395269 Get codes" at bounding box center [488, 211] width 347 height 48
click at [608, 209] on button "Get codes" at bounding box center [617, 211] width 67 height 22
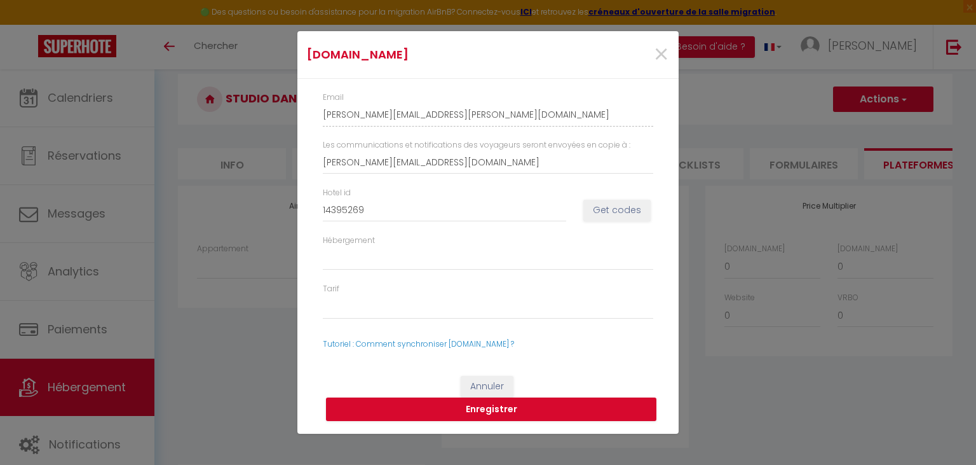
select select
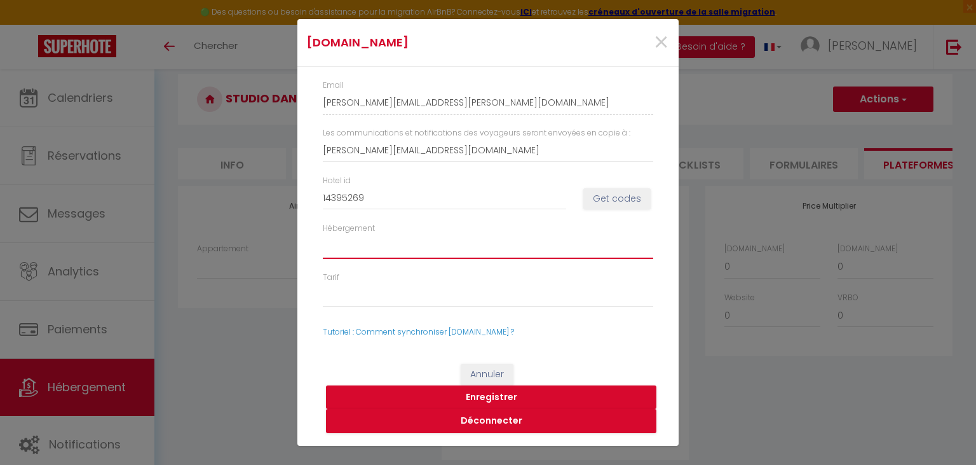
click at [323, 235] on select "1439526901 - One-Bedroom Apartment 1439526902 - One-Bedroom Apartment" at bounding box center [488, 247] width 331 height 24
click at [538, 243] on select "1439526901 - One-Bedroom Apartment 1439526902 - One-Bedroom Apartment" at bounding box center [488, 247] width 331 height 24
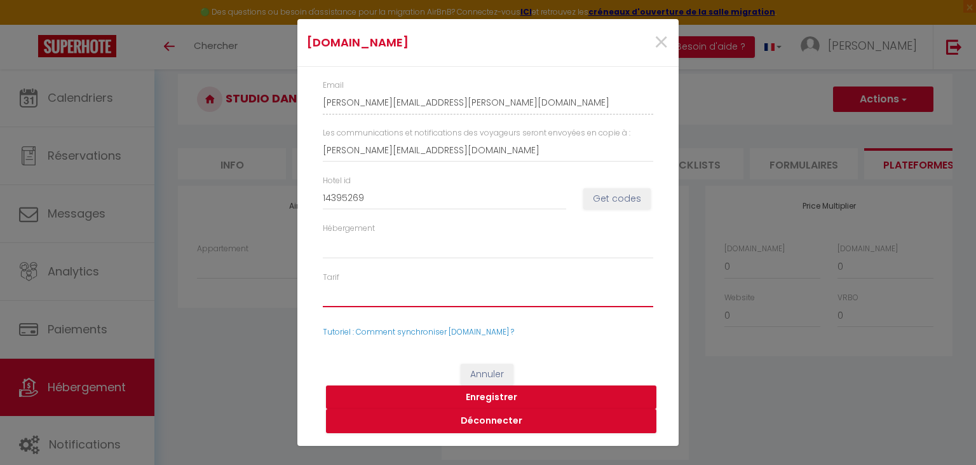
click at [323, 283] on select "55810697 - Standard Rate 55810699 - Weekly Rate" at bounding box center [488, 295] width 331 height 24
click at [425, 299] on select "55810697 - Standard Rate 55810699 - Weekly Rate" at bounding box center [488, 295] width 331 height 24
click at [500, 397] on button "Enregistrer" at bounding box center [491, 397] width 331 height 24
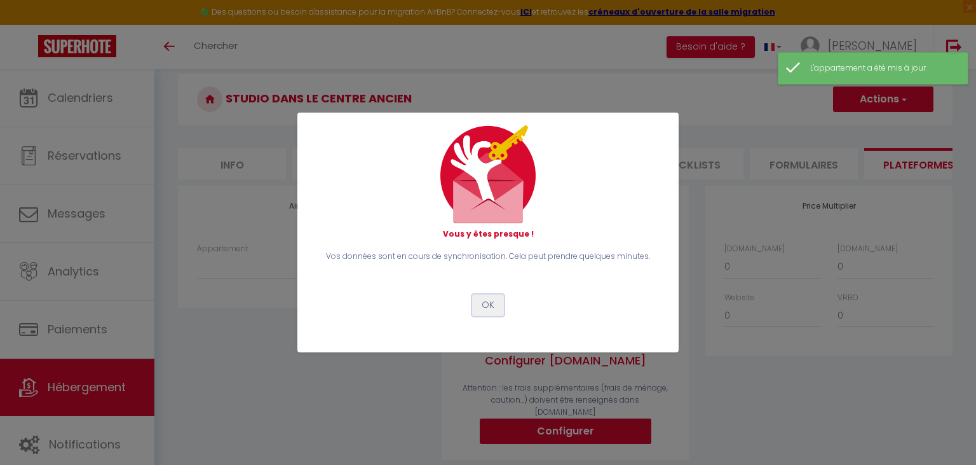
click at [494, 299] on button "OK" at bounding box center [488, 305] width 32 height 22
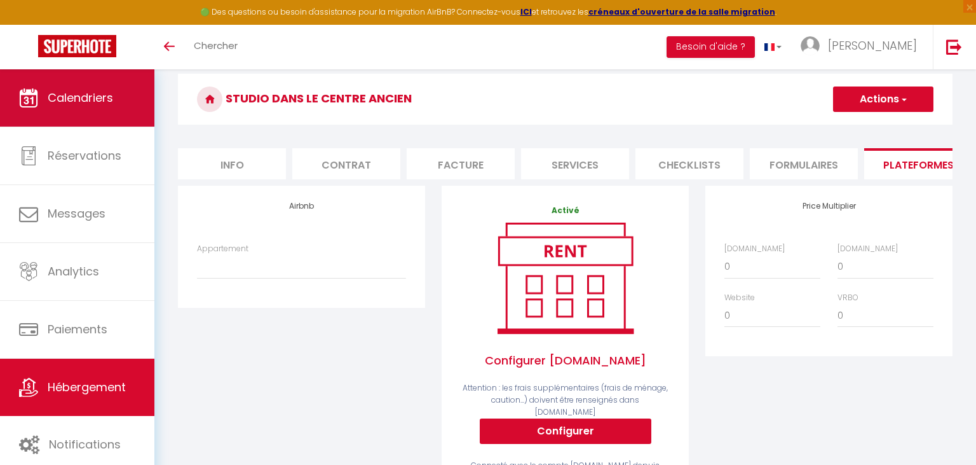
click at [82, 92] on span "Calendriers" at bounding box center [80, 98] width 65 height 16
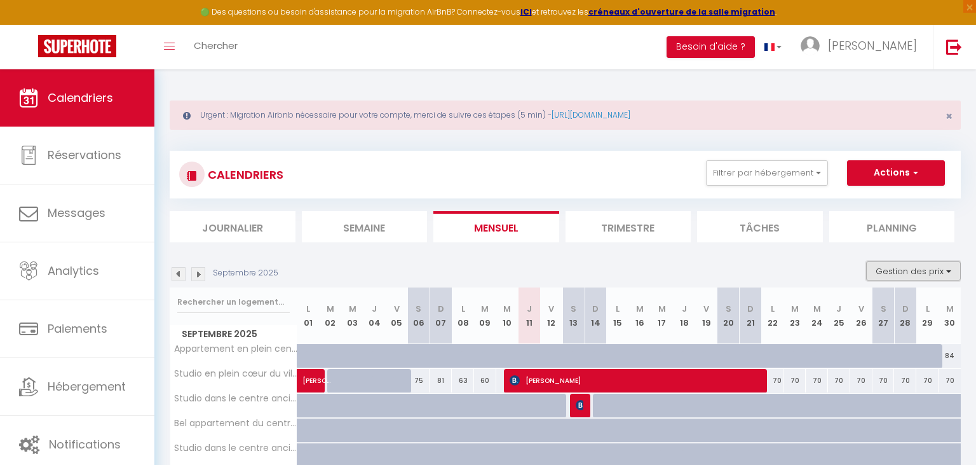
click at [929, 270] on button "Gestion des prix" at bounding box center [913, 270] width 95 height 19
click at [900, 275] on button "Gestion des prix" at bounding box center [913, 270] width 95 height 19
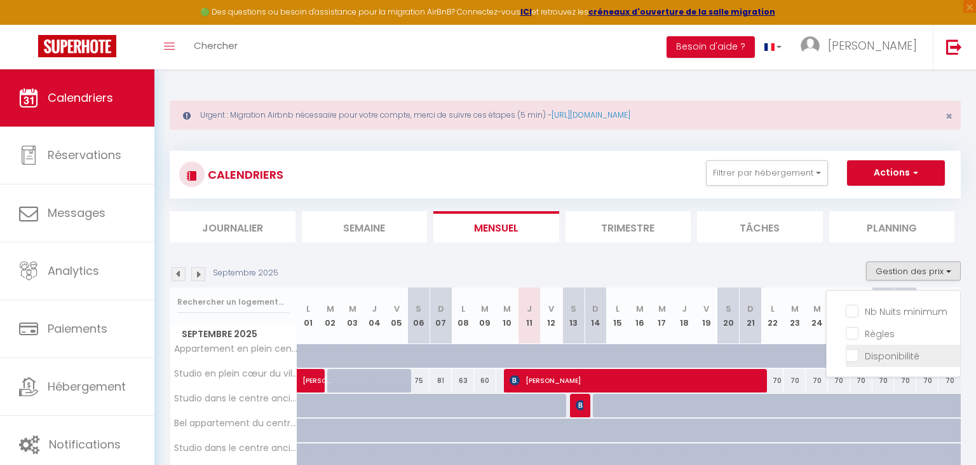
click at [903, 355] on input "Disponibilité" at bounding box center [903, 354] width 114 height 13
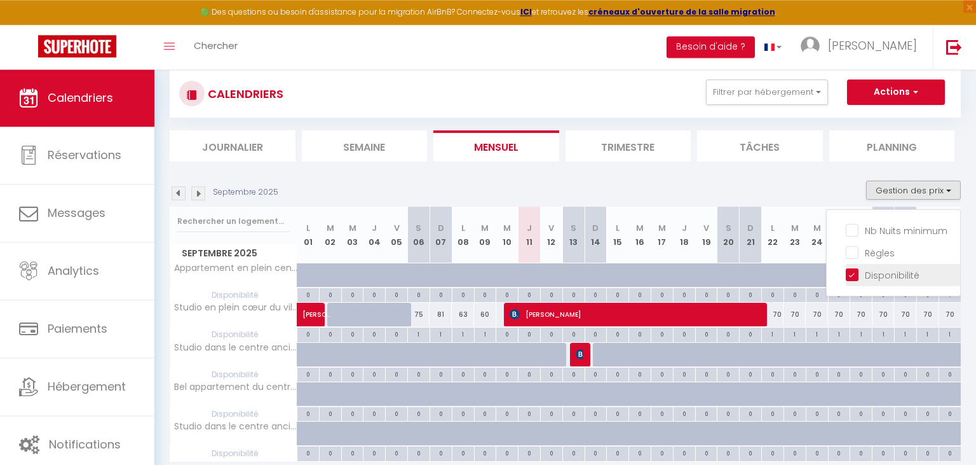
scroll to position [127, 0]
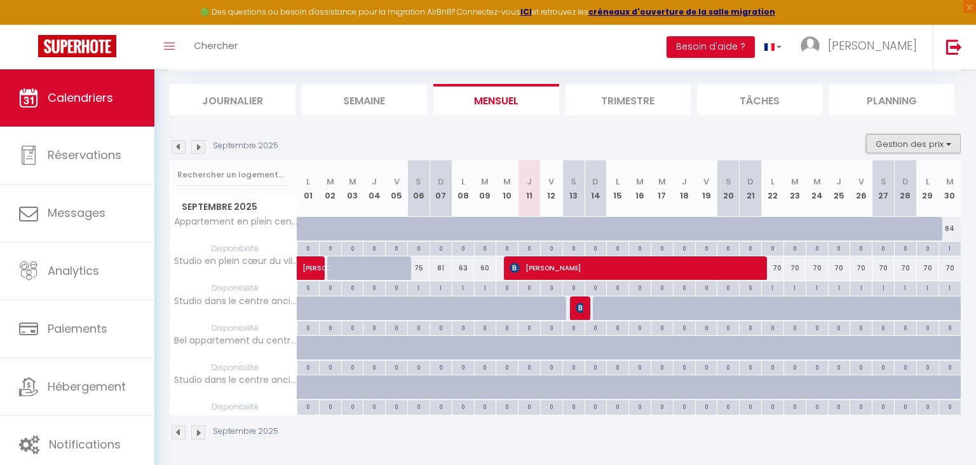
click at [934, 143] on button "Gestion des prix" at bounding box center [913, 143] width 95 height 19
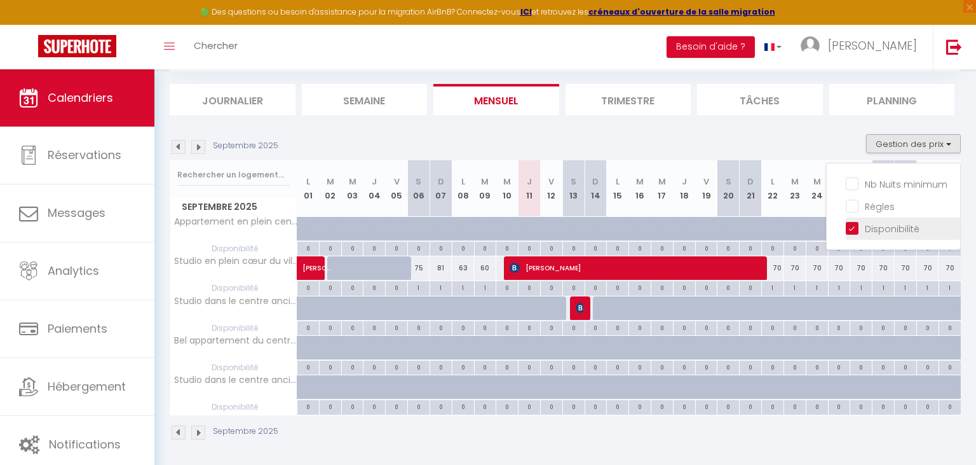
click at [857, 230] on input "Disponibilité" at bounding box center [903, 227] width 114 height 13
checkbox input "false"
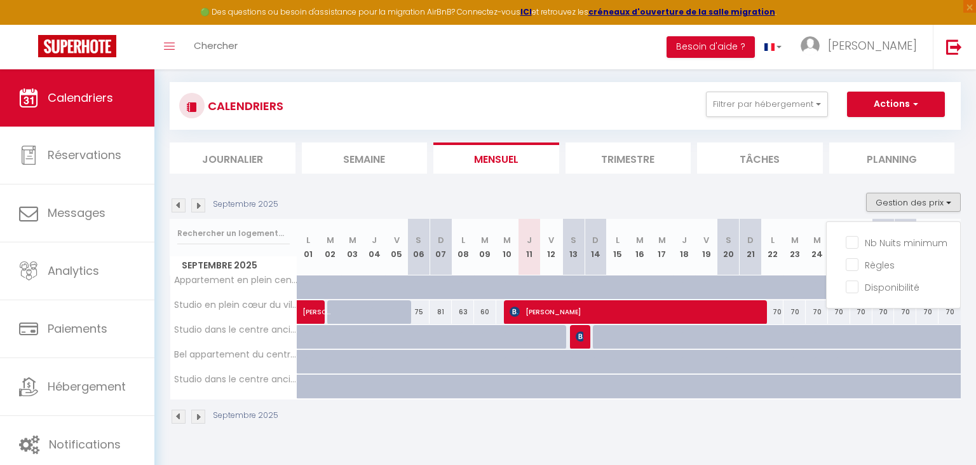
click at [637, 428] on div "Septembre 2025" at bounding box center [565, 418] width 791 height 38
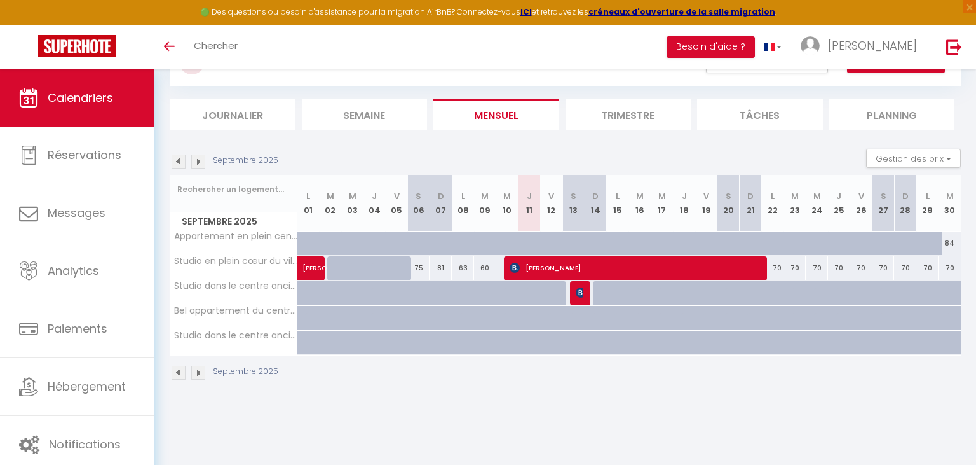
scroll to position [44, 0]
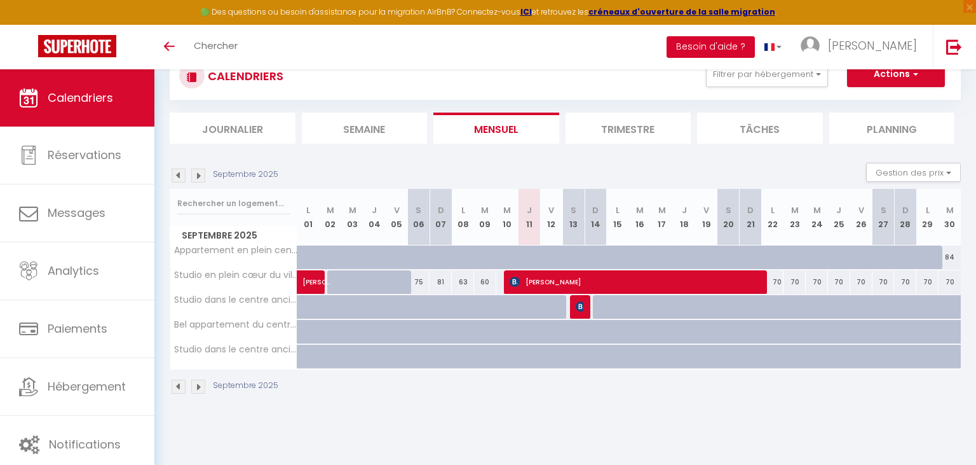
click at [755, 50] on button "Besoin d'aide ?" at bounding box center [711, 47] width 88 height 22
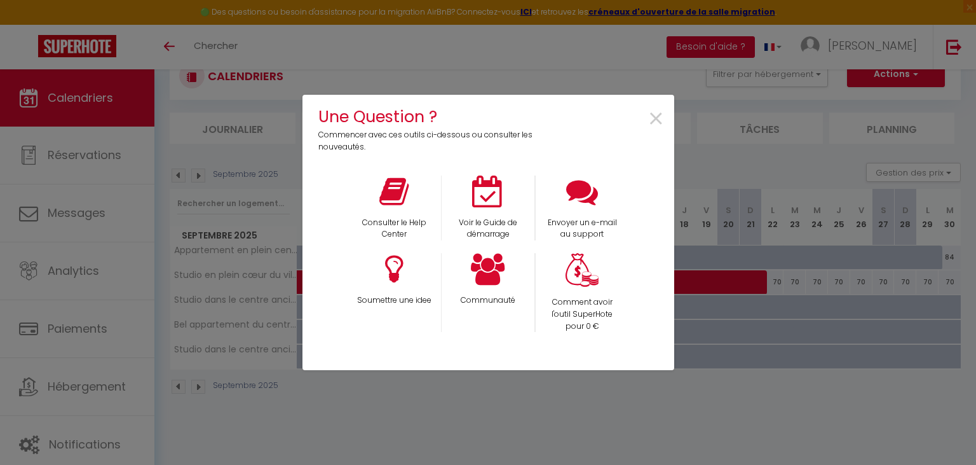
scroll to position [0, 0]
click at [579, 195] on icon at bounding box center [582, 191] width 32 height 32
